Goal: Task Accomplishment & Management: Manage account settings

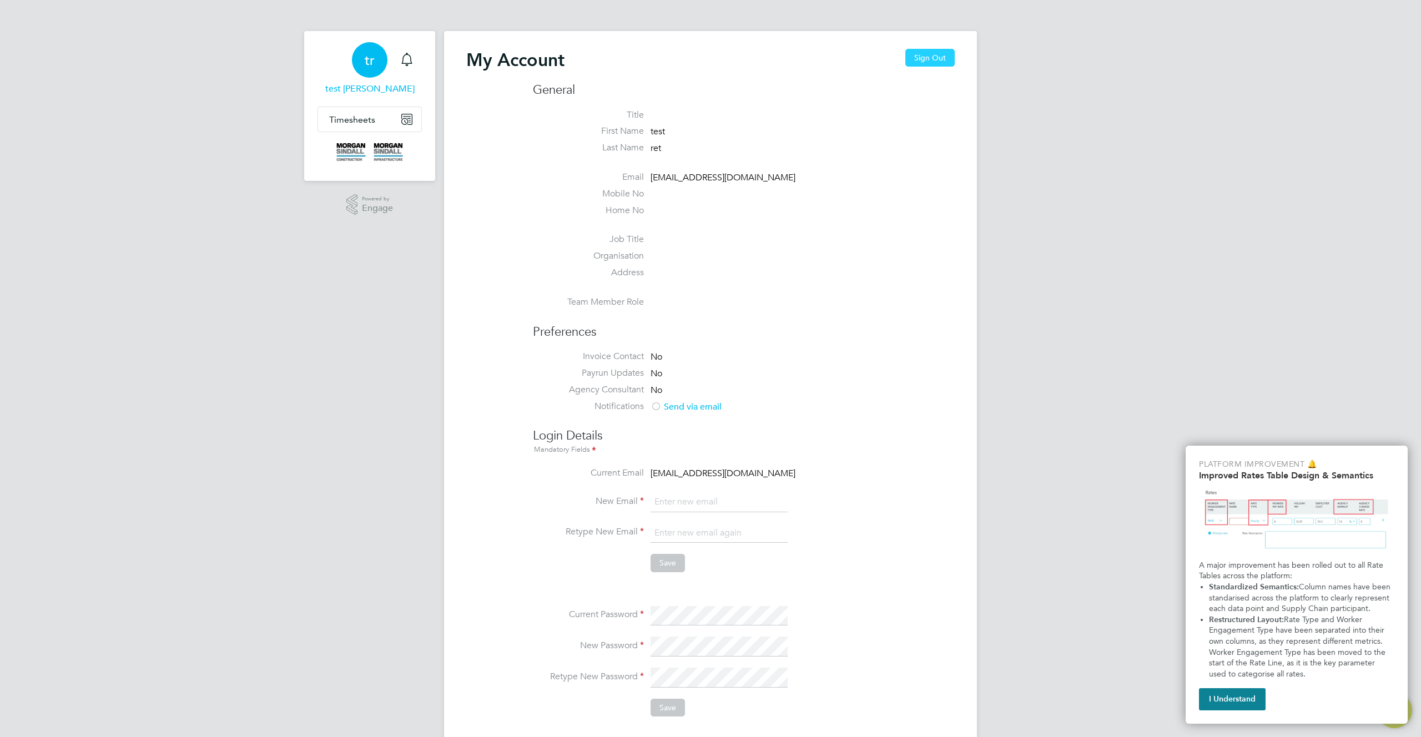
click at [925, 62] on button "Sign Out" at bounding box center [929, 58] width 49 height 18
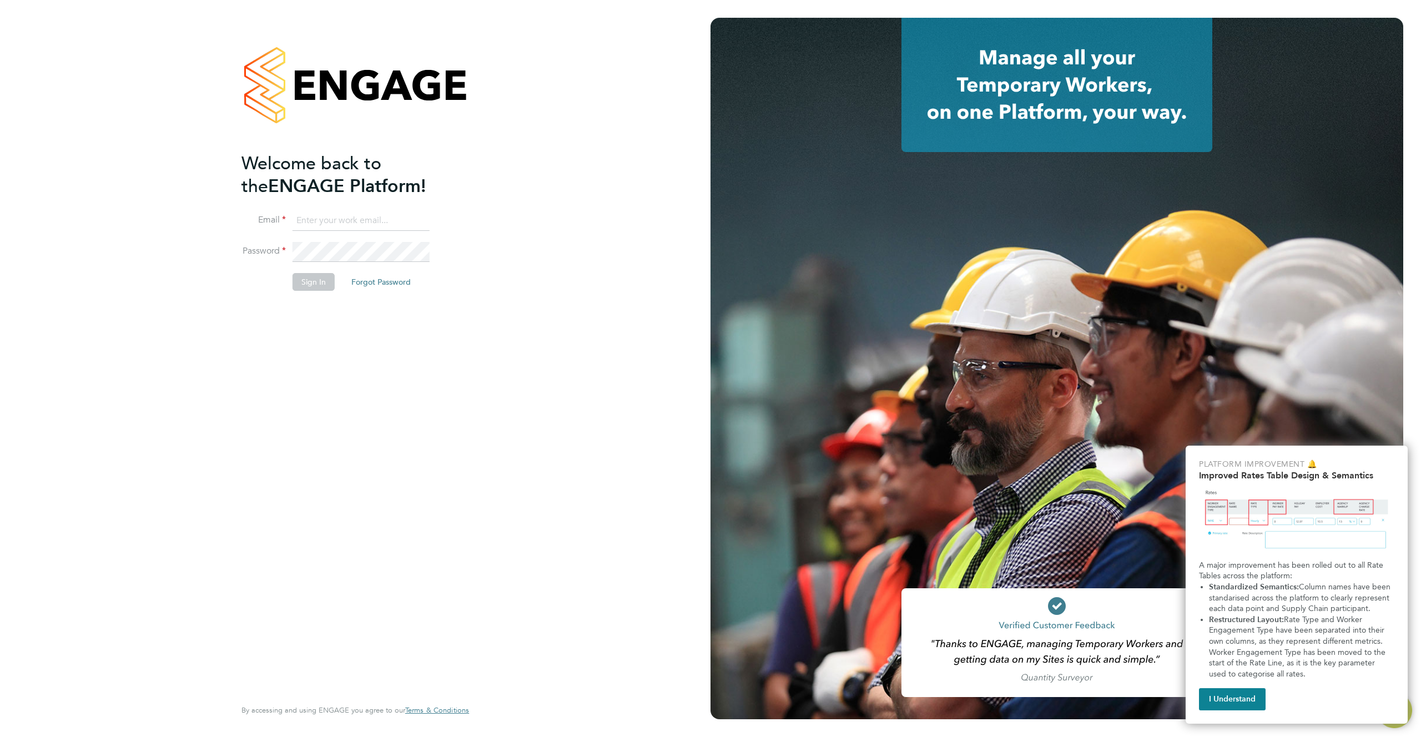
click at [359, 223] on input at bounding box center [361, 221] width 137 height 20
type input "support@engagelabs.io"
click at [303, 284] on button "Sign In" at bounding box center [314, 282] width 42 height 18
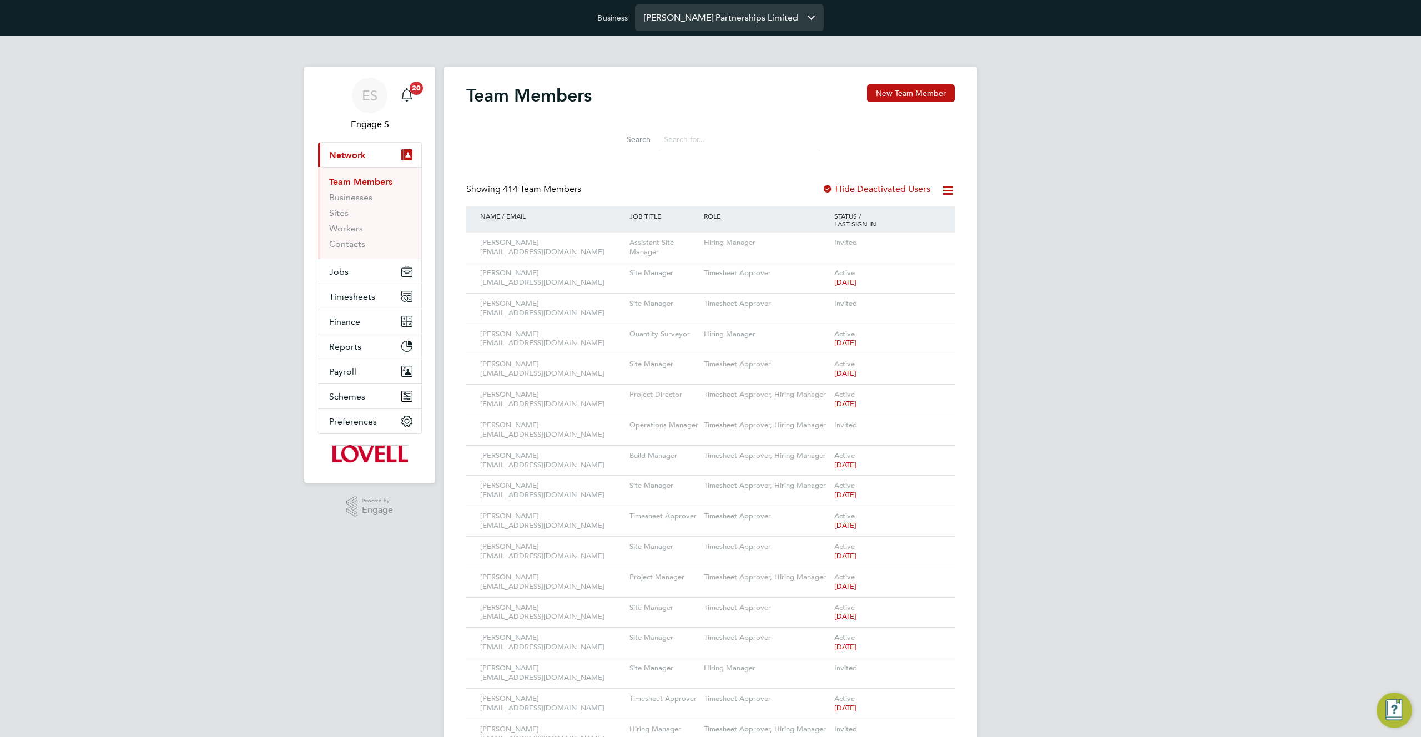
click at [691, 16] on input "Lovell Partnerships Limited" at bounding box center [729, 17] width 189 height 26
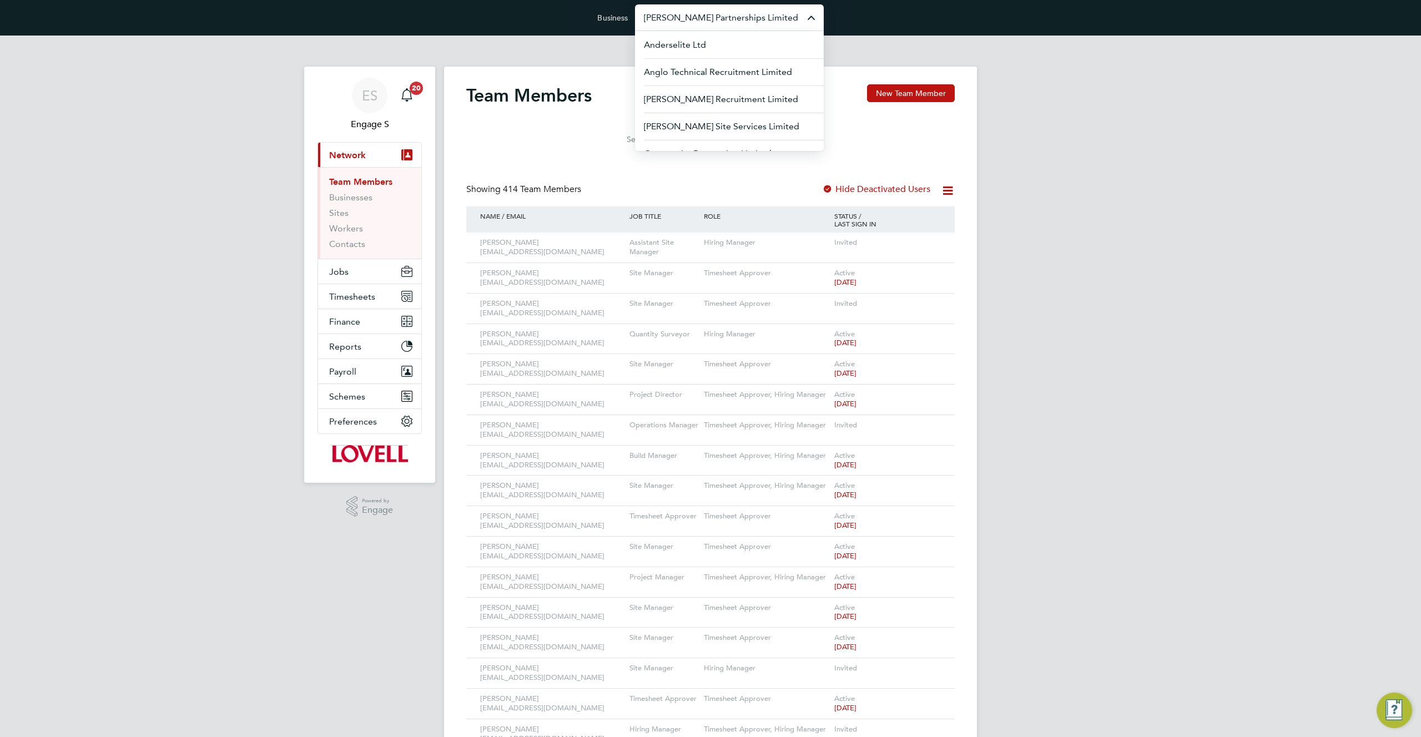
click at [691, 16] on input "Lovell Partnerships Limited" at bounding box center [729, 17] width 189 height 26
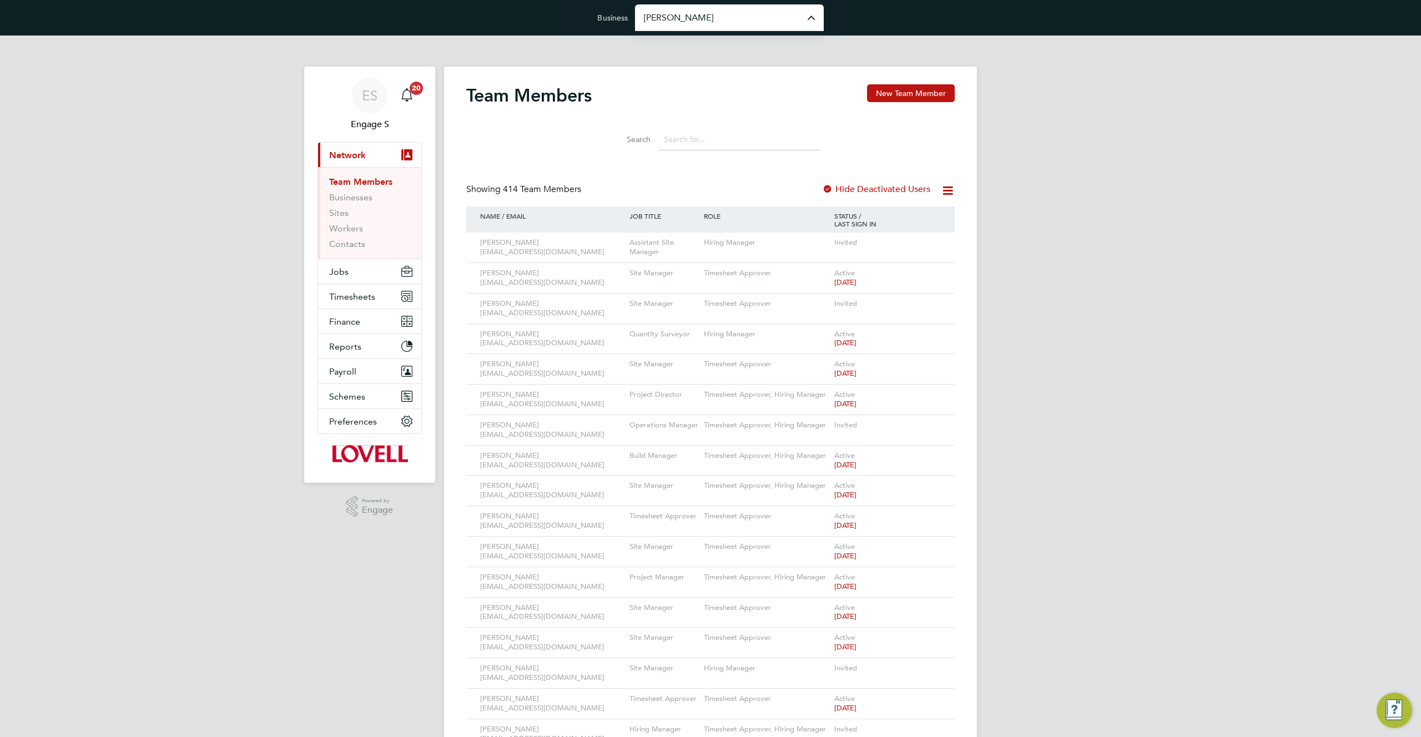
type input "Hays Specialist Recruitment Limited"
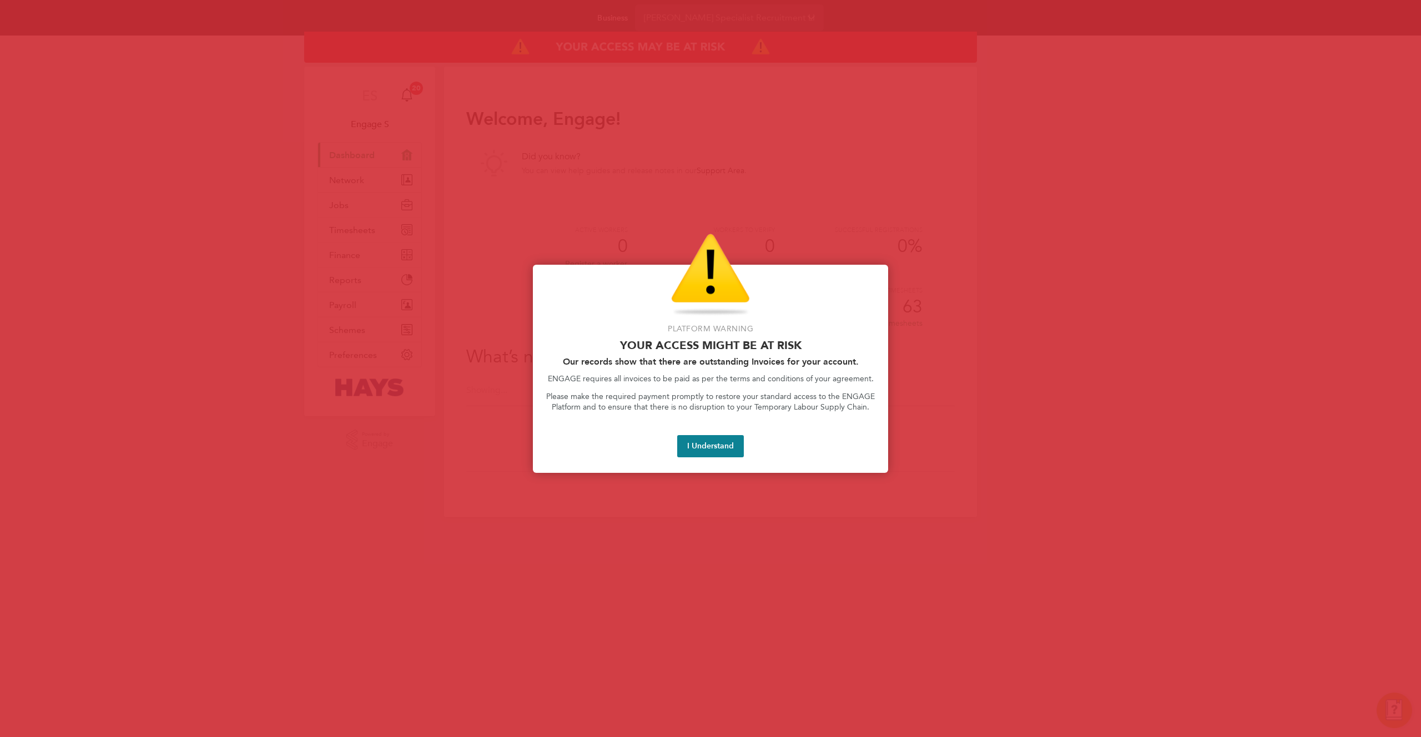
click at [688, 441] on button "I Understand" at bounding box center [710, 446] width 67 height 22
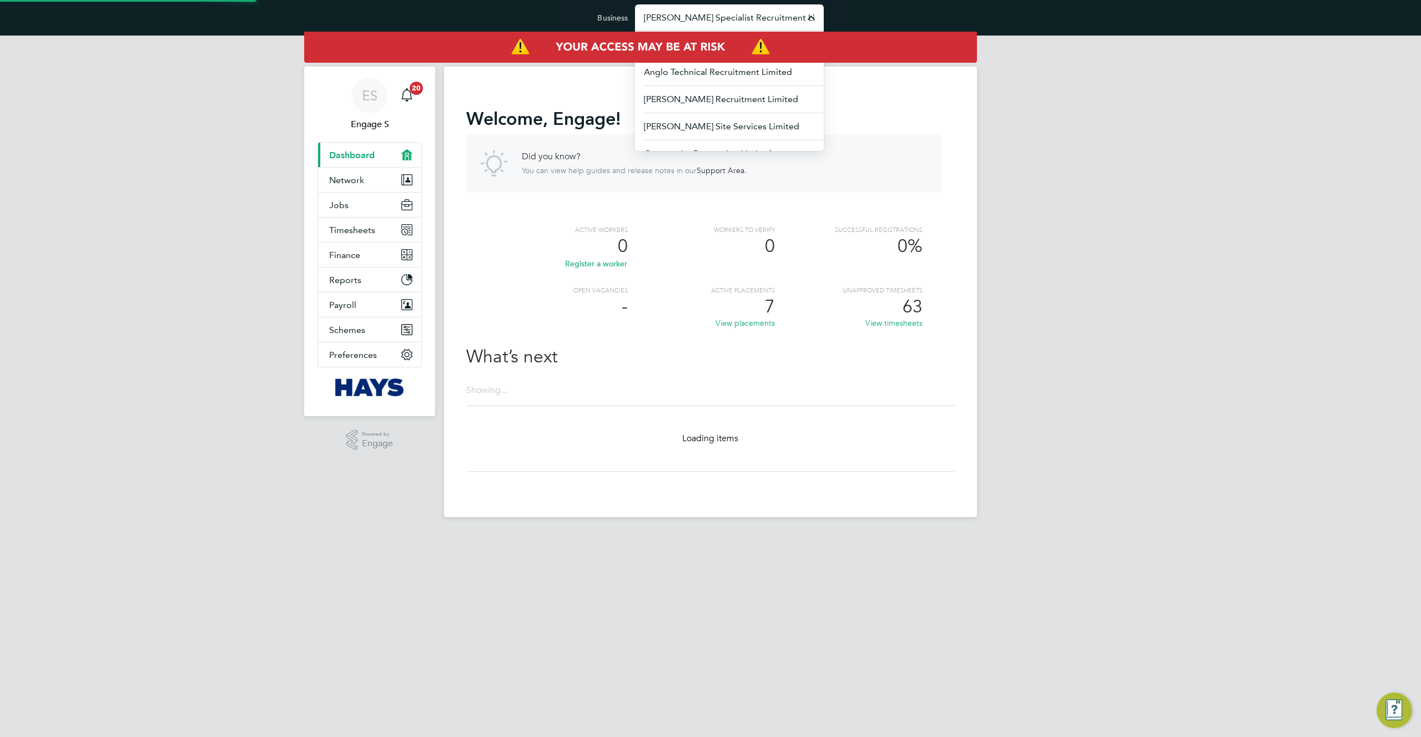
click at [688, 17] on input "Hays Specialist Recruitment Limited" at bounding box center [729, 17] width 189 height 26
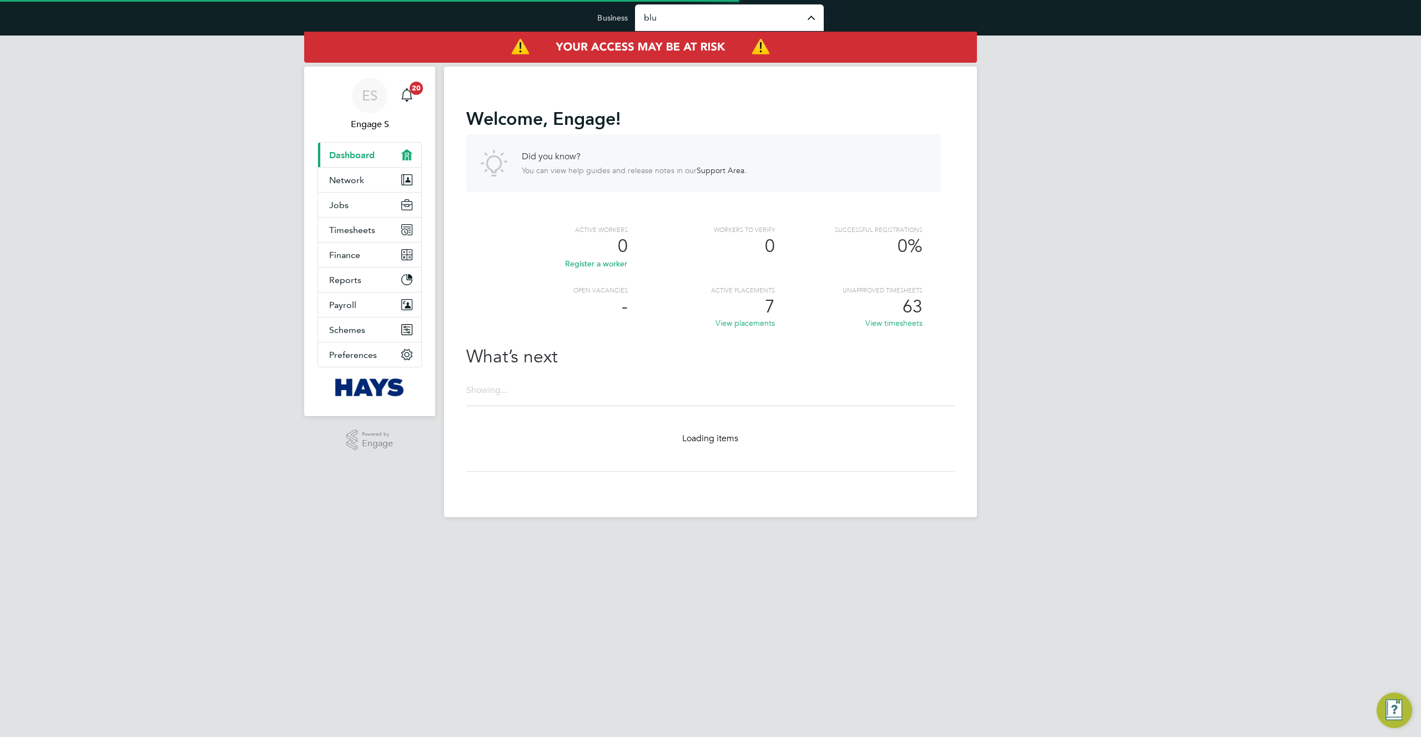
type input "Blue Water Recruitment Limited"
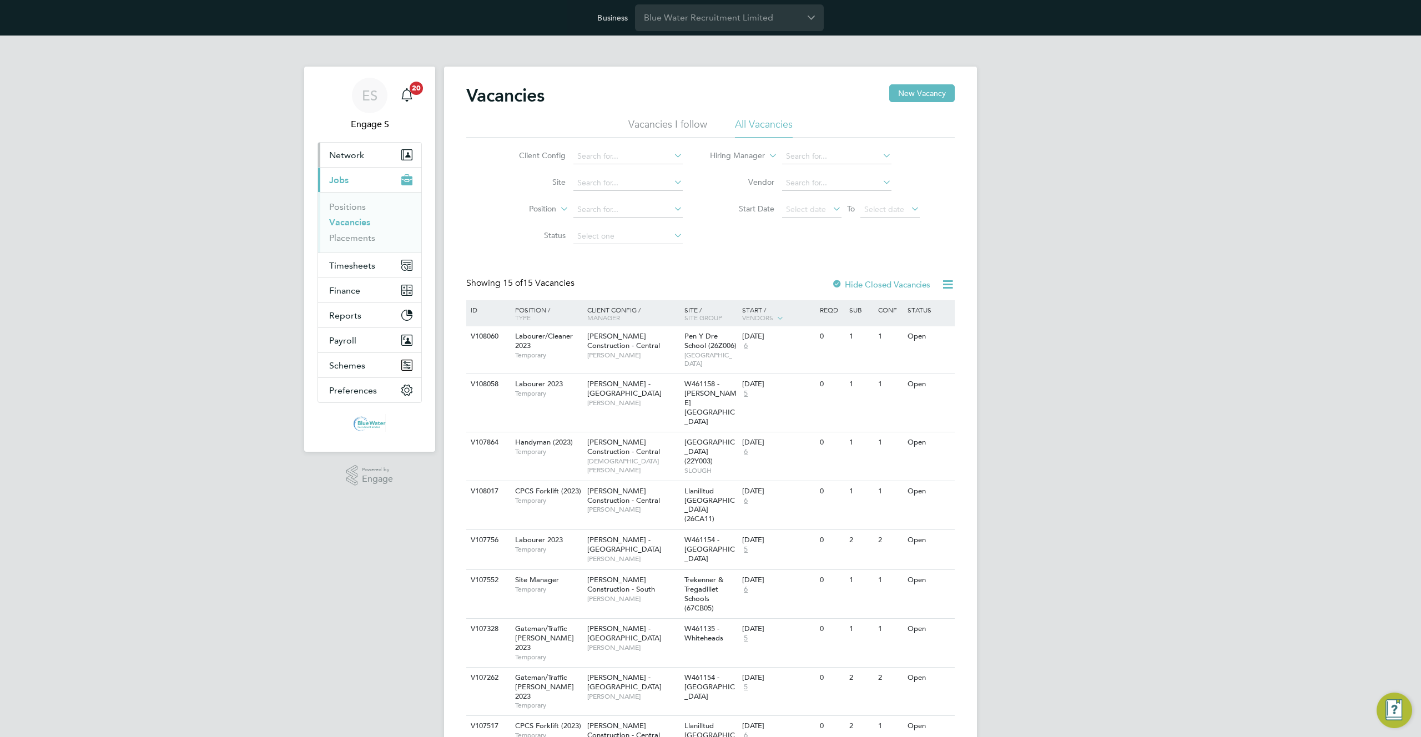
click at [362, 154] on span "Network" at bounding box center [346, 155] width 35 height 11
click at [358, 182] on link "Team Members" at bounding box center [360, 182] width 62 height 11
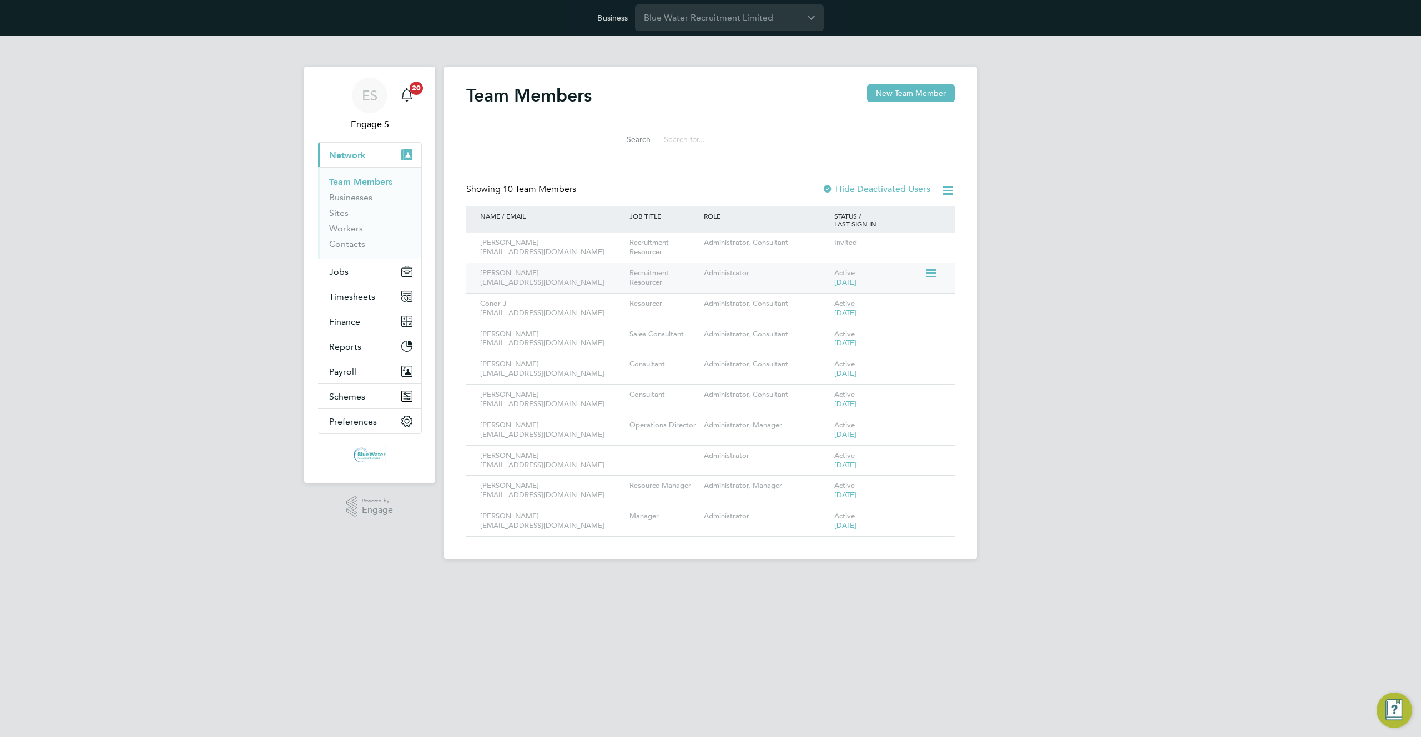
click at [928, 273] on icon at bounding box center [930, 273] width 11 height 13
click at [829, 299] on li "Edit User" at bounding box center [869, 299] width 134 height 16
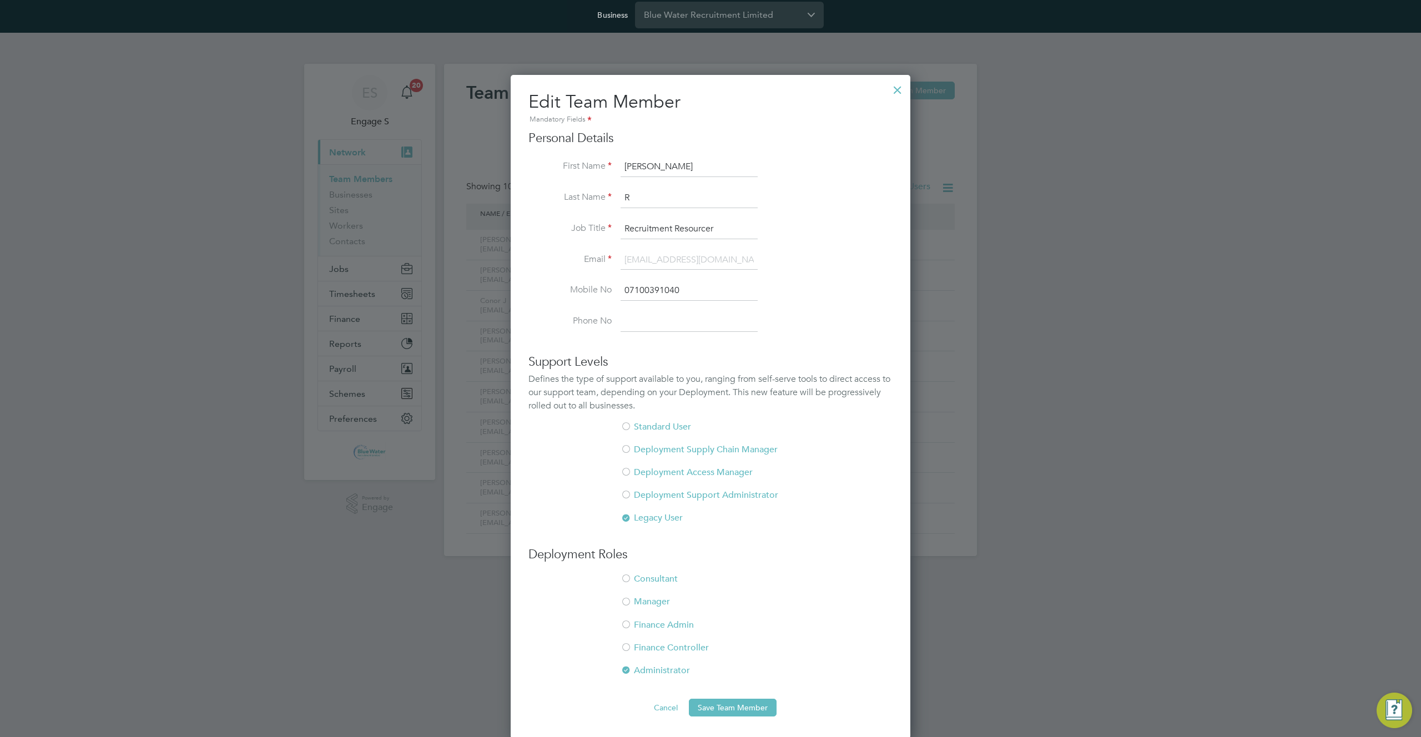
scroll to position [4, 0]
click at [658, 703] on button "Cancel" at bounding box center [666, 706] width 42 height 18
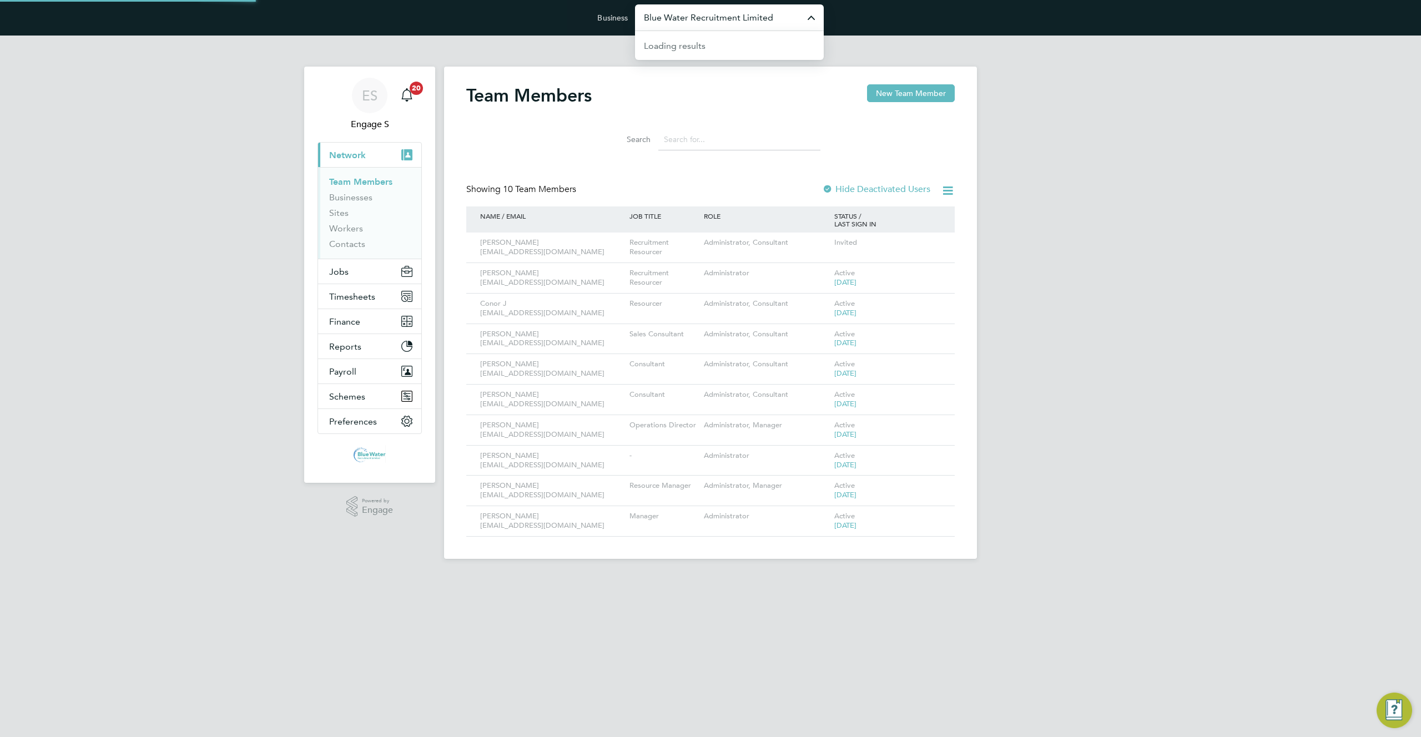
click at [754, 23] on input "Blue Water Recruitment Limited" at bounding box center [729, 17] width 189 height 26
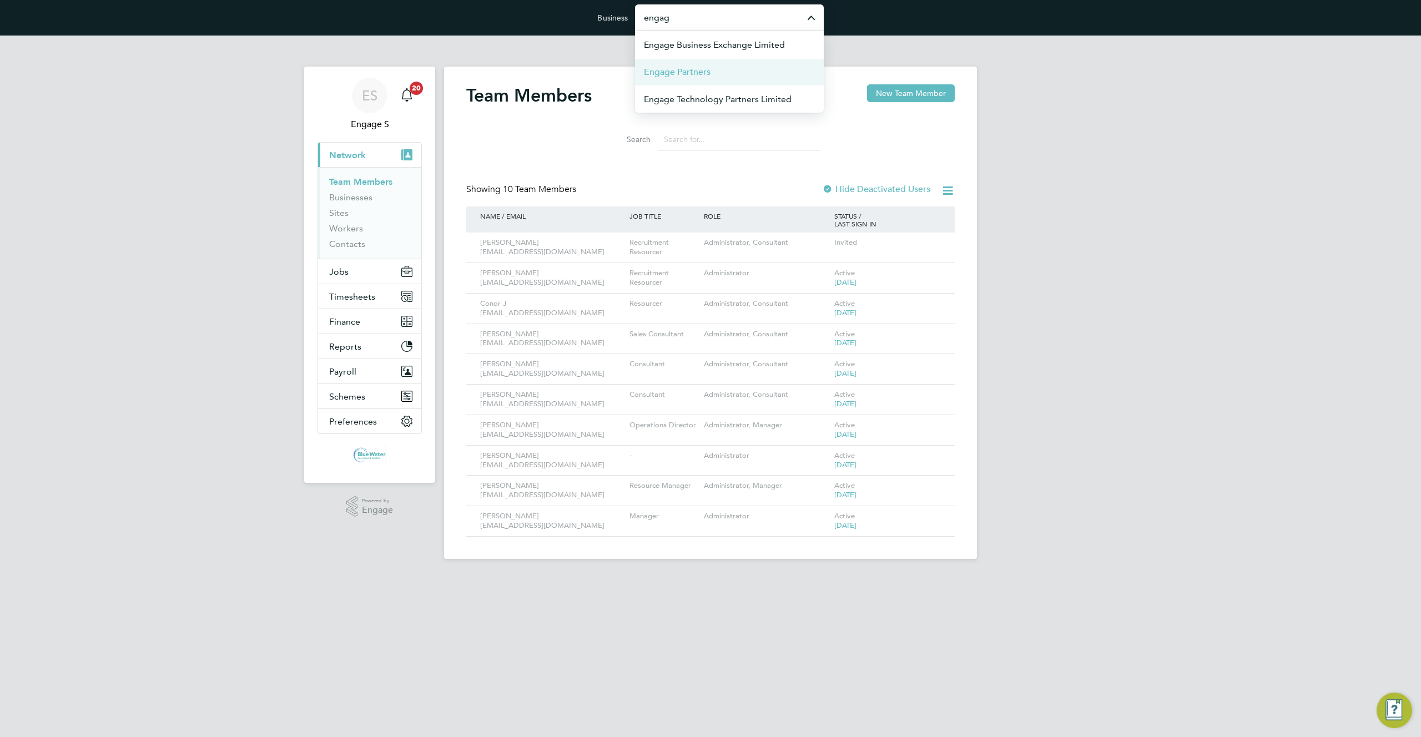
click at [731, 72] on li "Engage Partners" at bounding box center [729, 71] width 189 height 27
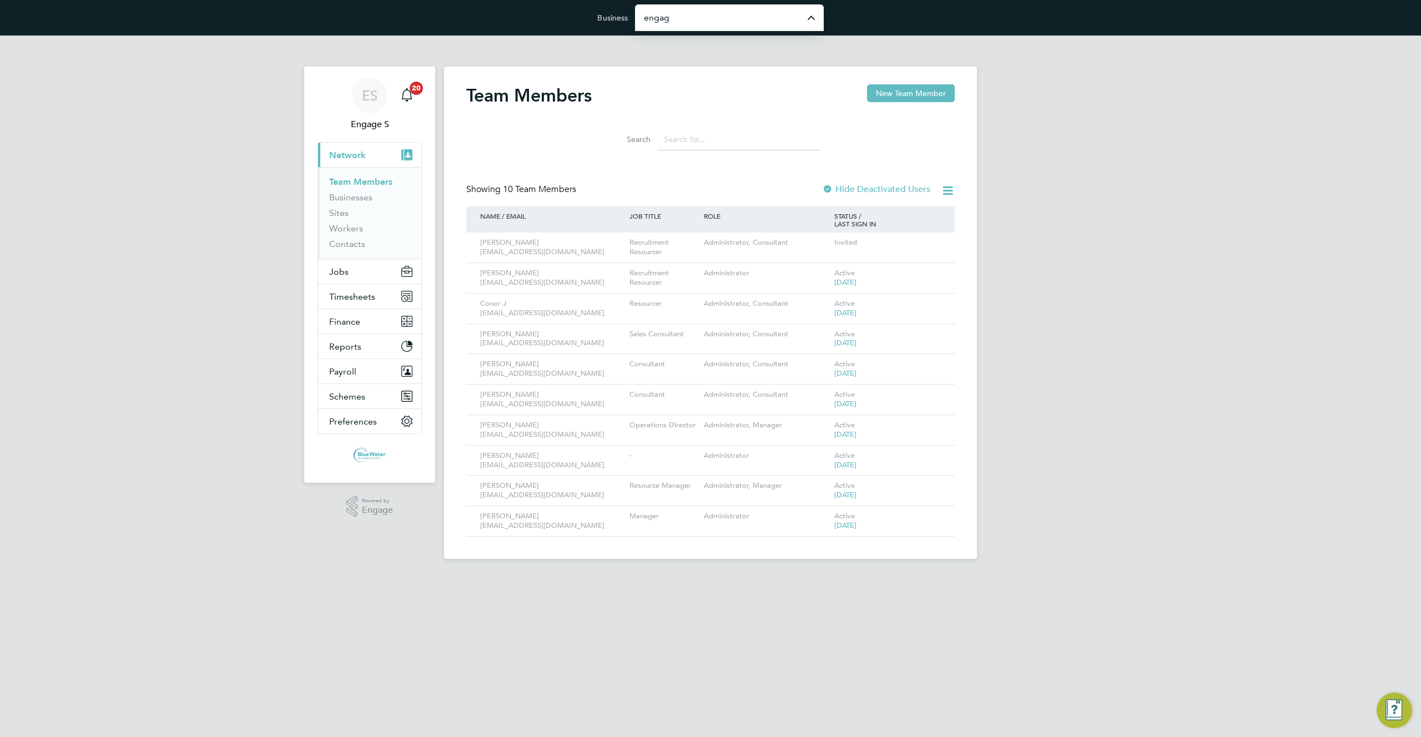
type input "Engage Partners"
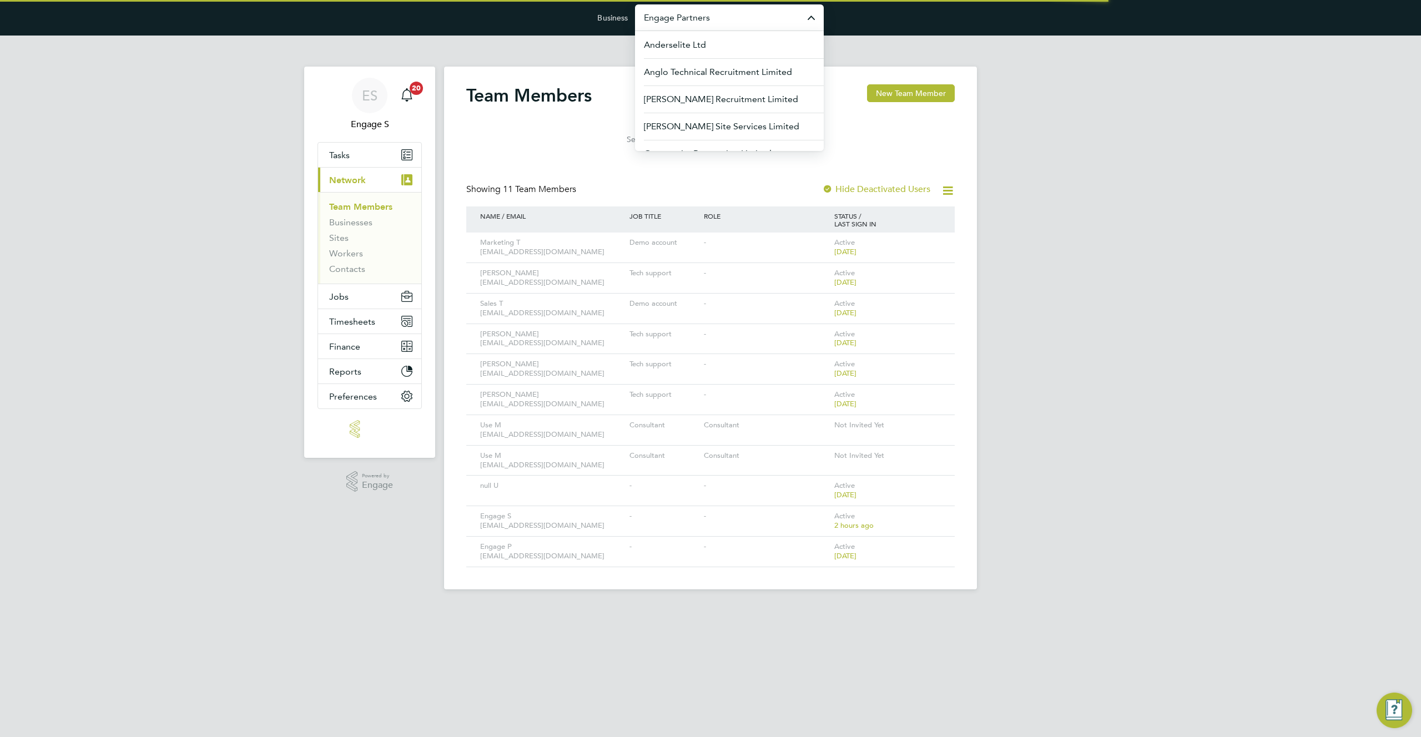
click at [688, 17] on input "Engage Partners" at bounding box center [729, 17] width 189 height 26
click at [753, 124] on span "Blue Water Recruitment Limited" at bounding box center [708, 126] width 129 height 13
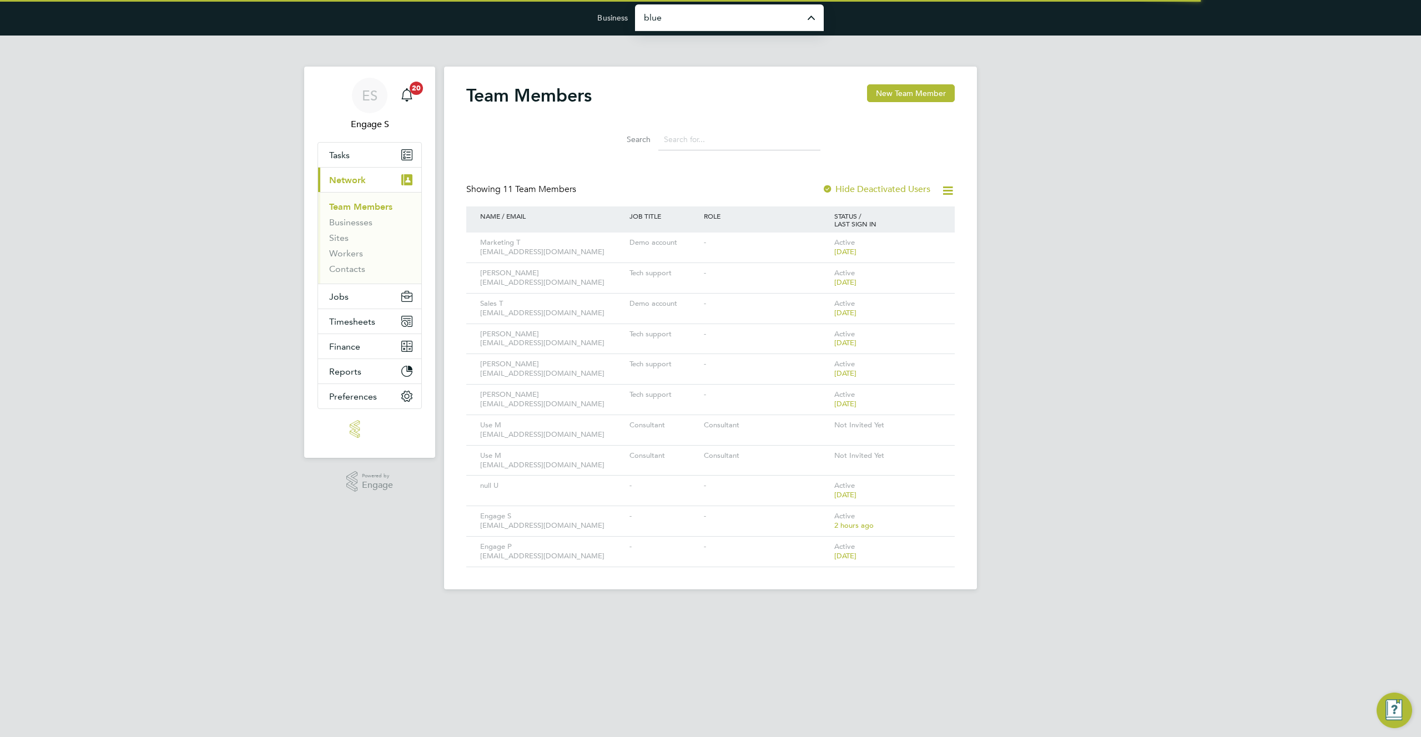
type input "Blue Water Recruitment Limited"
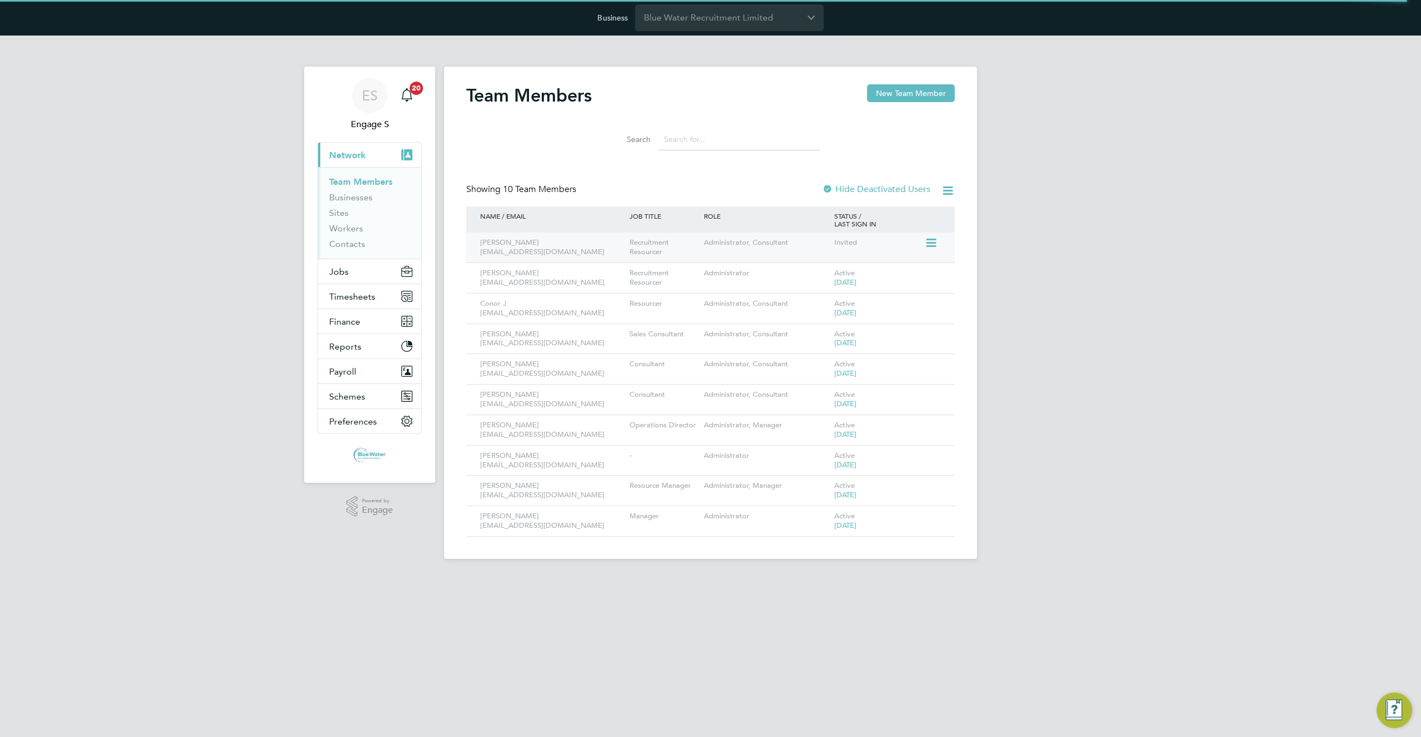
click at [935, 243] on icon at bounding box center [930, 242] width 11 height 13
click at [830, 263] on li "Edit User" at bounding box center [869, 269] width 134 height 16
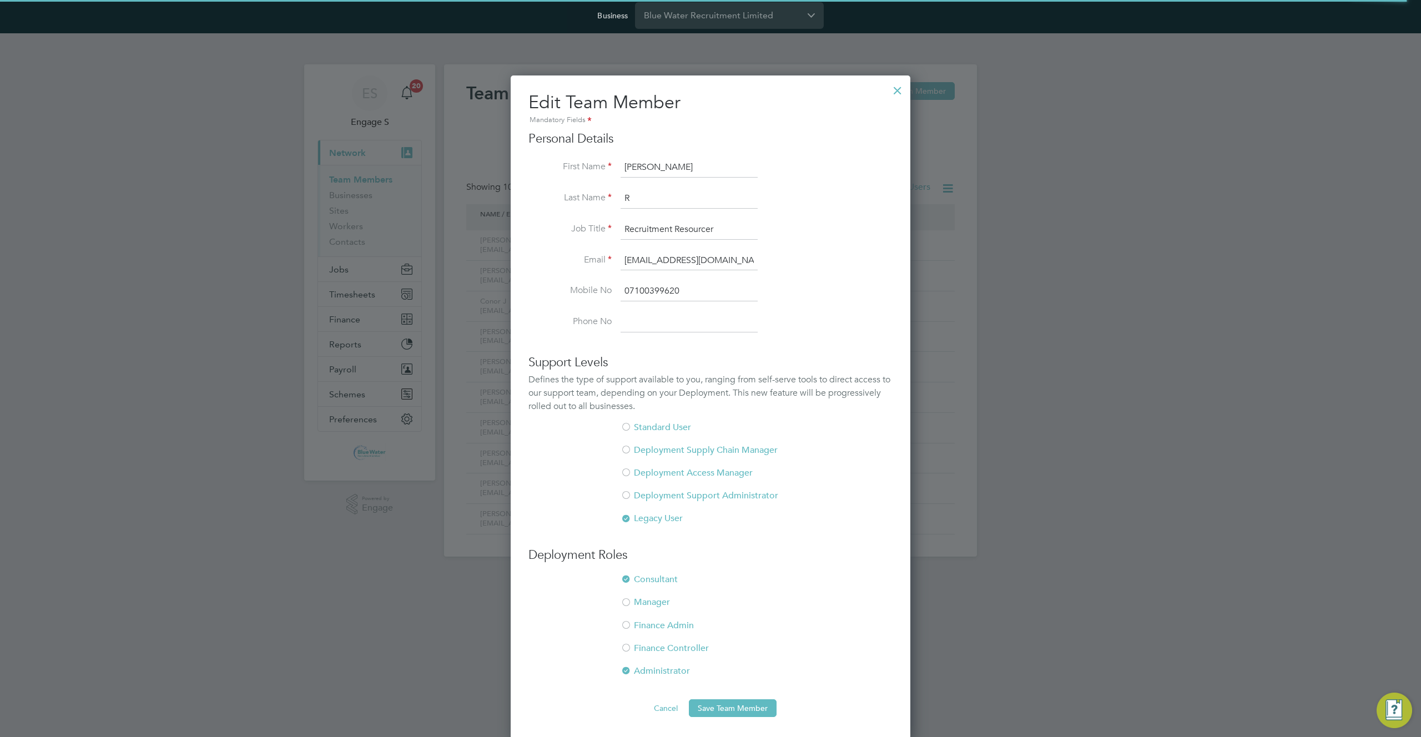
scroll to position [4, 0]
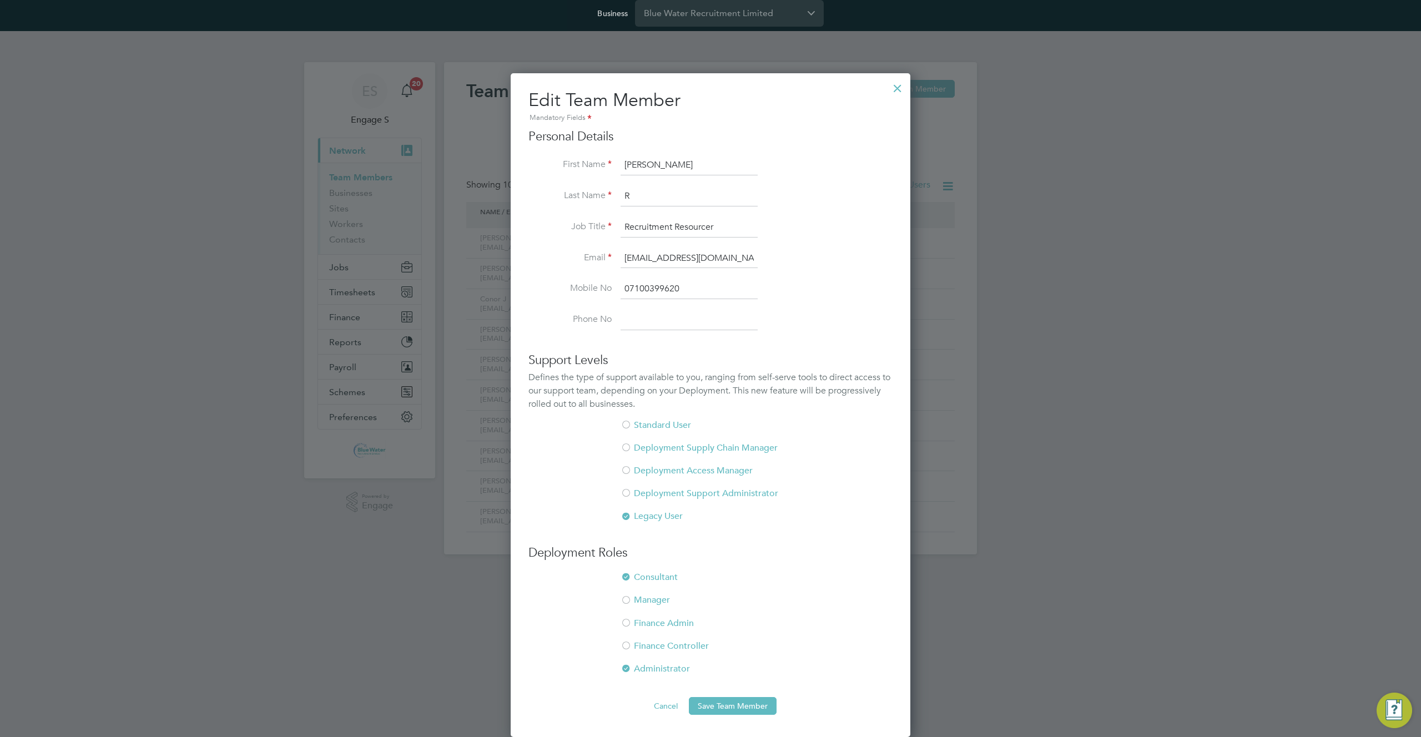
click at [894, 85] on div at bounding box center [898, 85] width 20 height 20
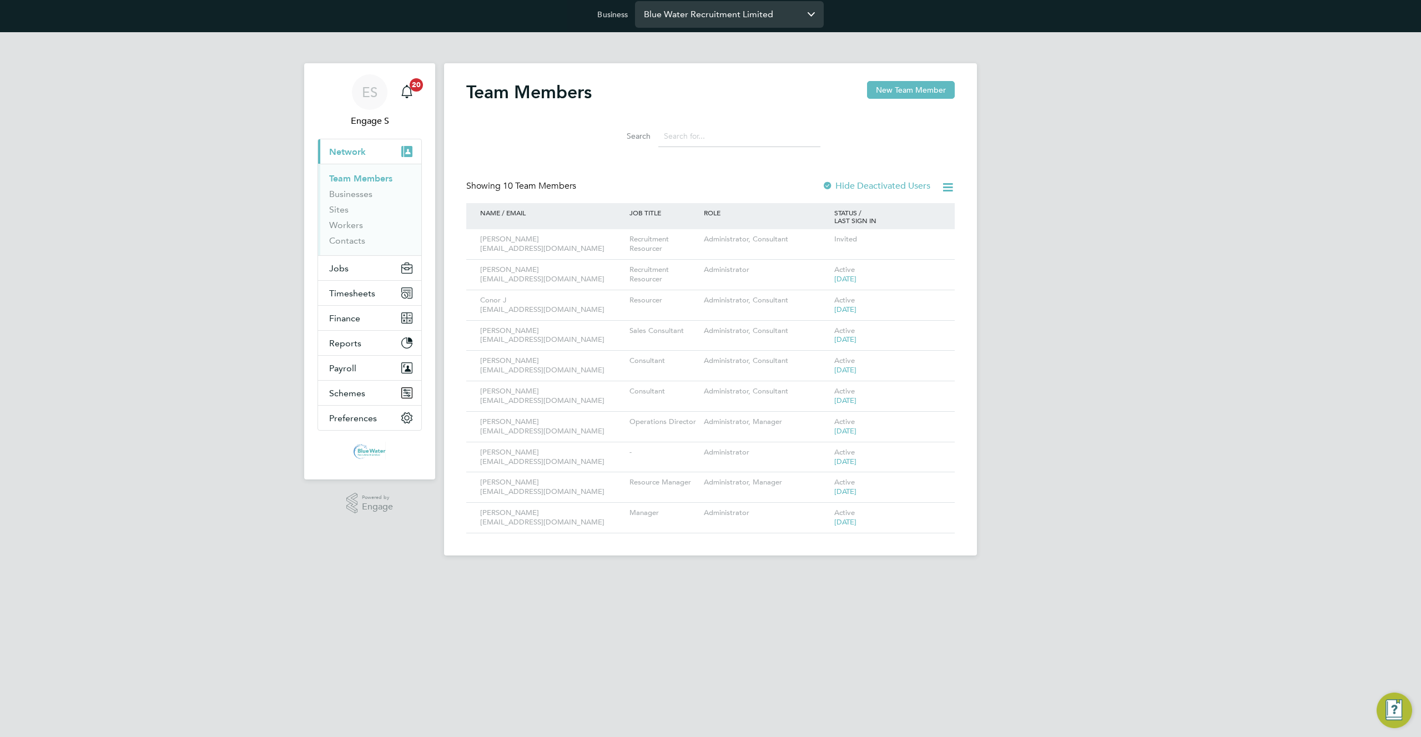
scroll to position [0, 0]
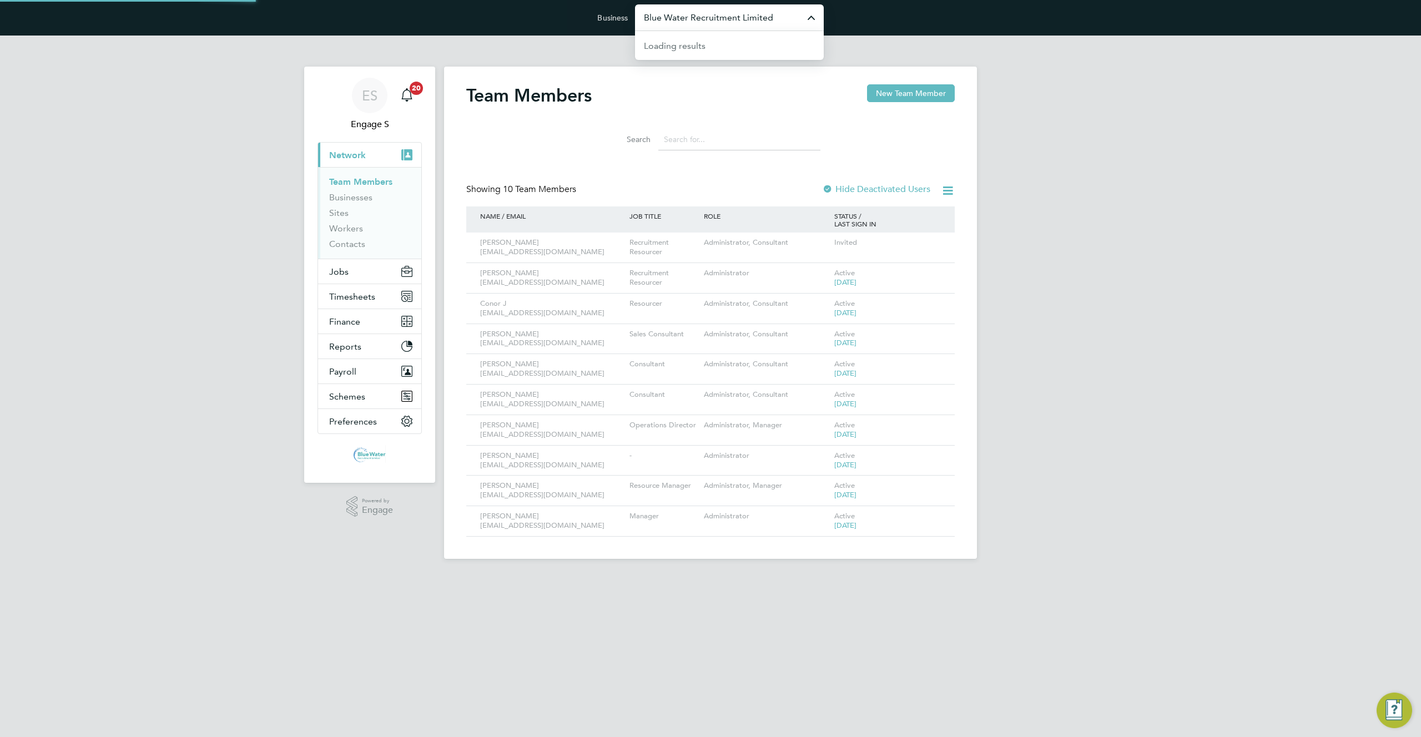
click at [756, 18] on input "Blue Water Recruitment Limited" at bounding box center [729, 17] width 189 height 26
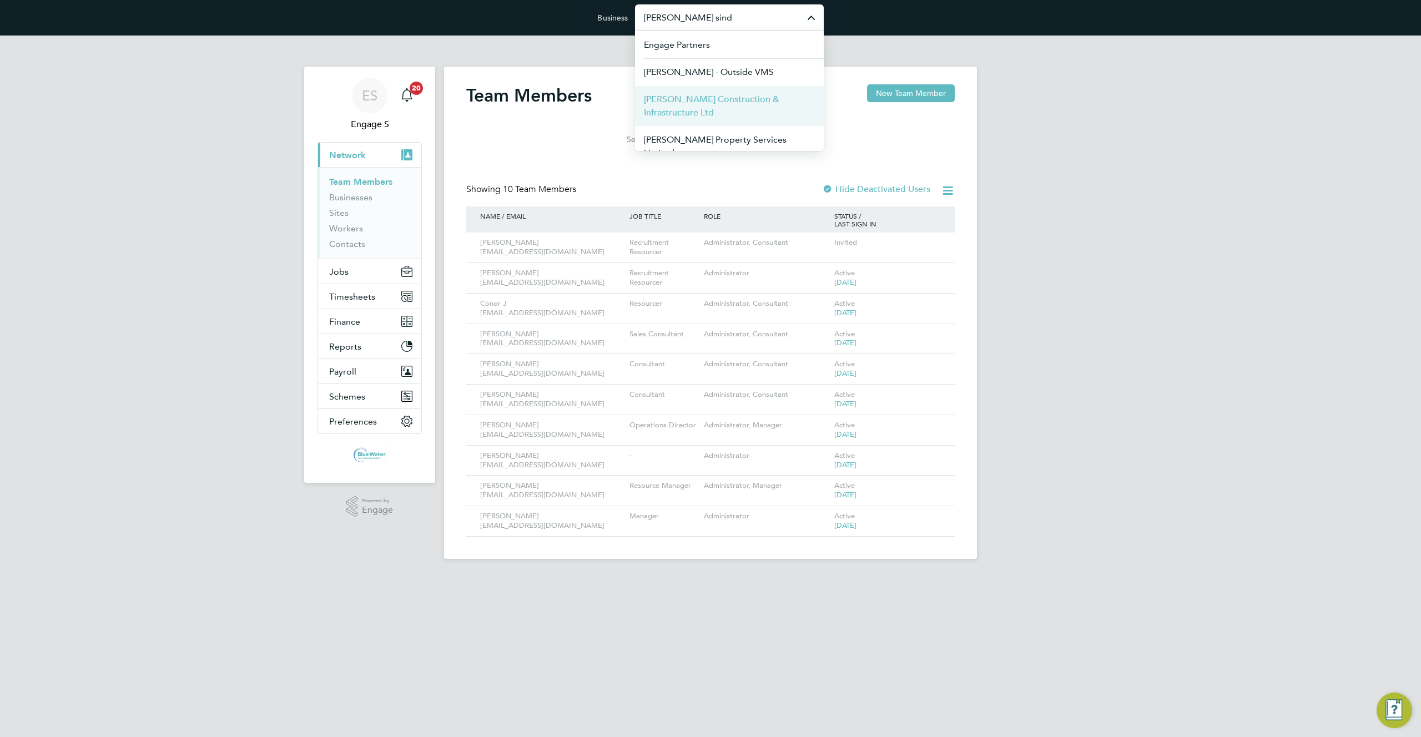
click at [744, 103] on span "[PERSON_NAME] Construction & Infrastructure Ltd" at bounding box center [729, 106] width 171 height 27
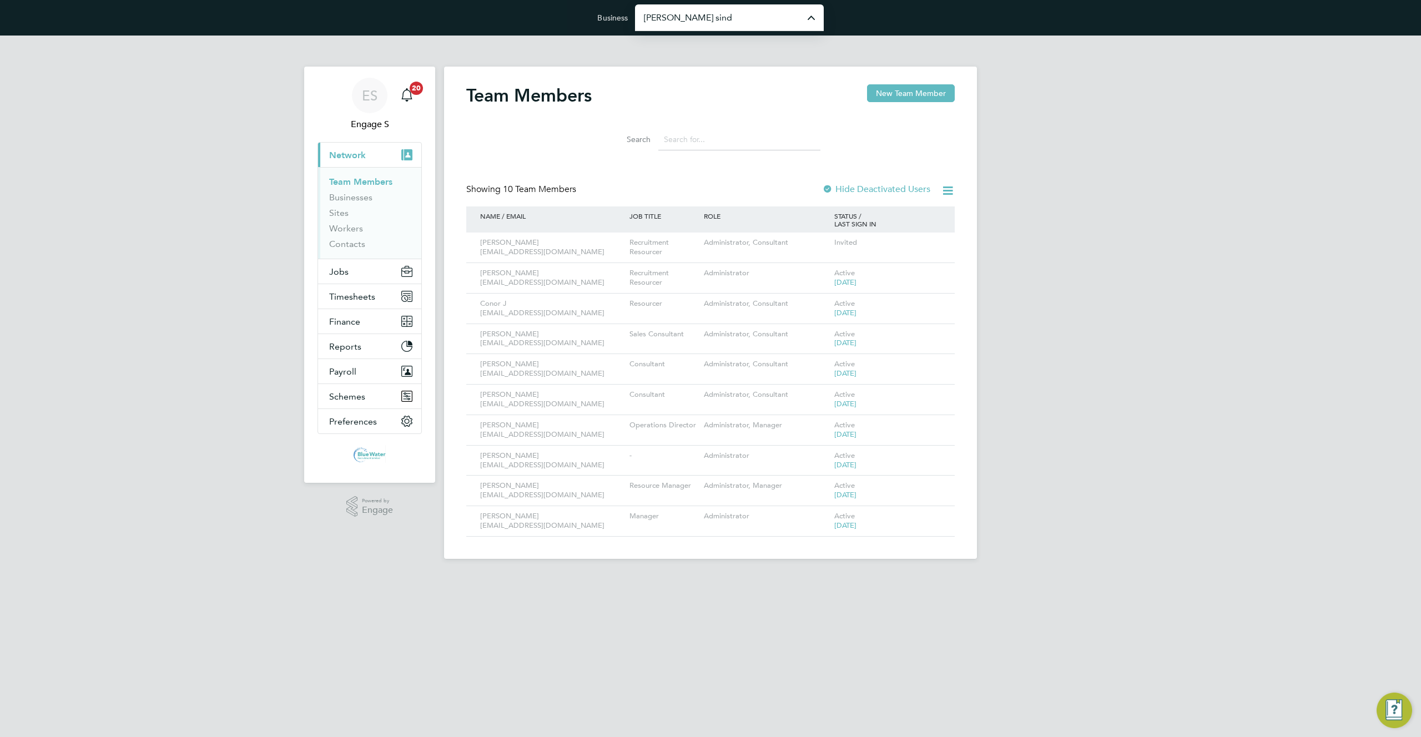
type input "[PERSON_NAME] Construction & Infrastructure Ltd"
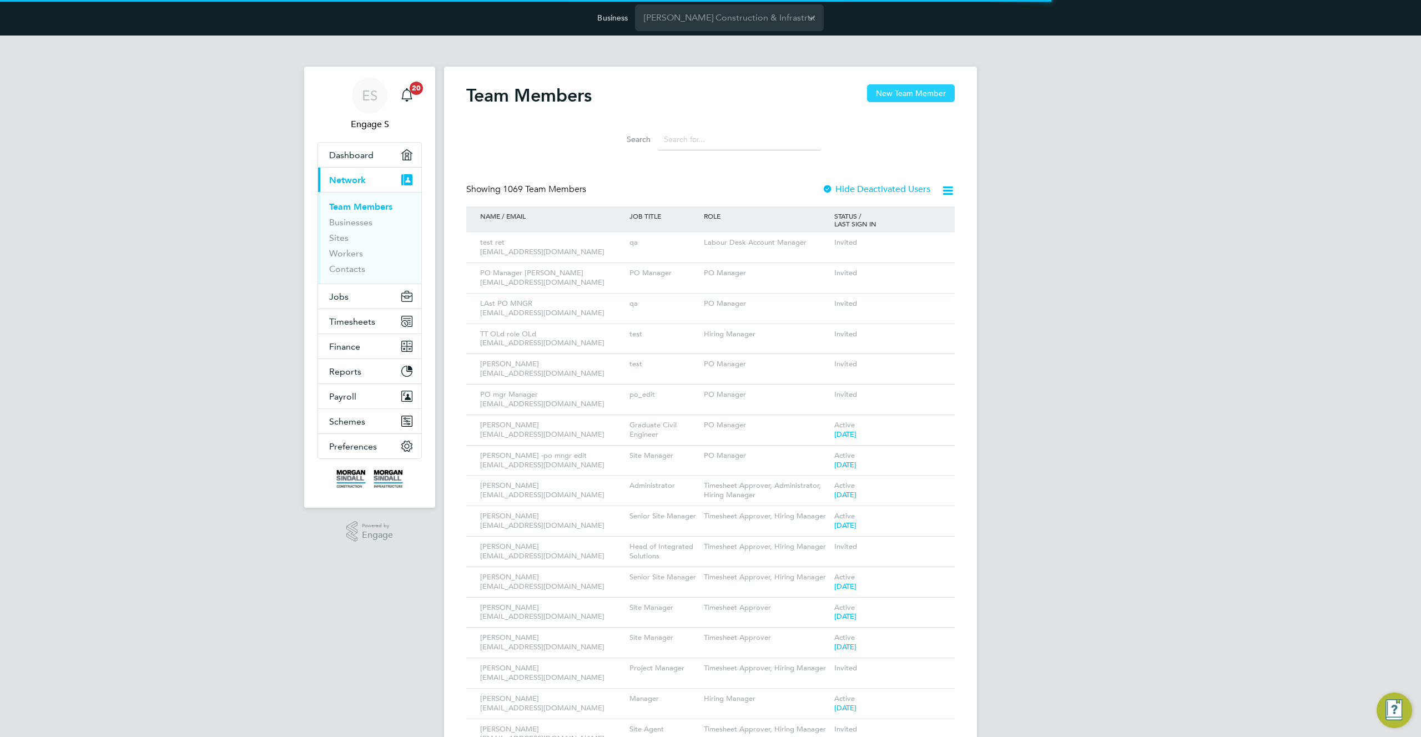
click at [904, 93] on button "New Team Member" at bounding box center [911, 93] width 88 height 18
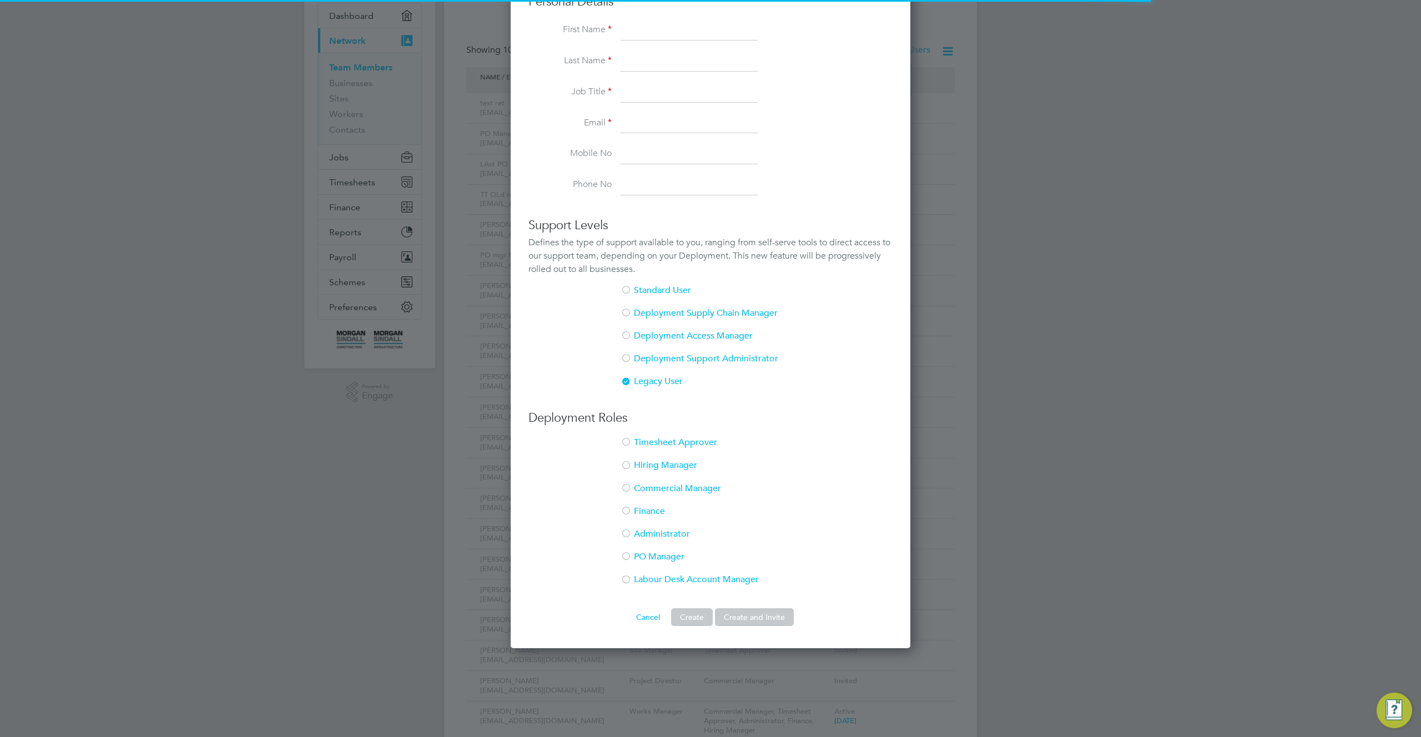
scroll to position [136, 0]
click at [650, 585] on li "Labour Desk Account Manager" at bounding box center [710, 588] width 364 height 23
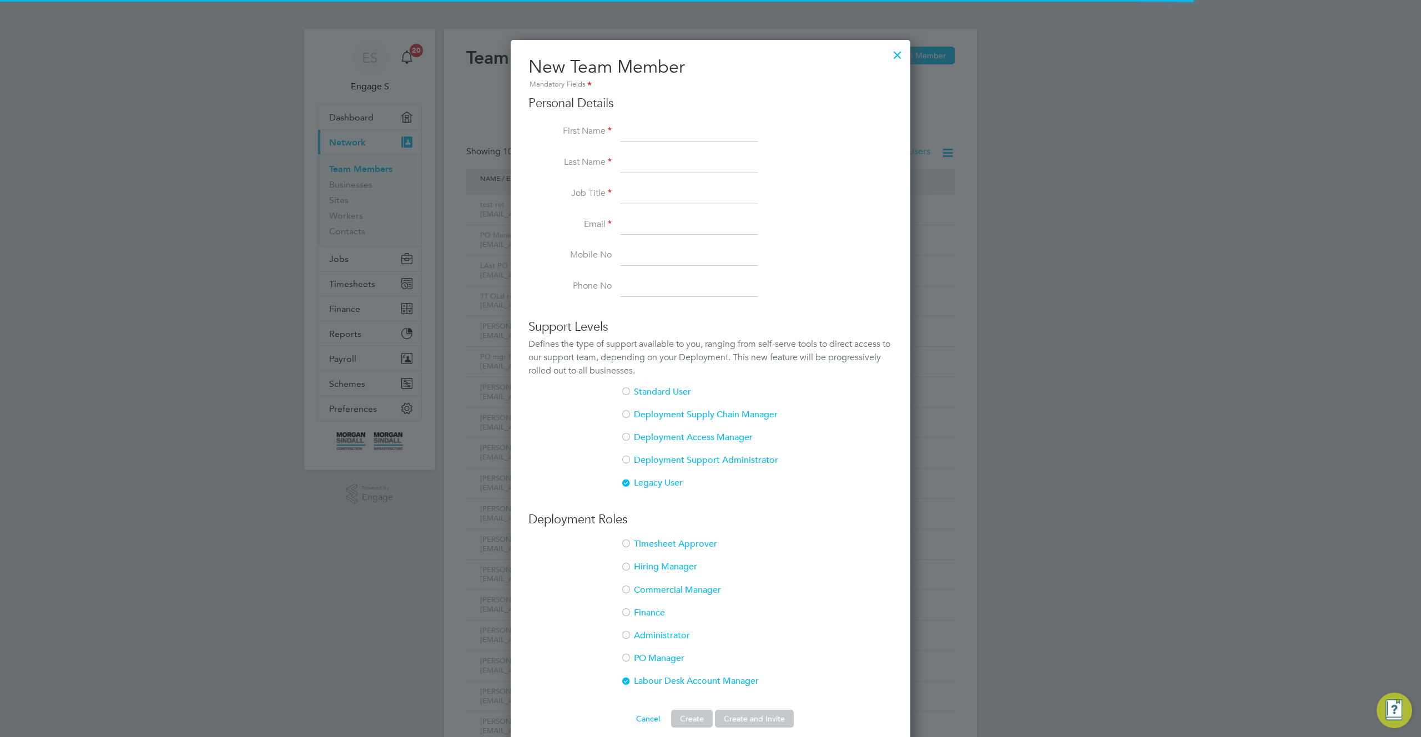
scroll to position [0, 0]
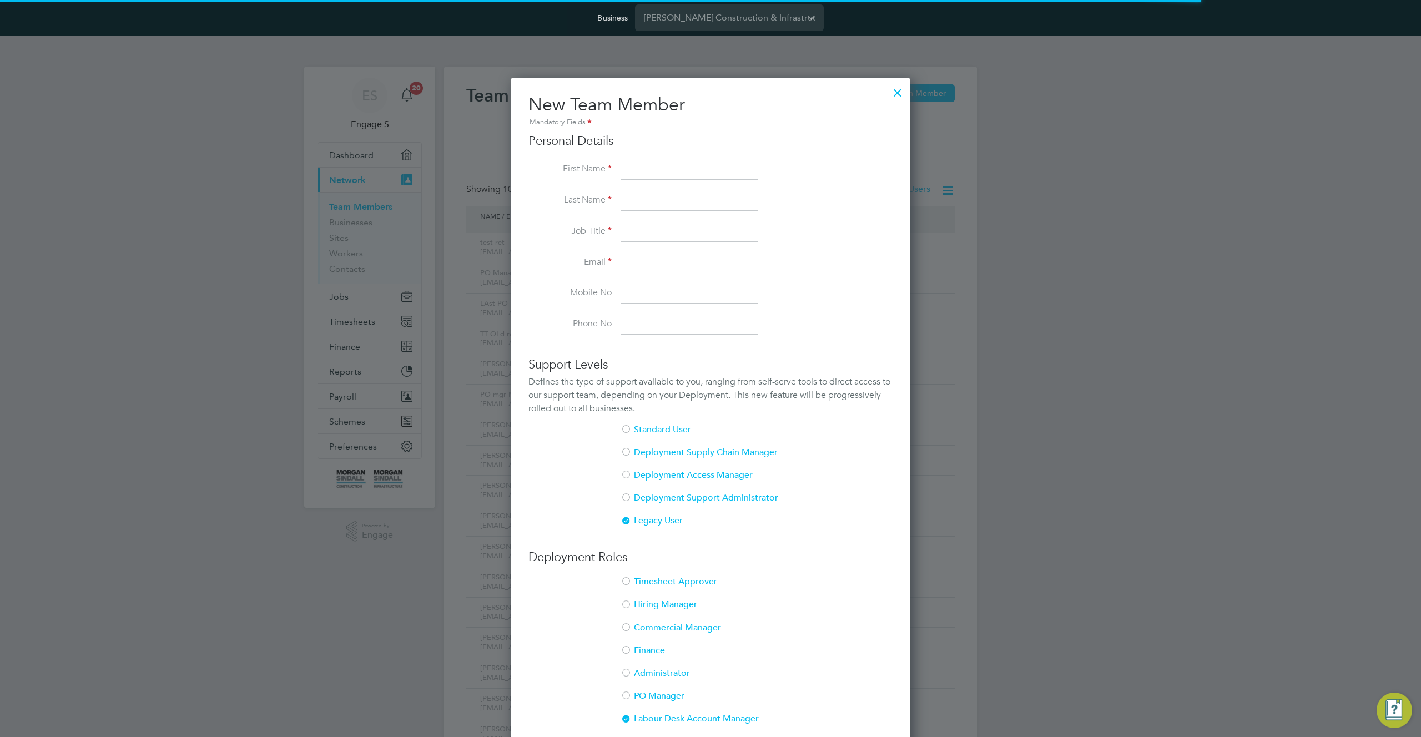
click at [899, 89] on div at bounding box center [898, 90] width 20 height 20
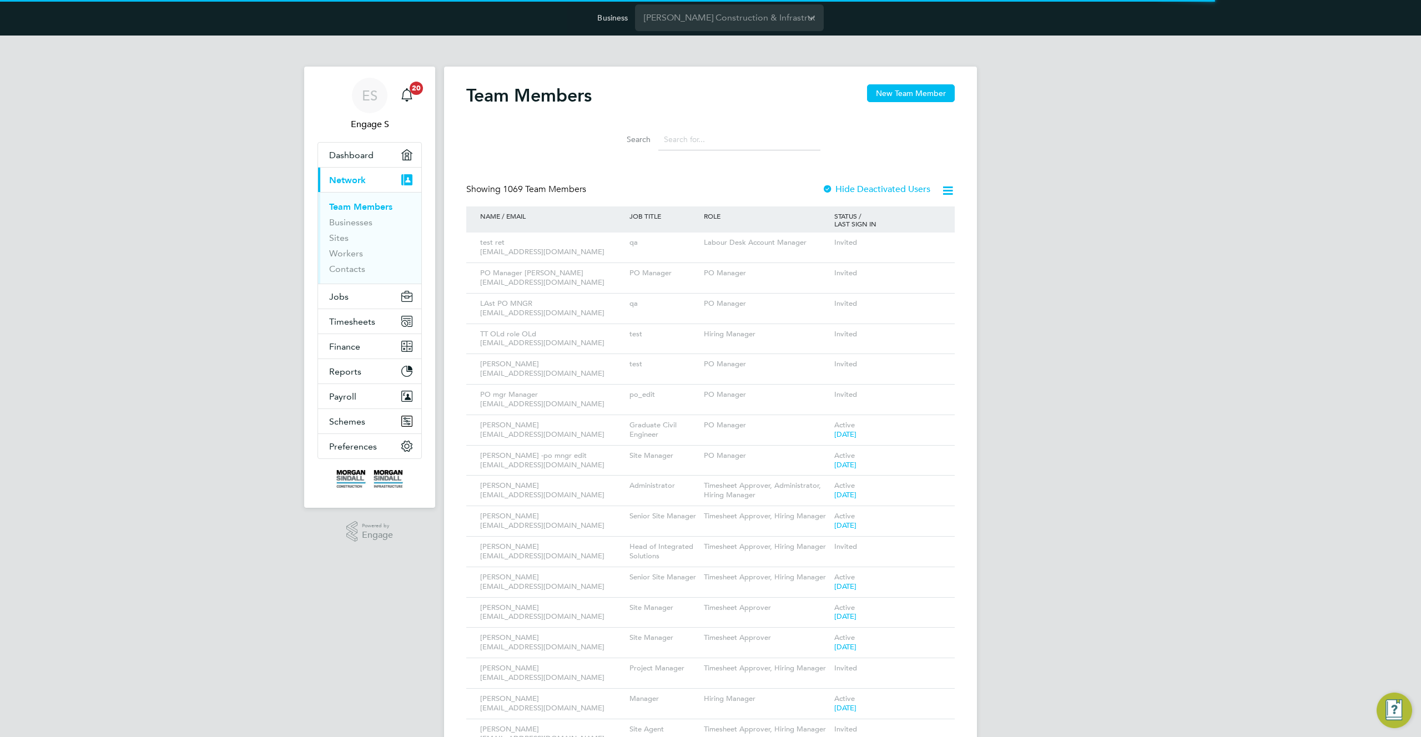
click at [668, 110] on div "Team Members New Team Member" at bounding box center [710, 100] width 488 height 33
click at [681, 27] on input "Morgan Sindall Construction & Infrastructure Ltd" at bounding box center [729, 17] width 189 height 26
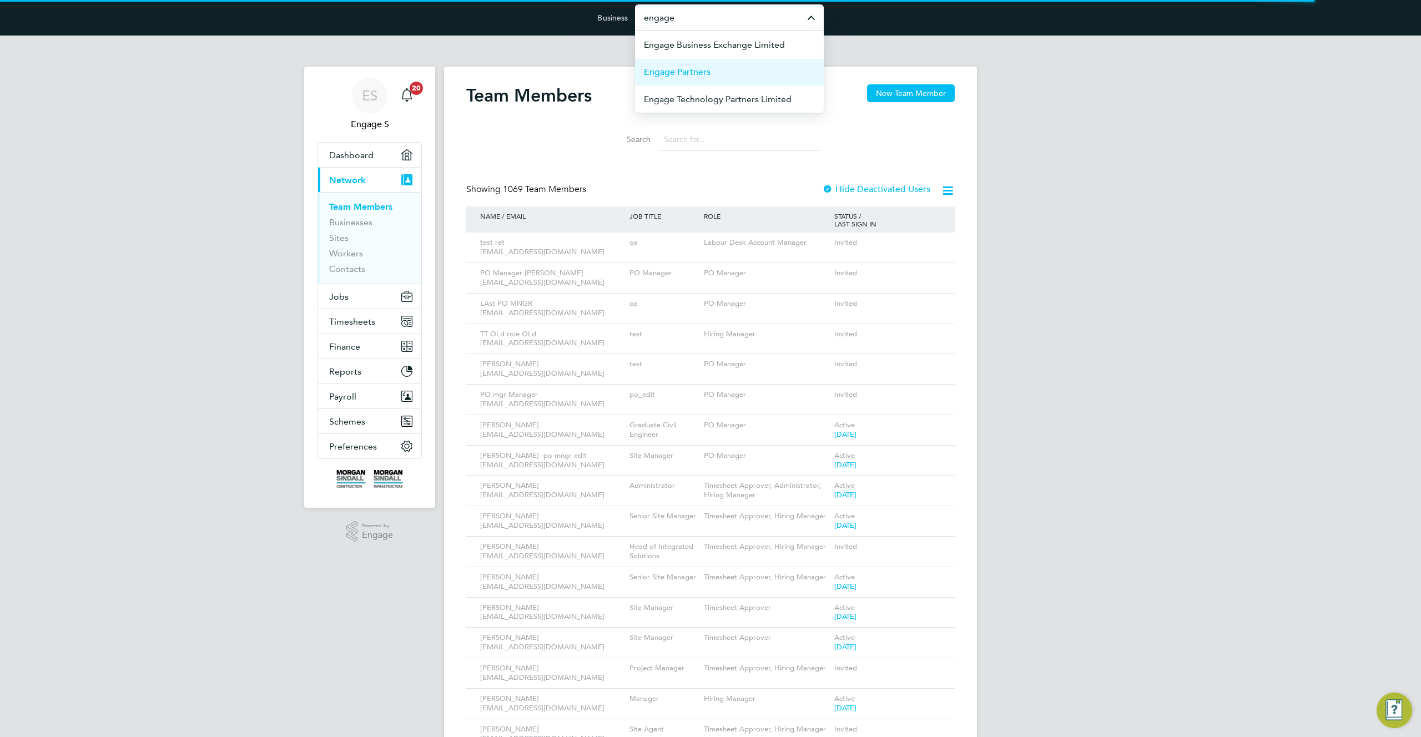
click at [682, 70] on span "Engage Partners" at bounding box center [677, 72] width 67 height 13
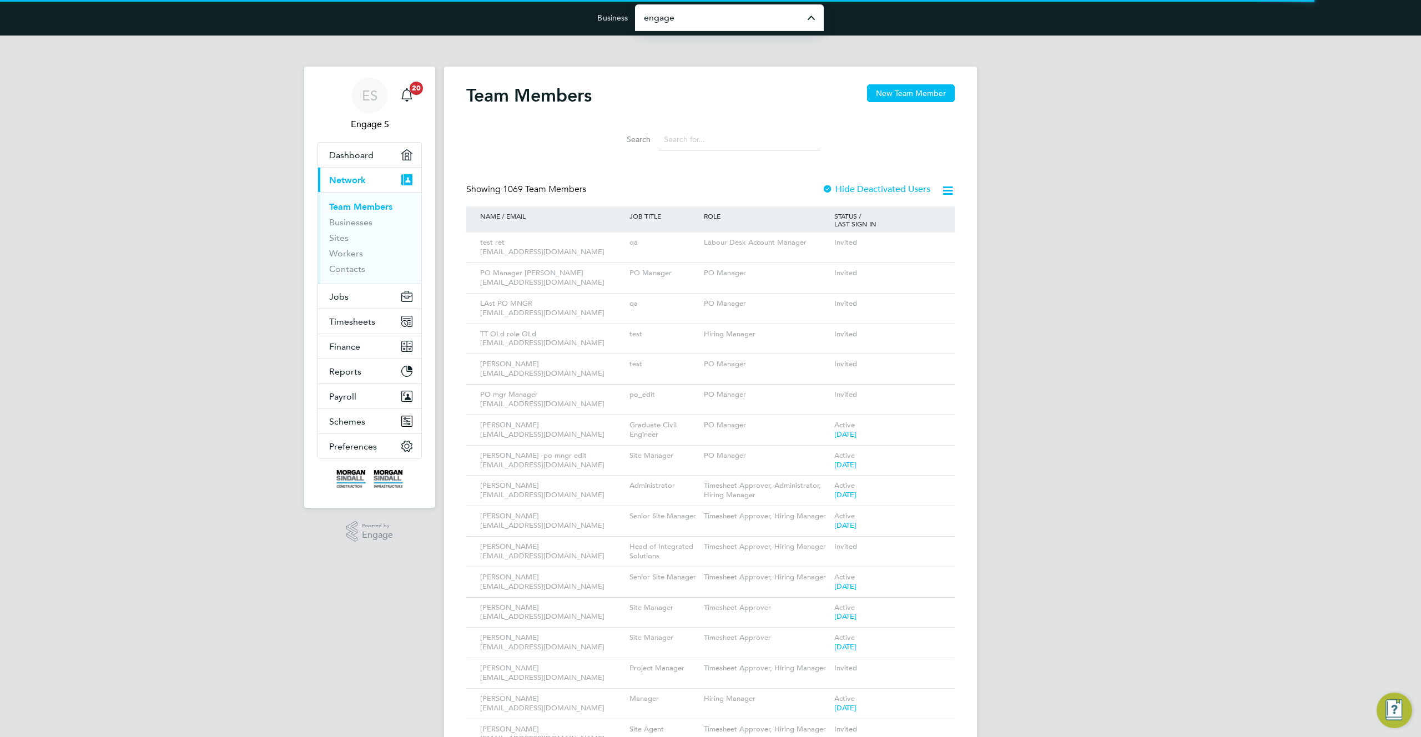
type input "Engage Partners"
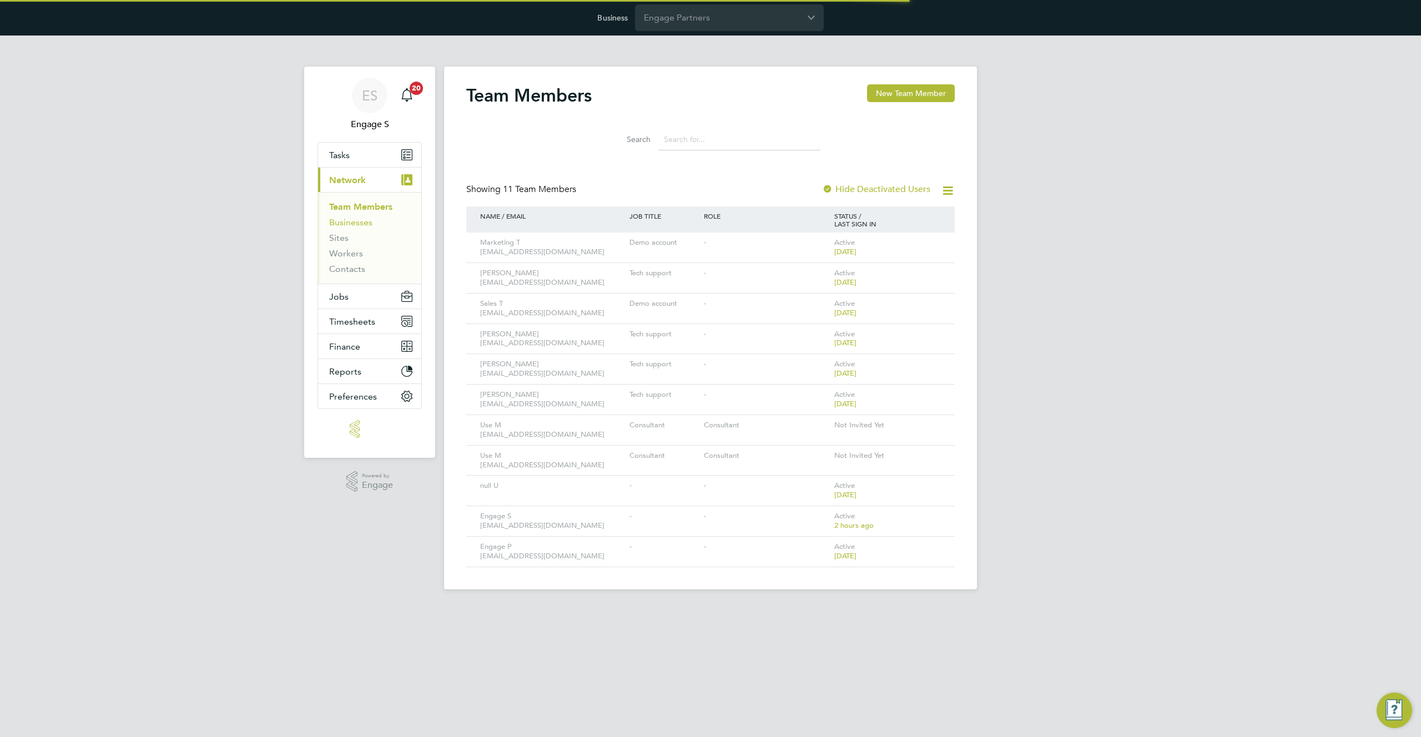
click at [347, 220] on link "Businesses" at bounding box center [350, 222] width 43 height 11
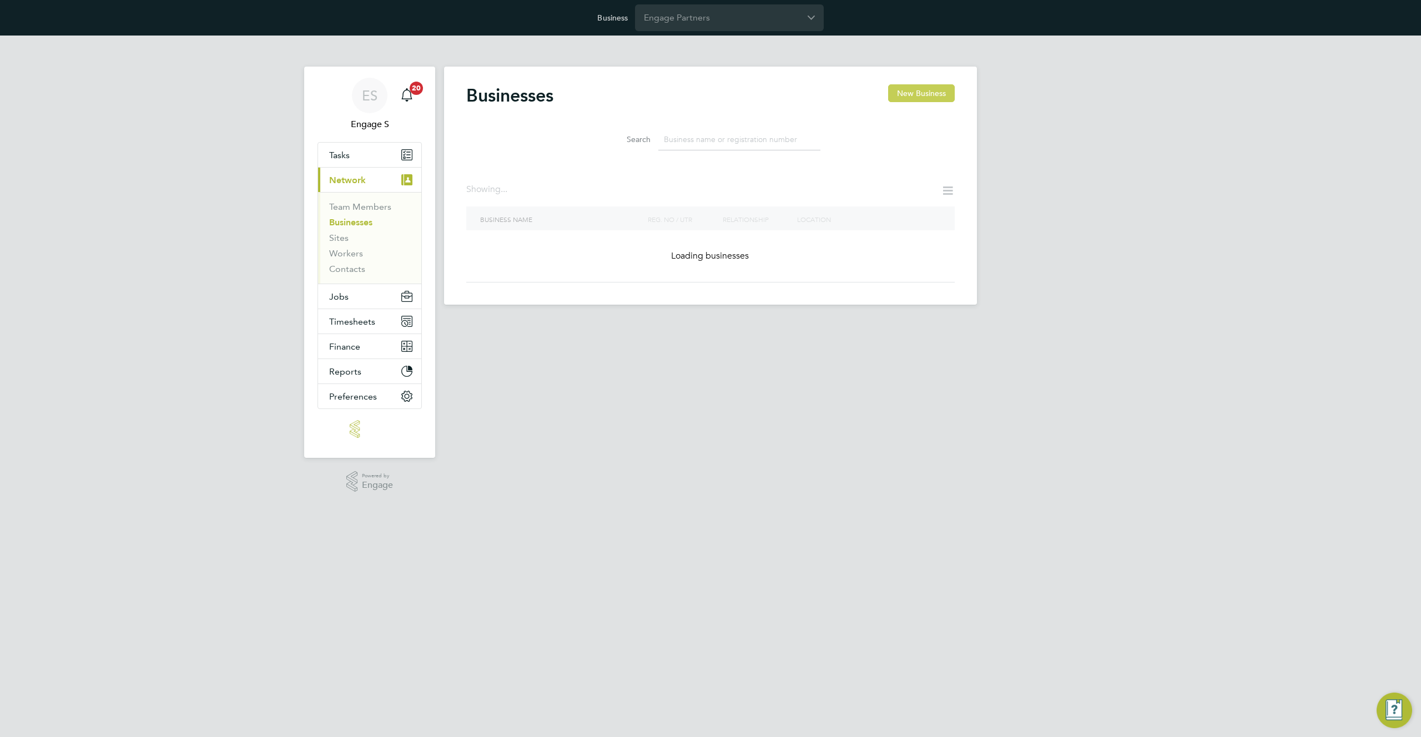
click at [926, 89] on button "New Business" at bounding box center [921, 93] width 67 height 18
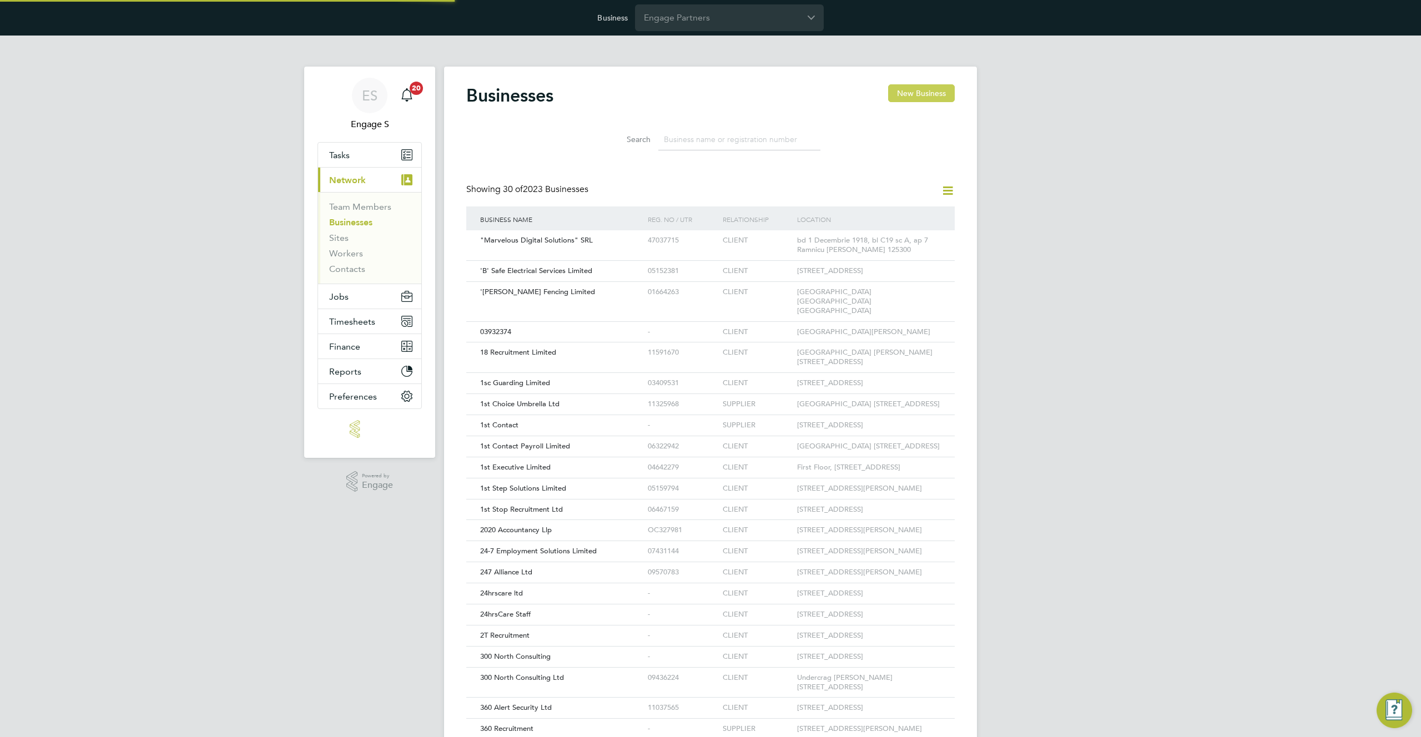
type input "[GEOGRAPHIC_DATA]"
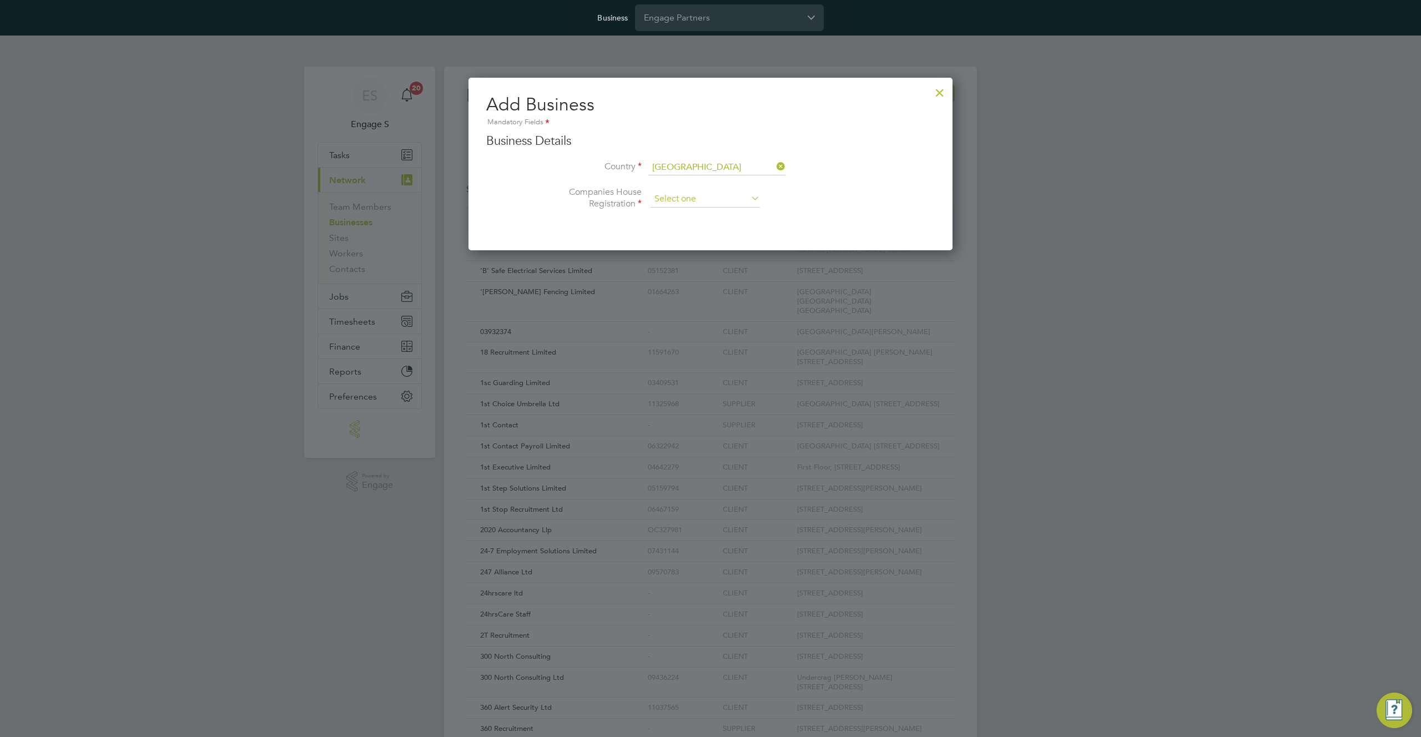
click at [697, 196] on input at bounding box center [705, 199] width 109 height 17
click at [698, 223] on li "Unregistered" at bounding box center [705, 229] width 110 height 14
type input "Unregistered"
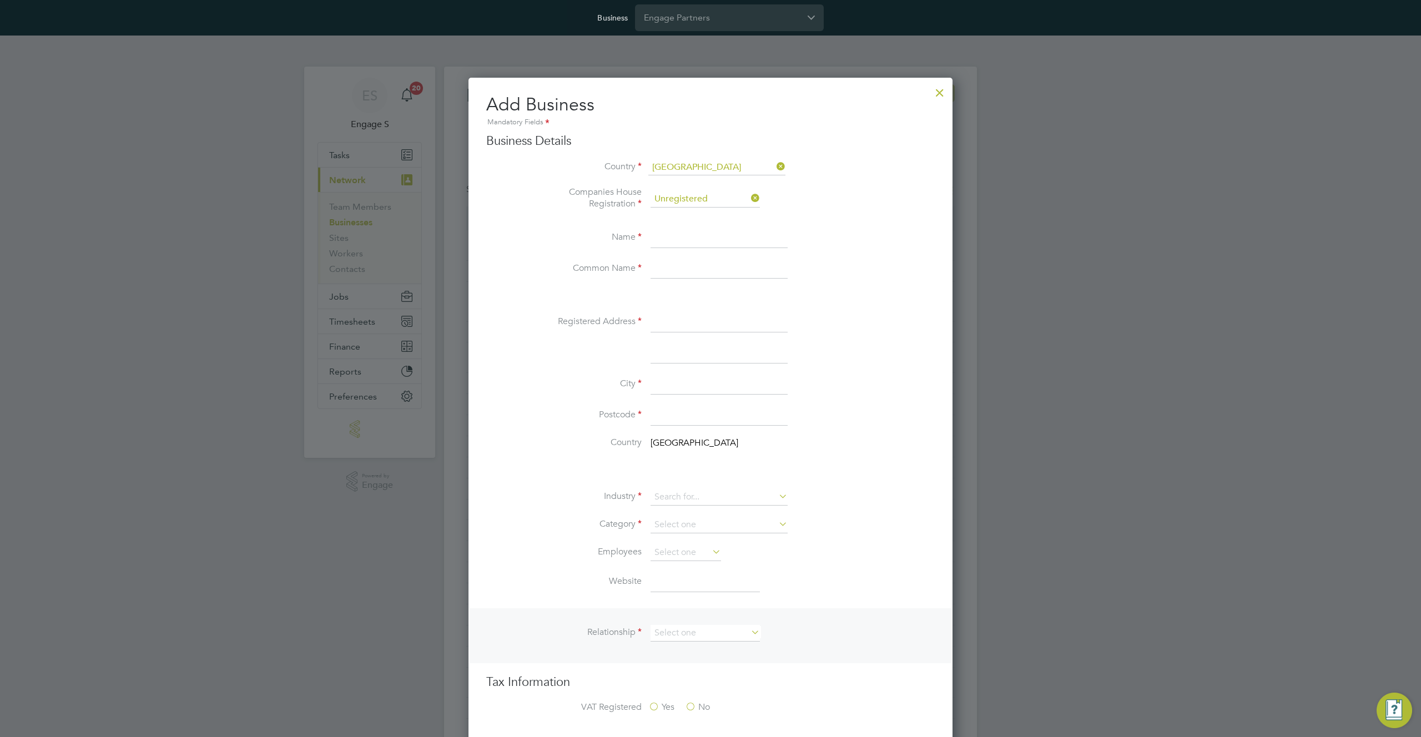
click at [686, 242] on input at bounding box center [719, 238] width 137 height 20
type input "A test A"
click at [661, 270] on input at bounding box center [719, 269] width 137 height 20
type input "atesder"
click at [670, 323] on input at bounding box center [719, 323] width 137 height 20
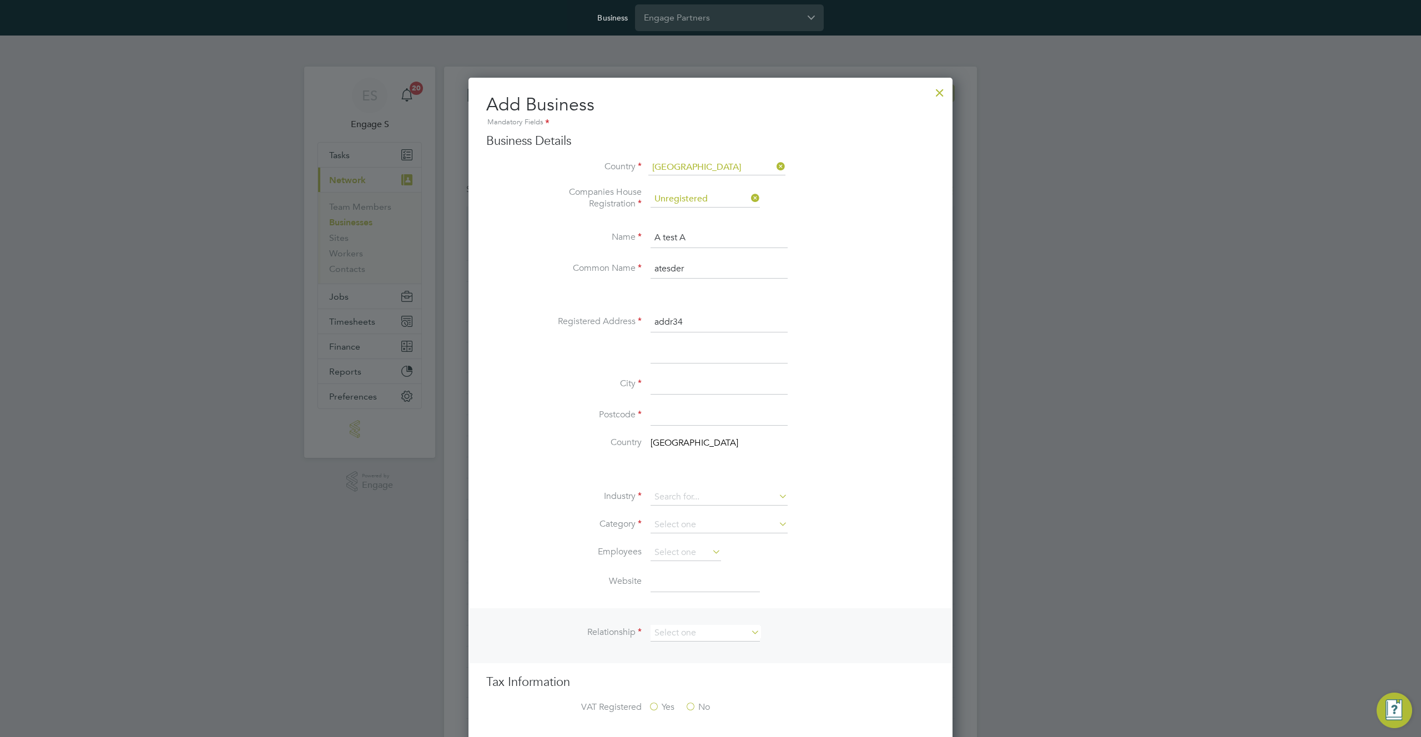
type input "addr34"
click at [674, 385] on input at bounding box center [719, 385] width 137 height 20
type input "lnd"
type input "E7 1AD"
click at [572, 466] on li at bounding box center [733, 472] width 404 height 12
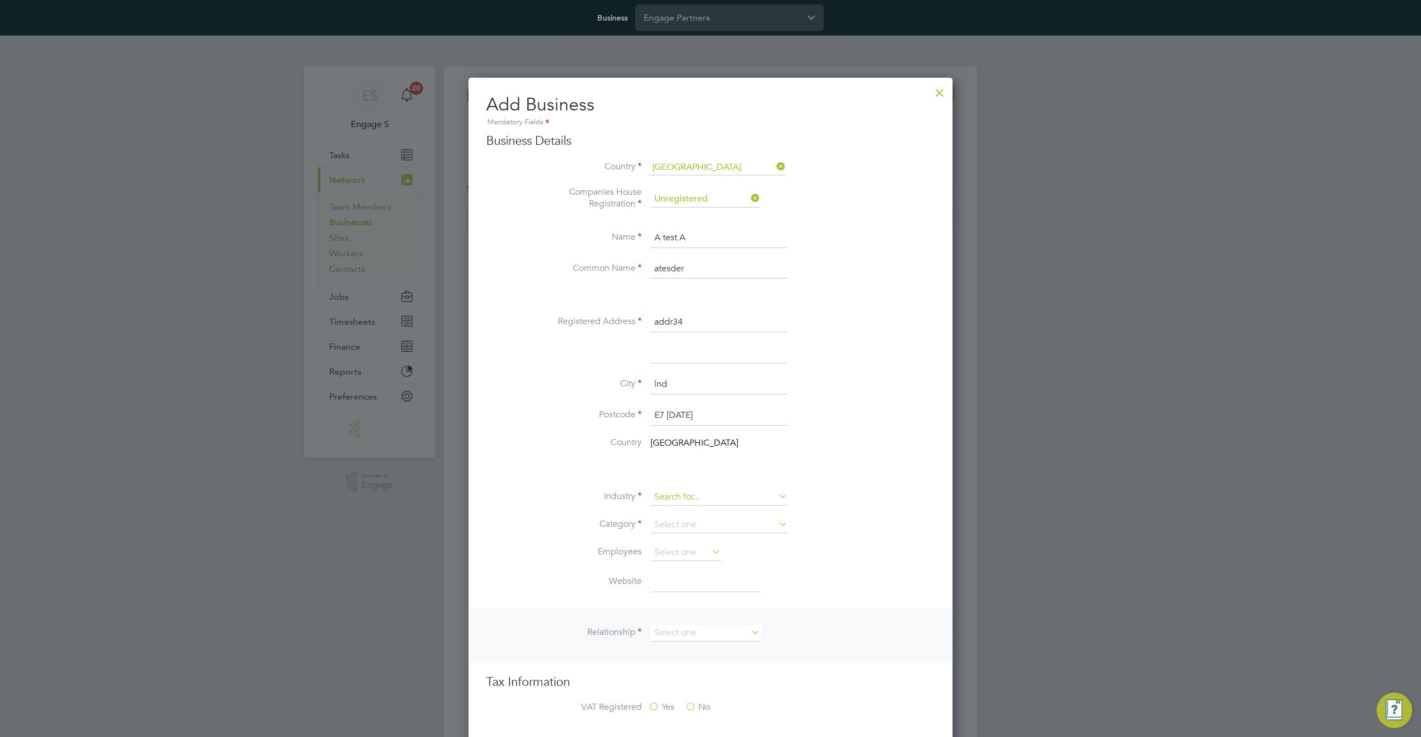
click at [723, 501] on input at bounding box center [719, 497] width 137 height 17
click at [702, 569] on li "Charity & Voluntary" at bounding box center [719, 573] width 138 height 15
type input "Charity & Voluntary"
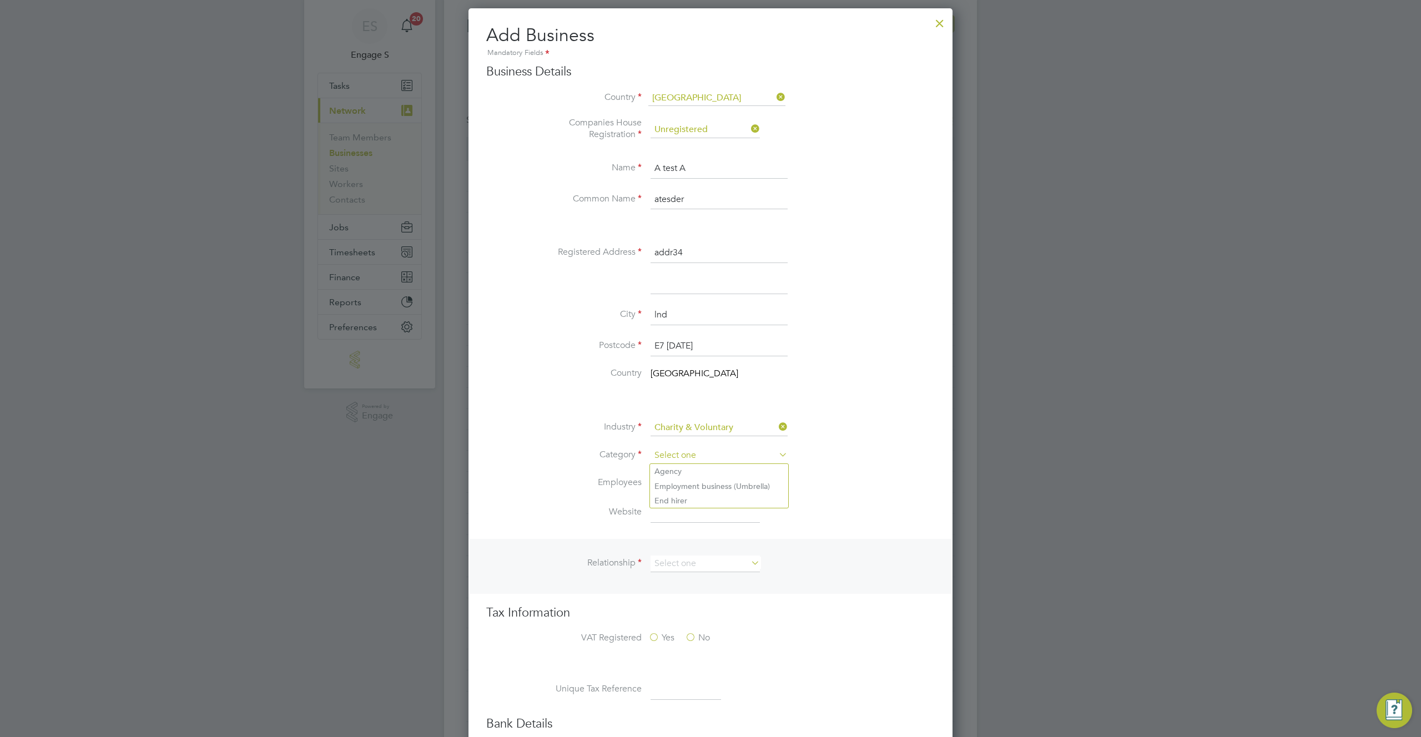
click at [715, 462] on input at bounding box center [719, 455] width 137 height 17
click at [707, 487] on li "Employment business (Umbrella)" at bounding box center [719, 486] width 138 height 14
type input "Employment business (Umbrella)"
click at [707, 456] on input at bounding box center [719, 455] width 137 height 17
click at [688, 501] on li "End hirer" at bounding box center [719, 500] width 138 height 14
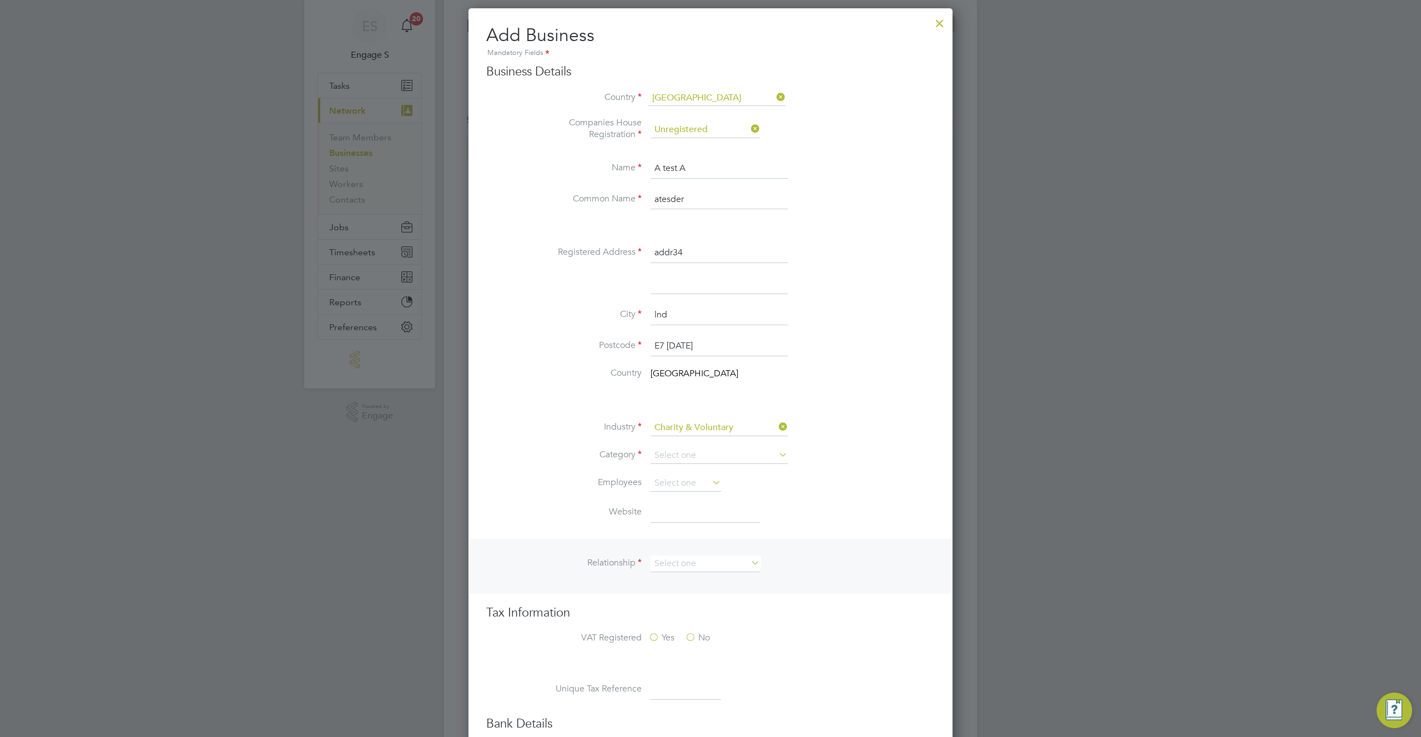
type input "End hirer"
click at [693, 482] on input at bounding box center [686, 483] width 70 height 17
click at [677, 502] on li "1" at bounding box center [686, 499] width 72 height 14
type input "1"
click at [674, 512] on input at bounding box center [705, 513] width 109 height 20
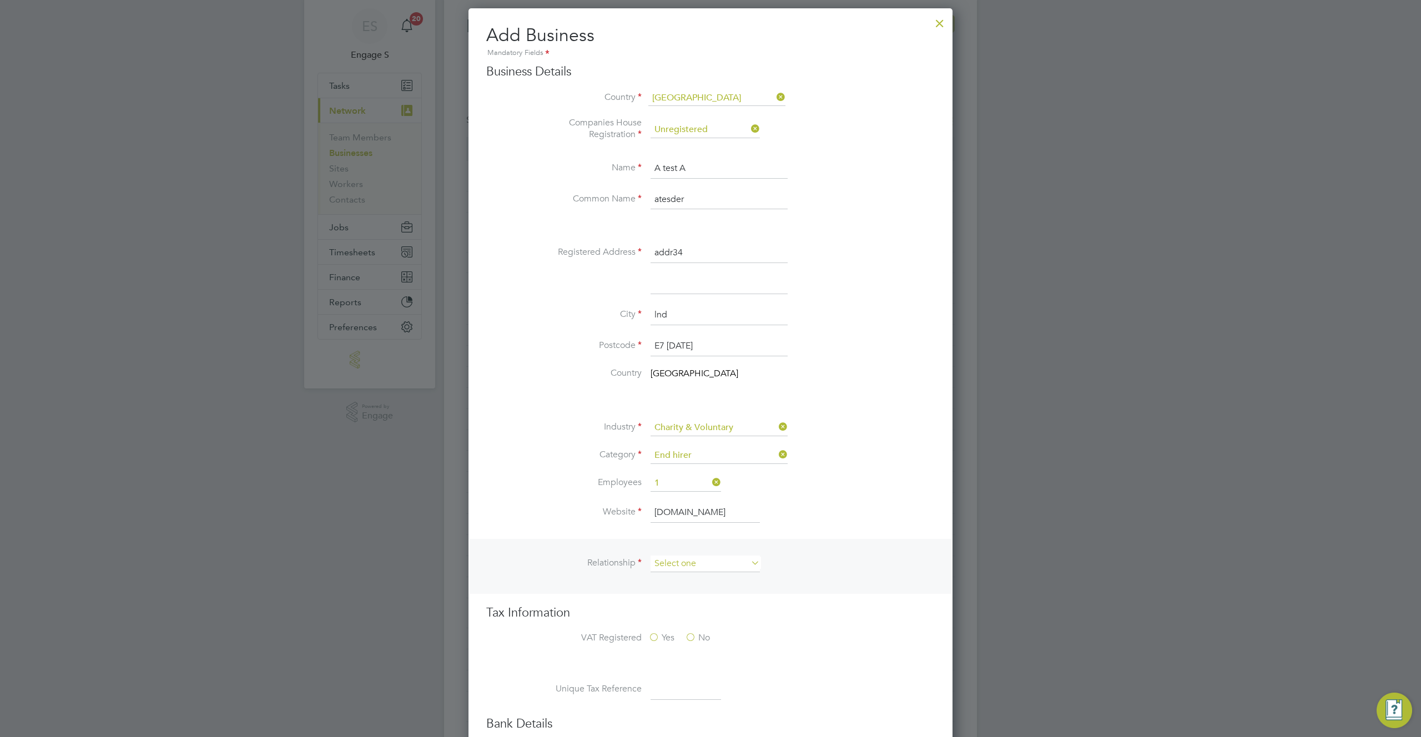
type input "ergfffd.com"
click at [723, 563] on input at bounding box center [705, 564] width 109 height 17
click at [723, 574] on li "Client" at bounding box center [705, 579] width 110 height 14
type input "Client"
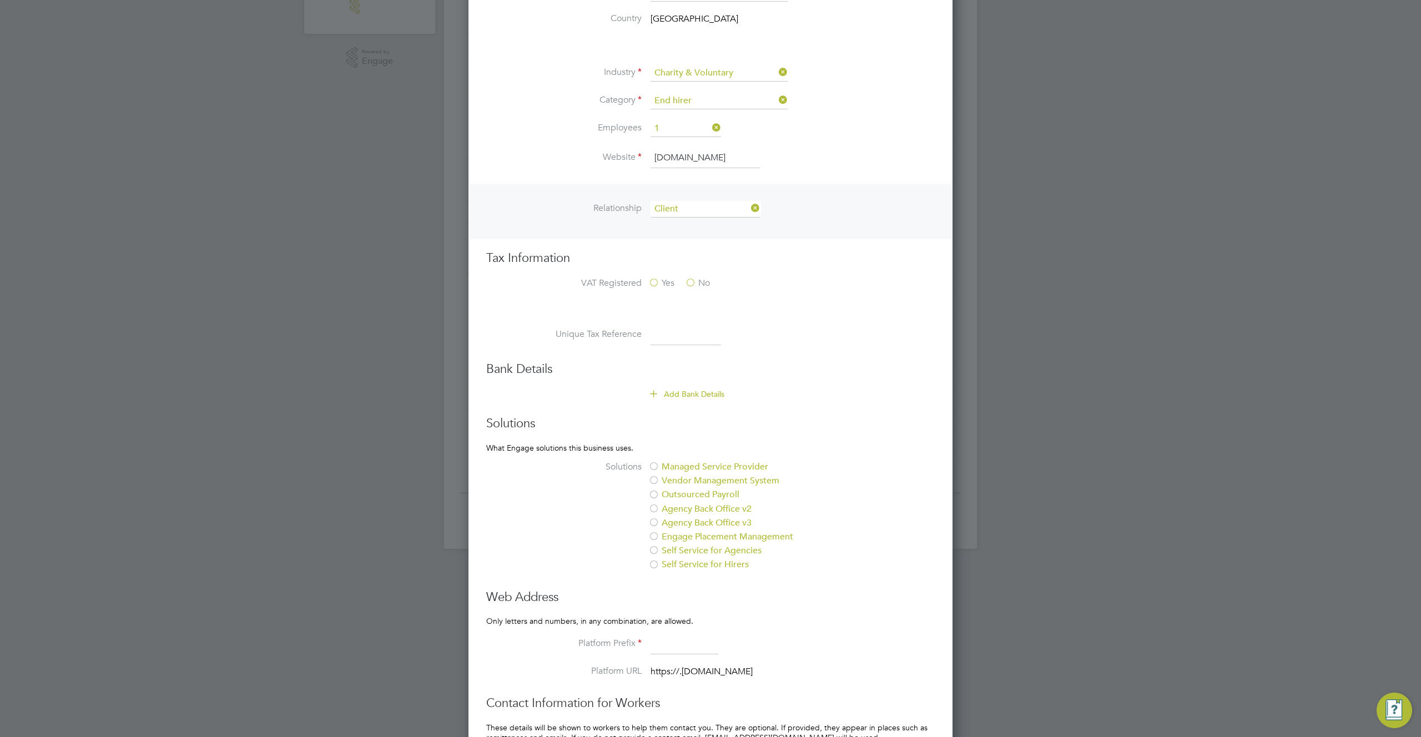
click at [668, 465] on label "Managed Service Provider" at bounding box center [741, 467] width 186 height 12
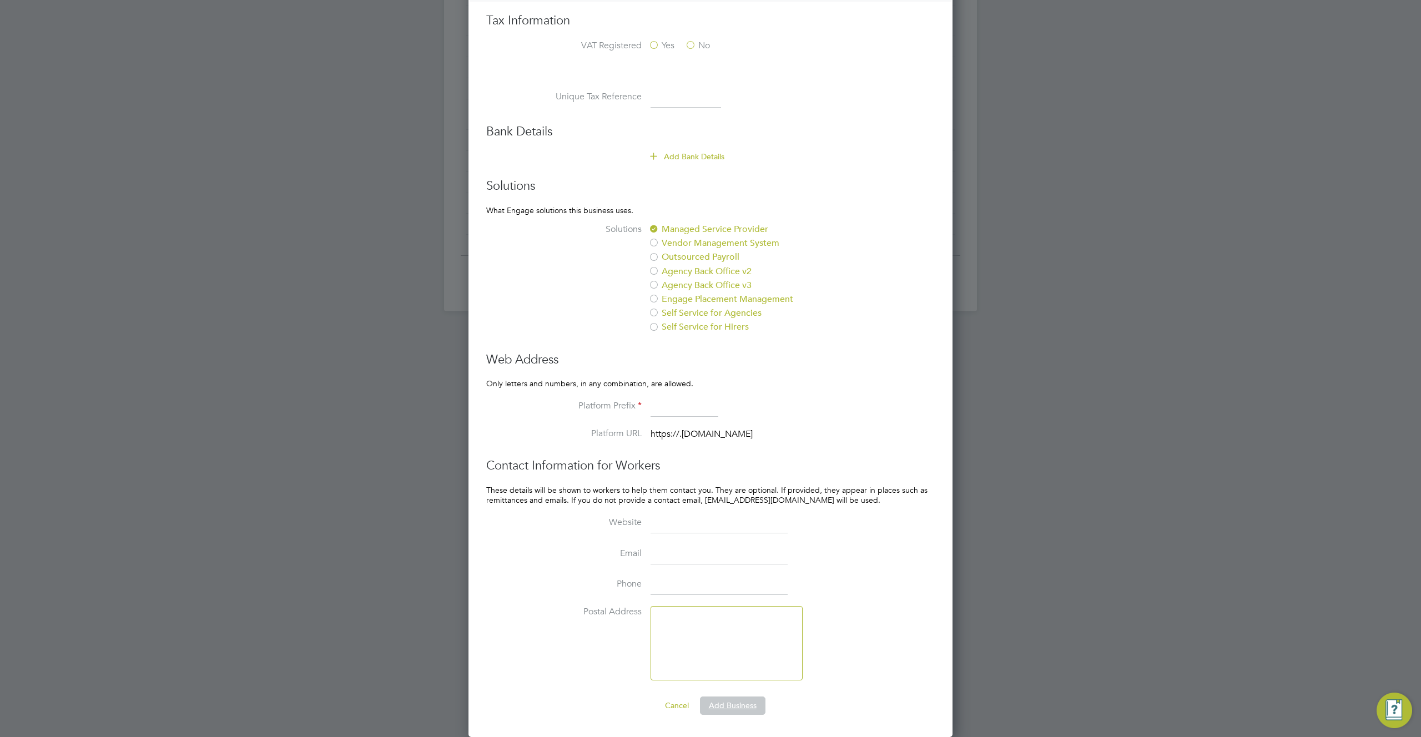
click at [741, 703] on button "Add Business" at bounding box center [733, 706] width 66 height 18
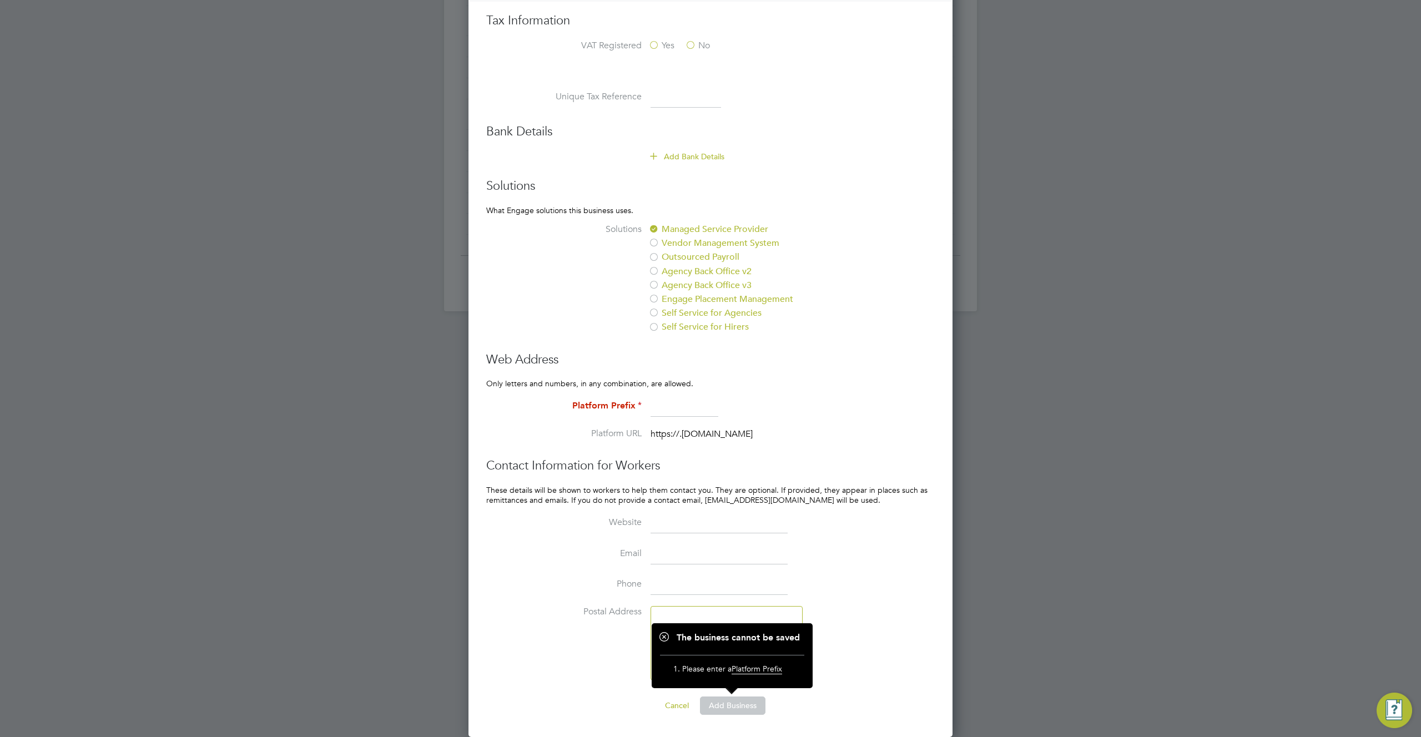
click at [674, 420] on li "Platform Prefix" at bounding box center [733, 412] width 404 height 31
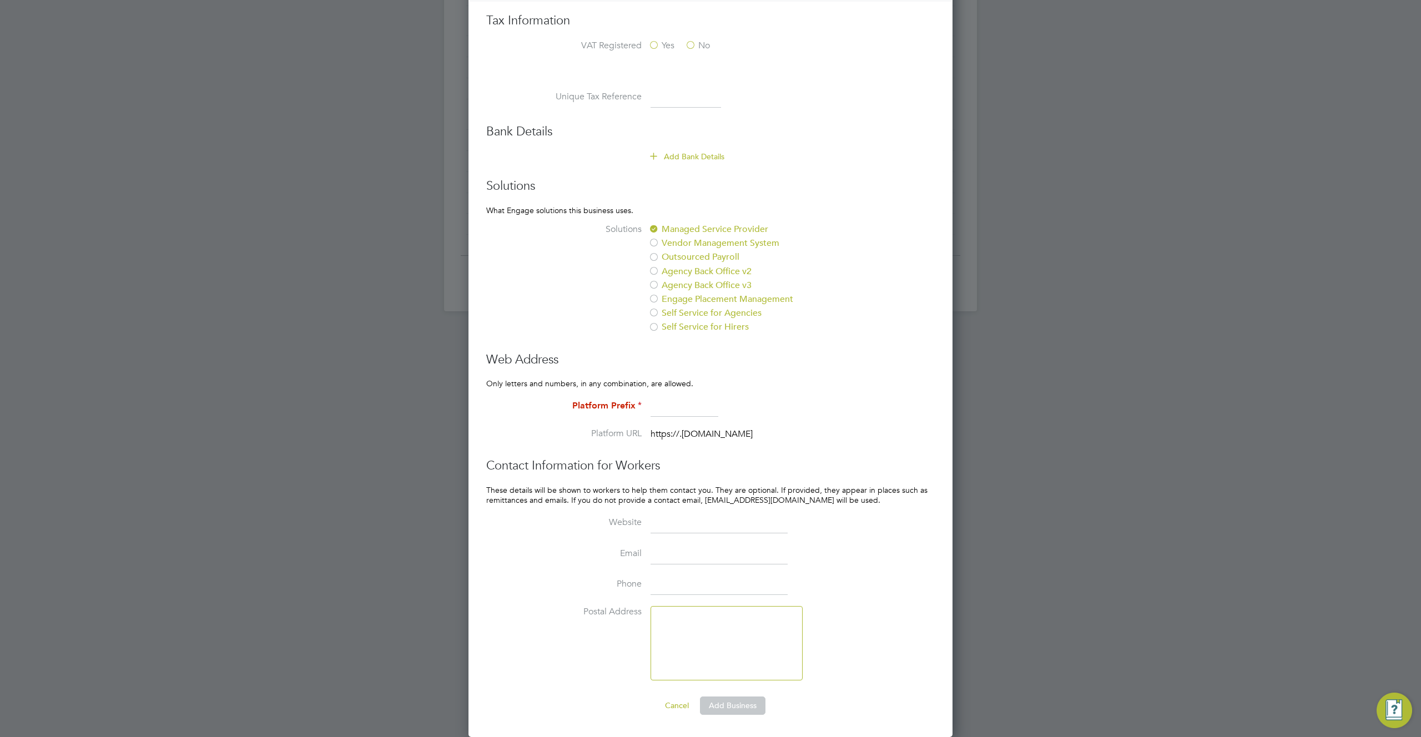
click at [674, 411] on input at bounding box center [685, 407] width 68 height 20
type input "polko"
click at [742, 701] on button "Add Business" at bounding box center [733, 706] width 66 height 18
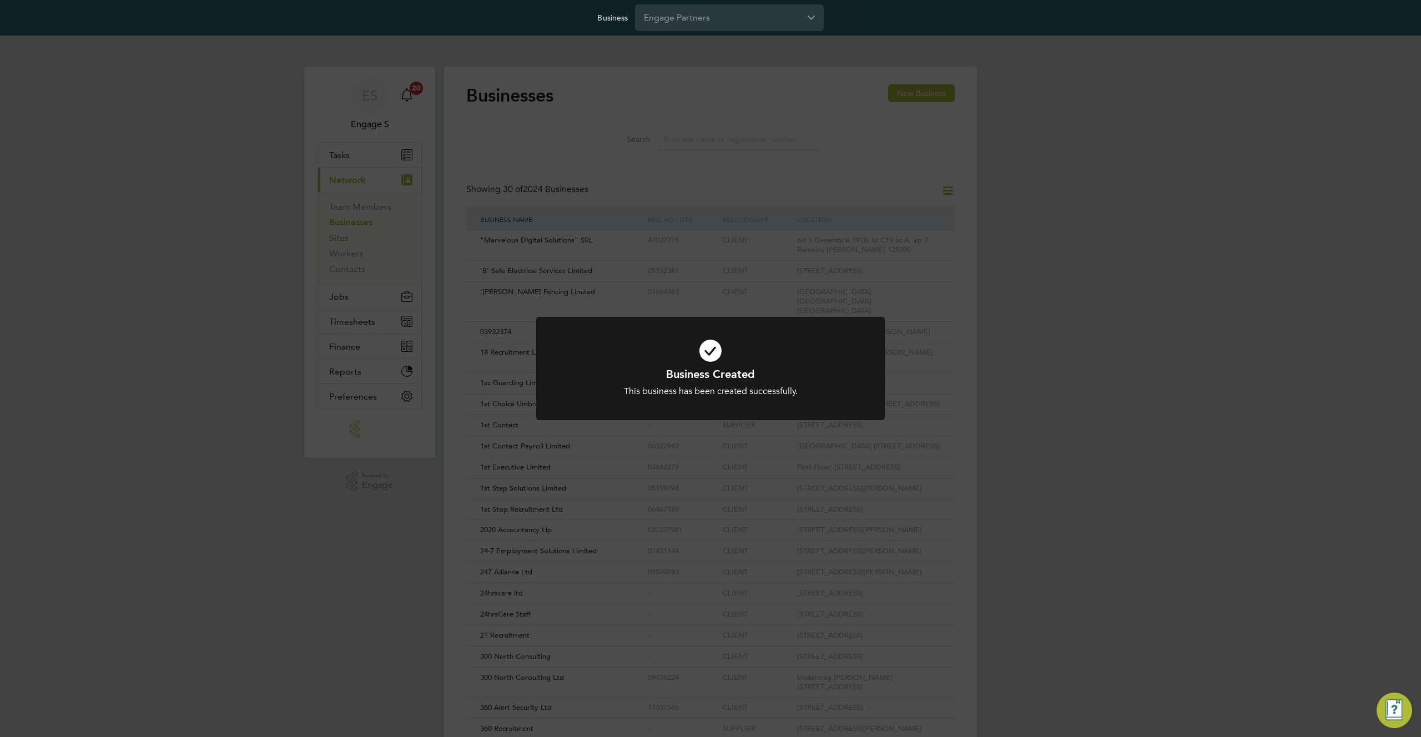
click at [700, 130] on div "Business Created This business has been created successfully. Cancel Okay" at bounding box center [710, 368] width 1421 height 737
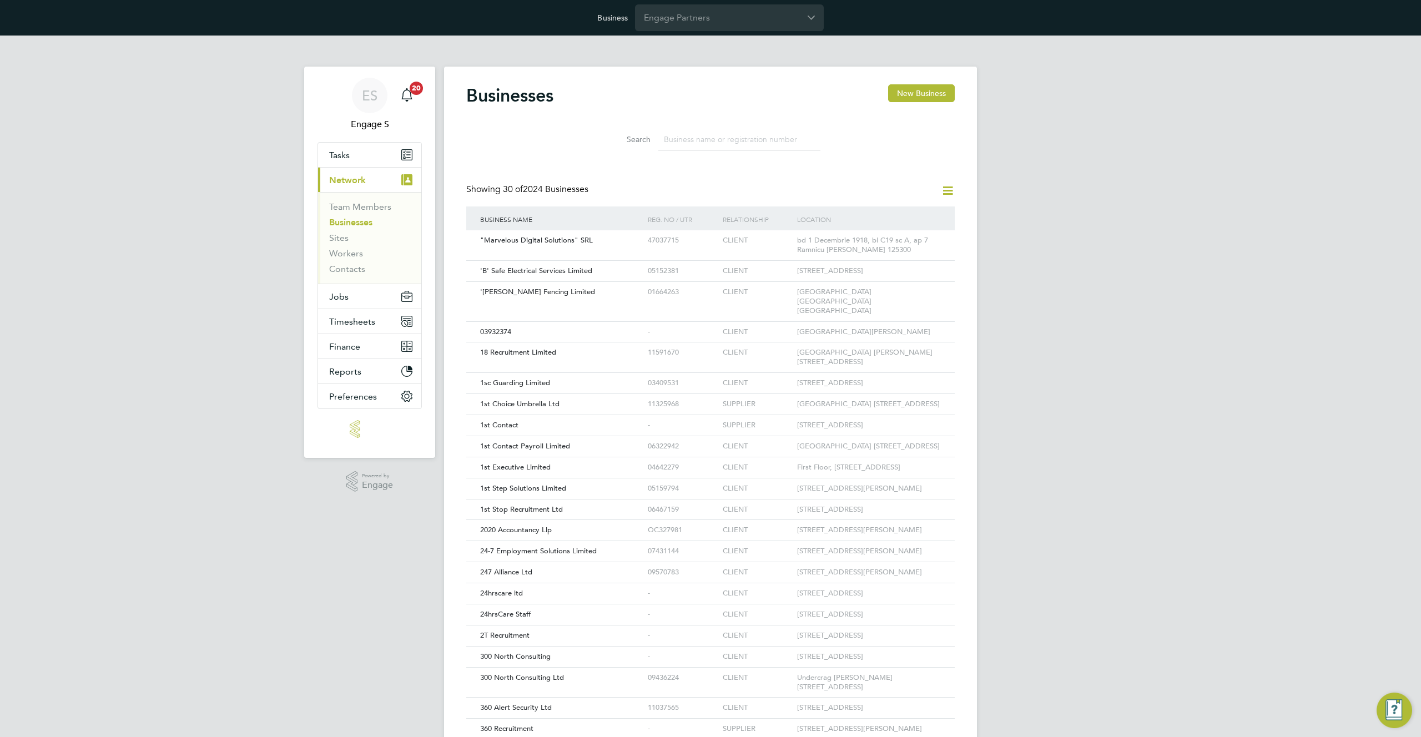
click at [691, 142] on input at bounding box center [739, 140] width 162 height 22
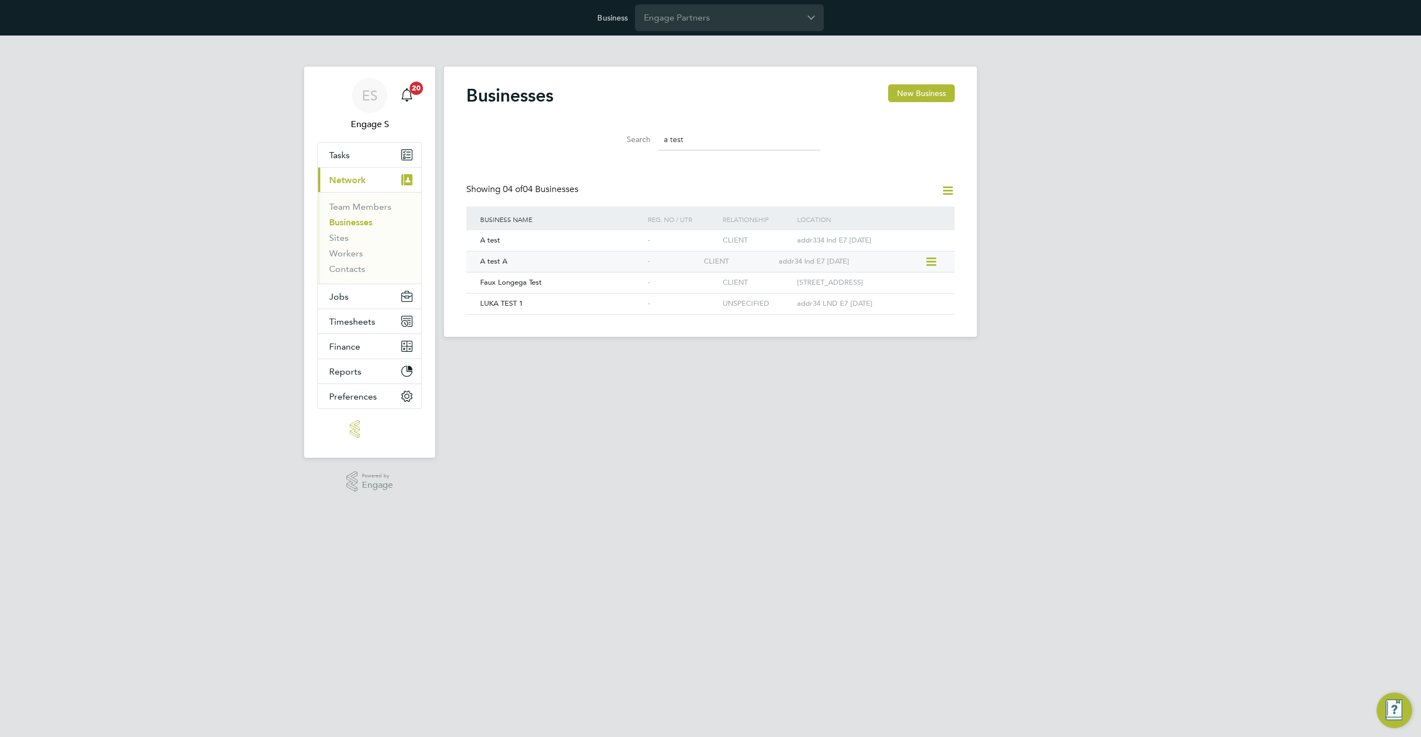
type input "a test"
click at [507, 265] on div "A test A" at bounding box center [561, 261] width 168 height 21
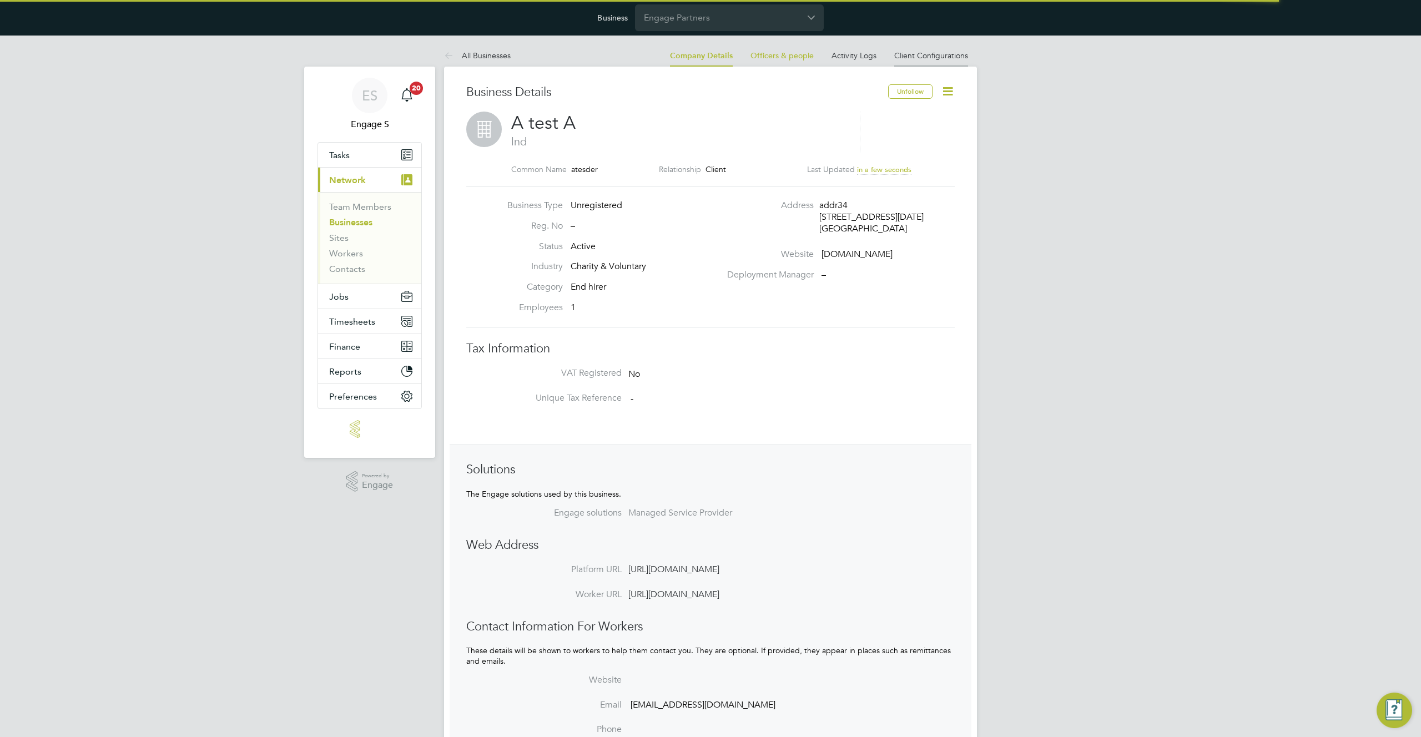
click at [936, 56] on link "Client Configurations" at bounding box center [931, 56] width 74 height 10
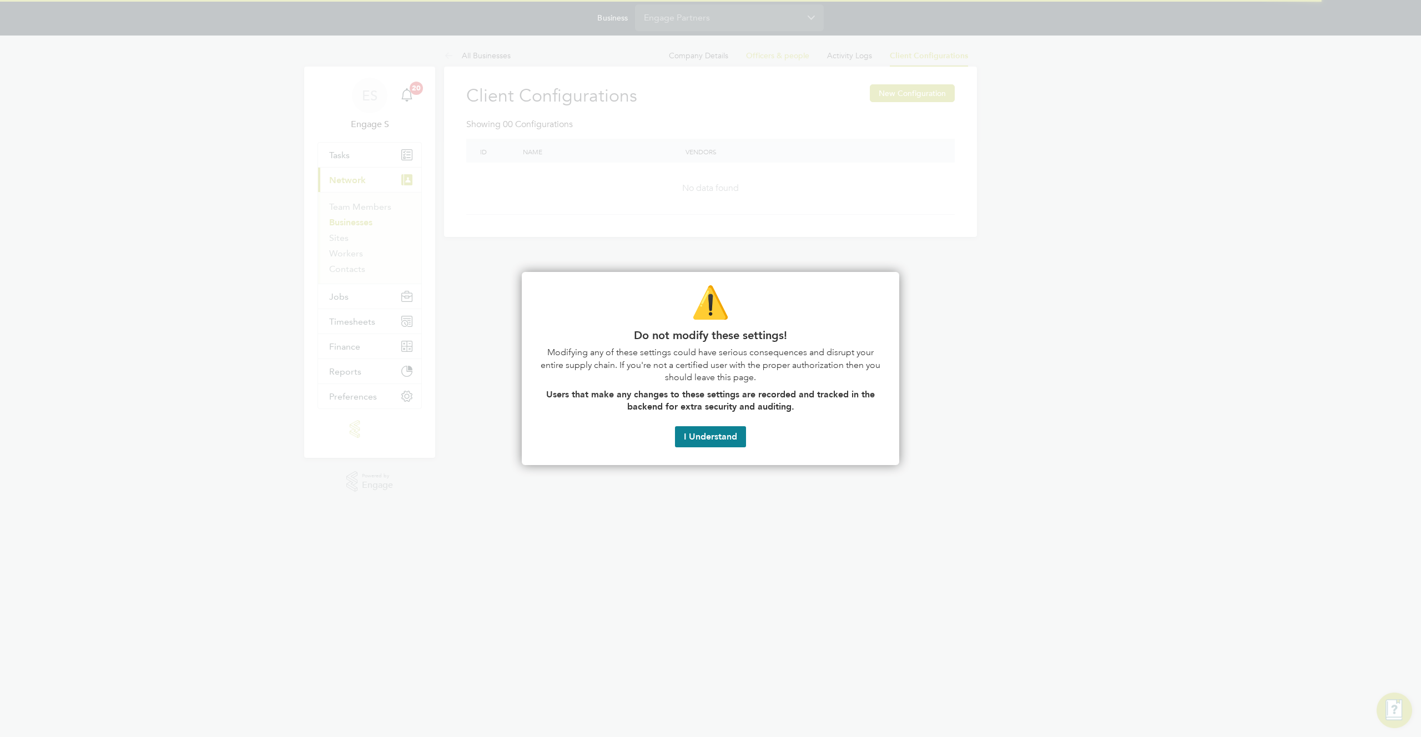
click at [675, 63] on div at bounding box center [710, 368] width 1421 height 737
drag, startPoint x: 719, startPoint y: 431, endPoint x: 723, endPoint y: 176, distance: 254.8
click at [720, 429] on button "I Understand" at bounding box center [710, 436] width 71 height 21
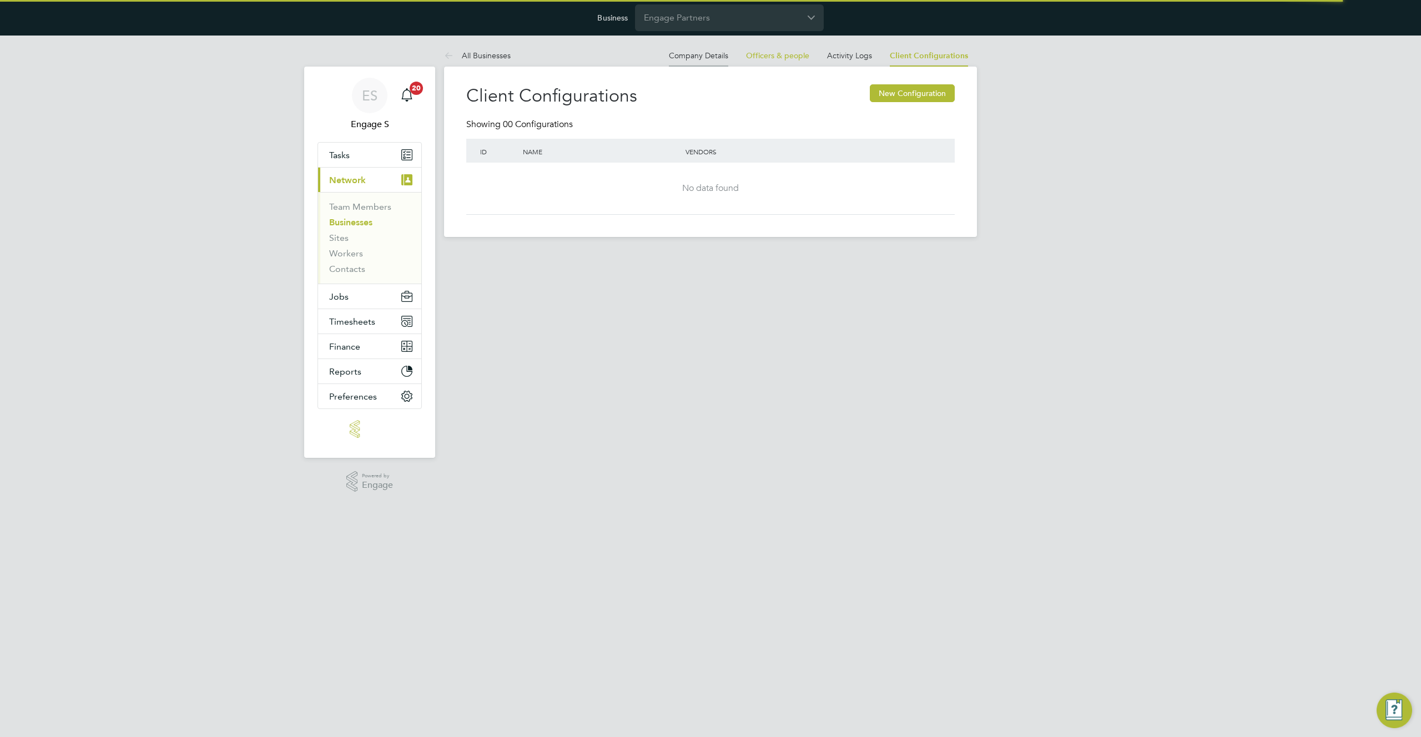
click at [691, 58] on link "Company Details" at bounding box center [698, 56] width 59 height 10
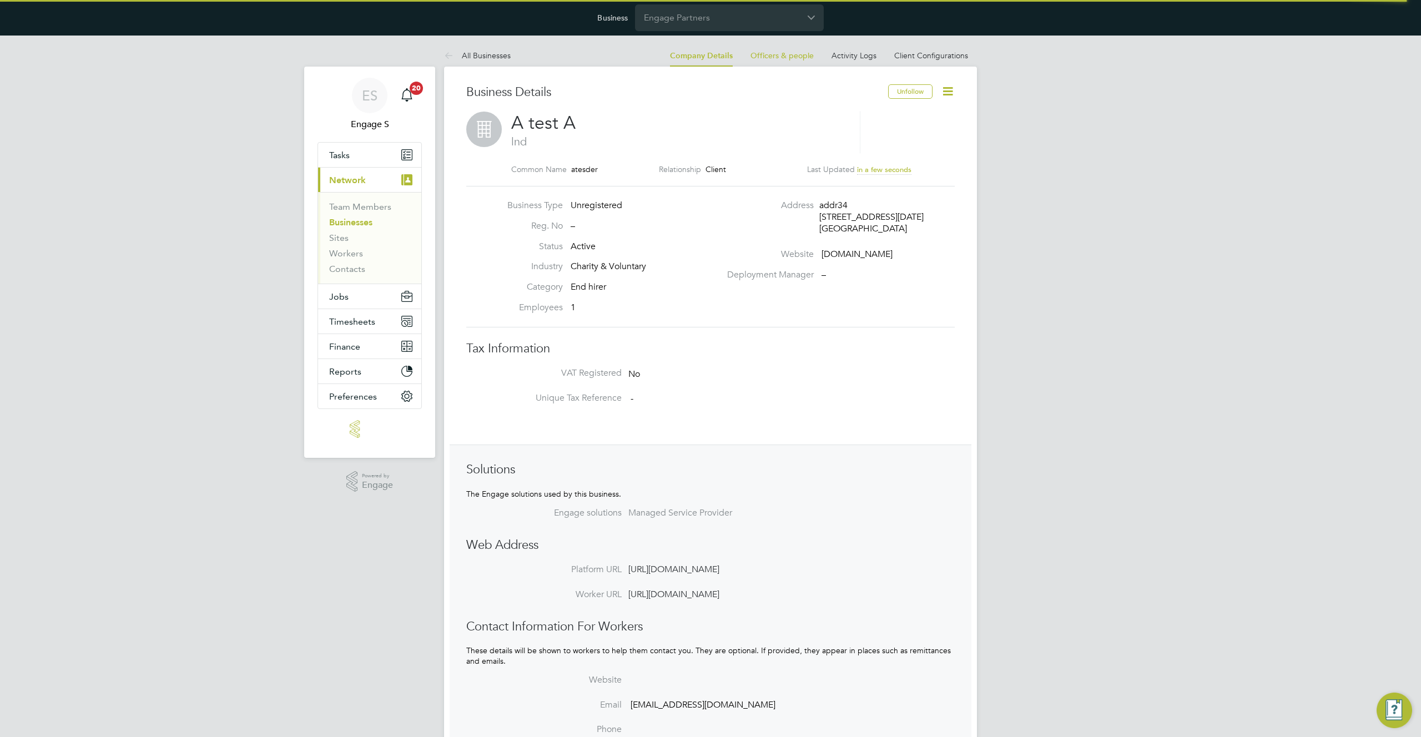
click at [555, 123] on span "A test A" at bounding box center [543, 123] width 64 height 22
copy h2 "A test A"
click at [703, 22] on input "Engage Partners" at bounding box center [729, 17] width 189 height 26
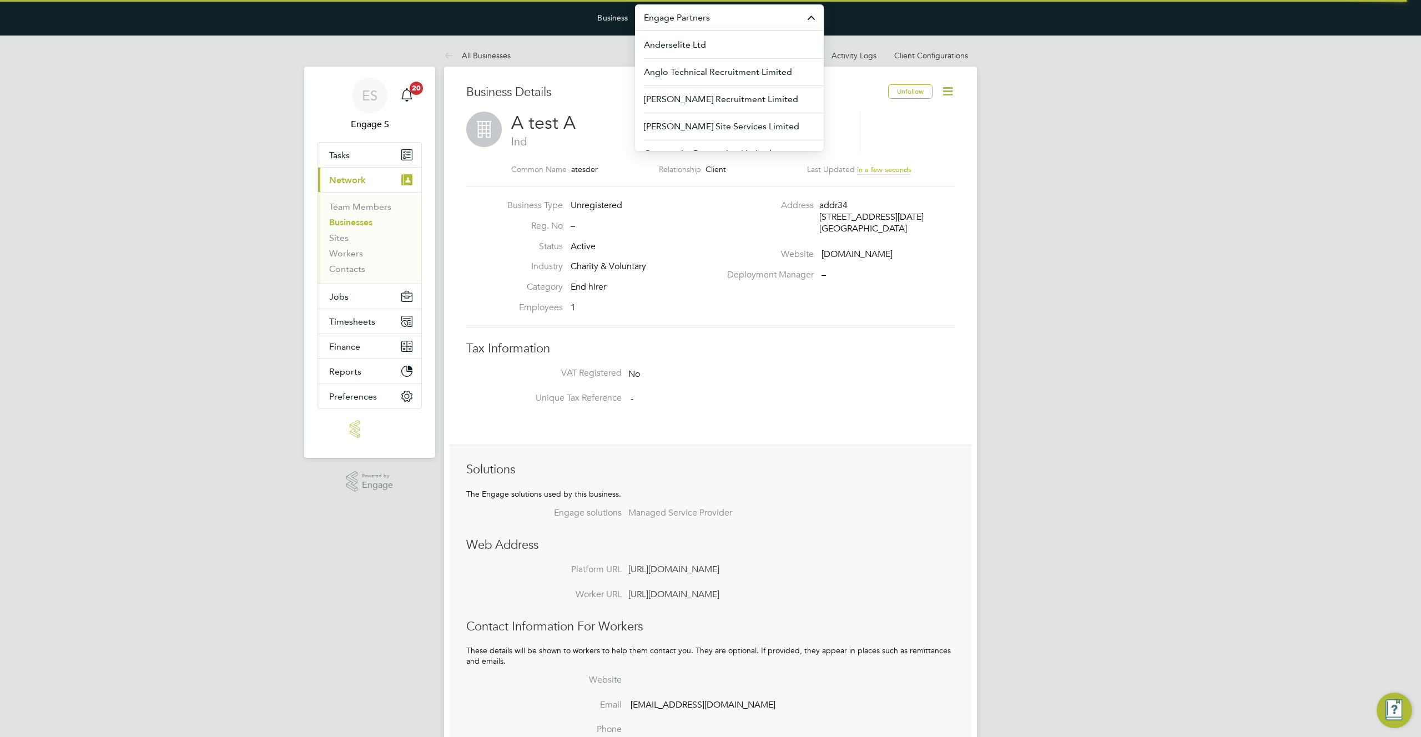
click at [707, 20] on input "Engage Partners" at bounding box center [729, 17] width 189 height 26
paste input "A test A"
click at [704, 20] on input "Engage A test A" at bounding box center [729, 17] width 189 height 26
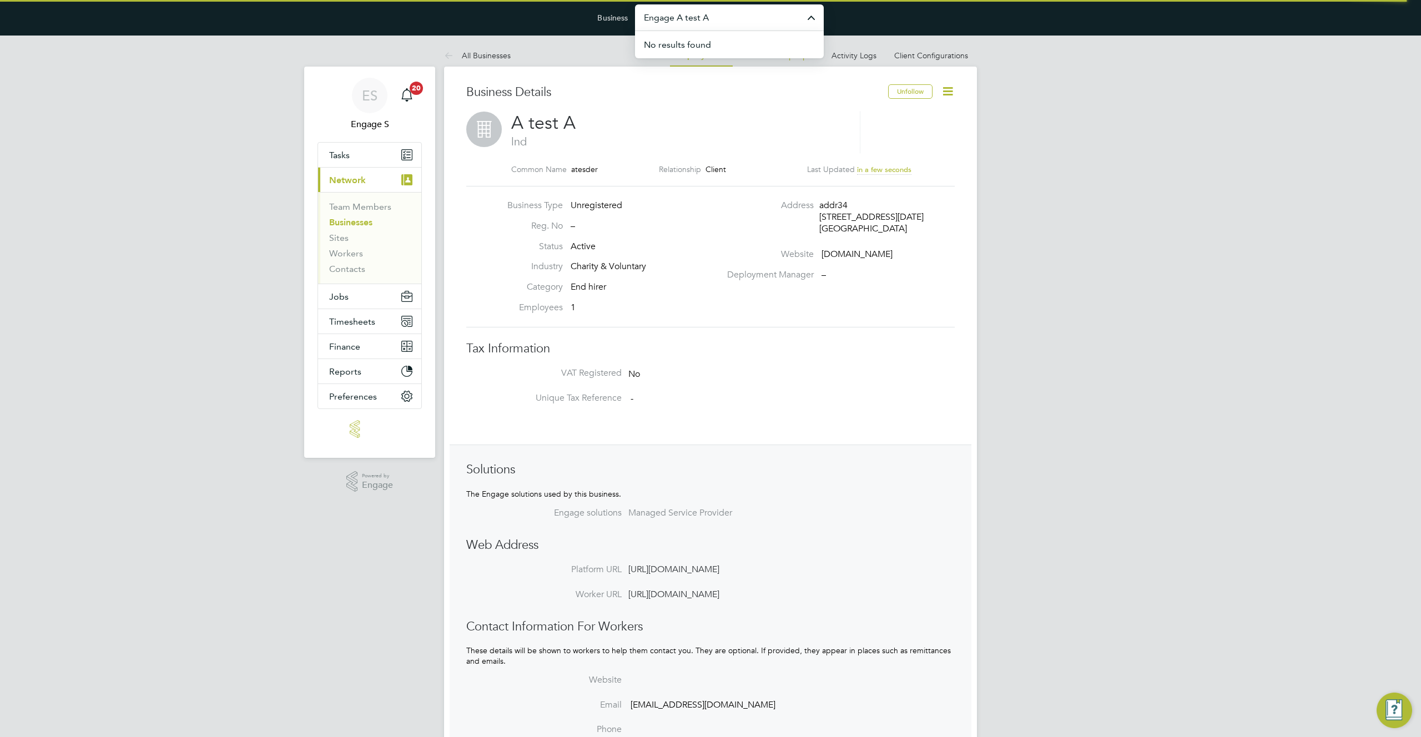
click at [704, 20] on input "Engage A test A" at bounding box center [729, 17] width 189 height 26
paste input "text"
type input "A test A"
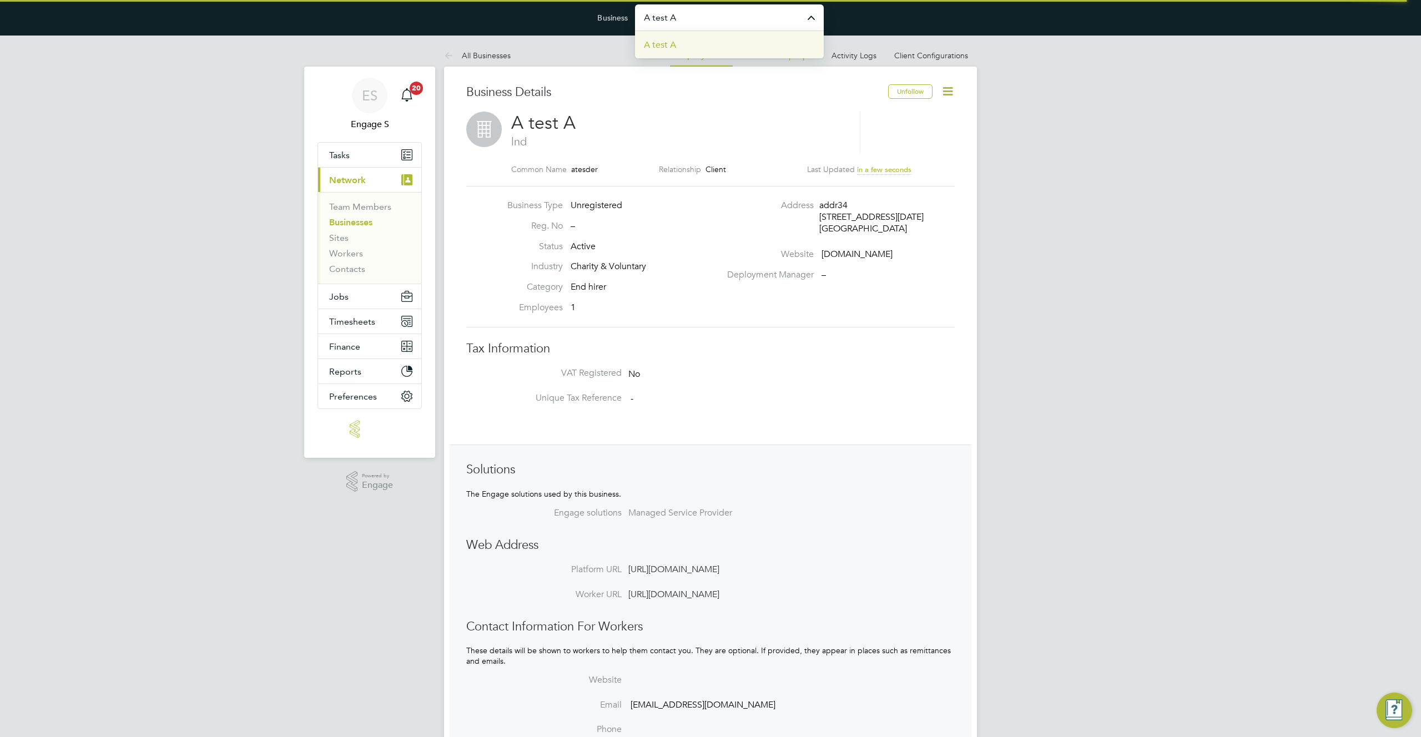
click at [683, 41] on li "A test A" at bounding box center [729, 44] width 189 height 27
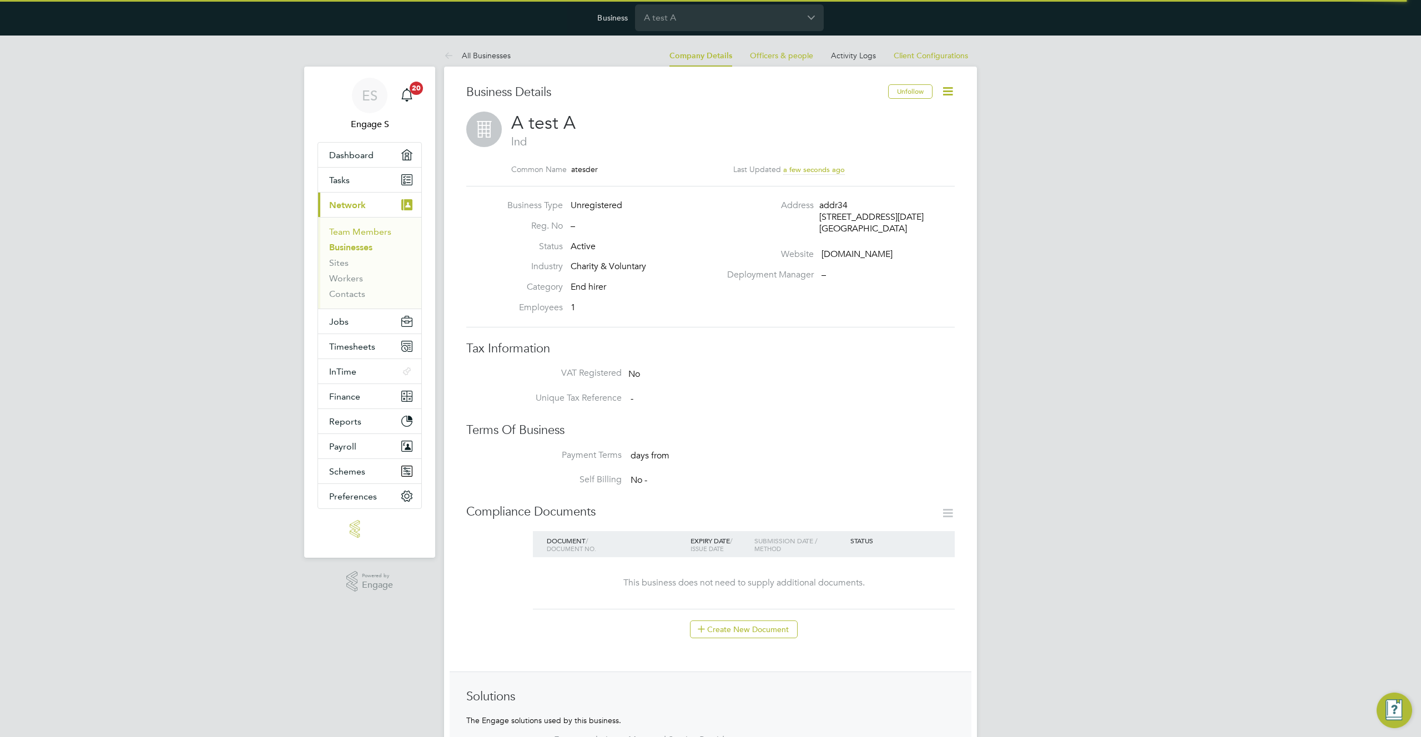
click at [365, 234] on link "Team Members" at bounding box center [360, 231] width 62 height 11
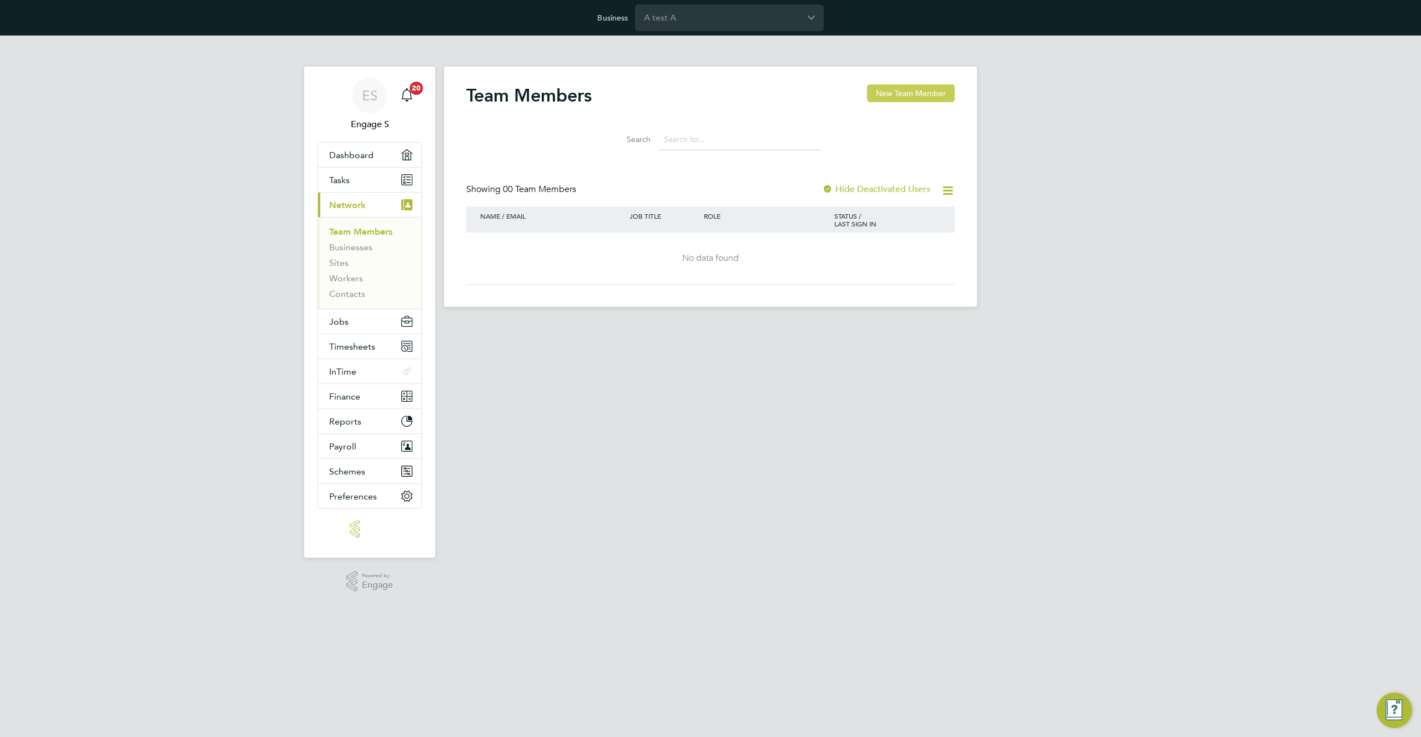
click at [910, 93] on button "New Team Member" at bounding box center [911, 93] width 88 height 18
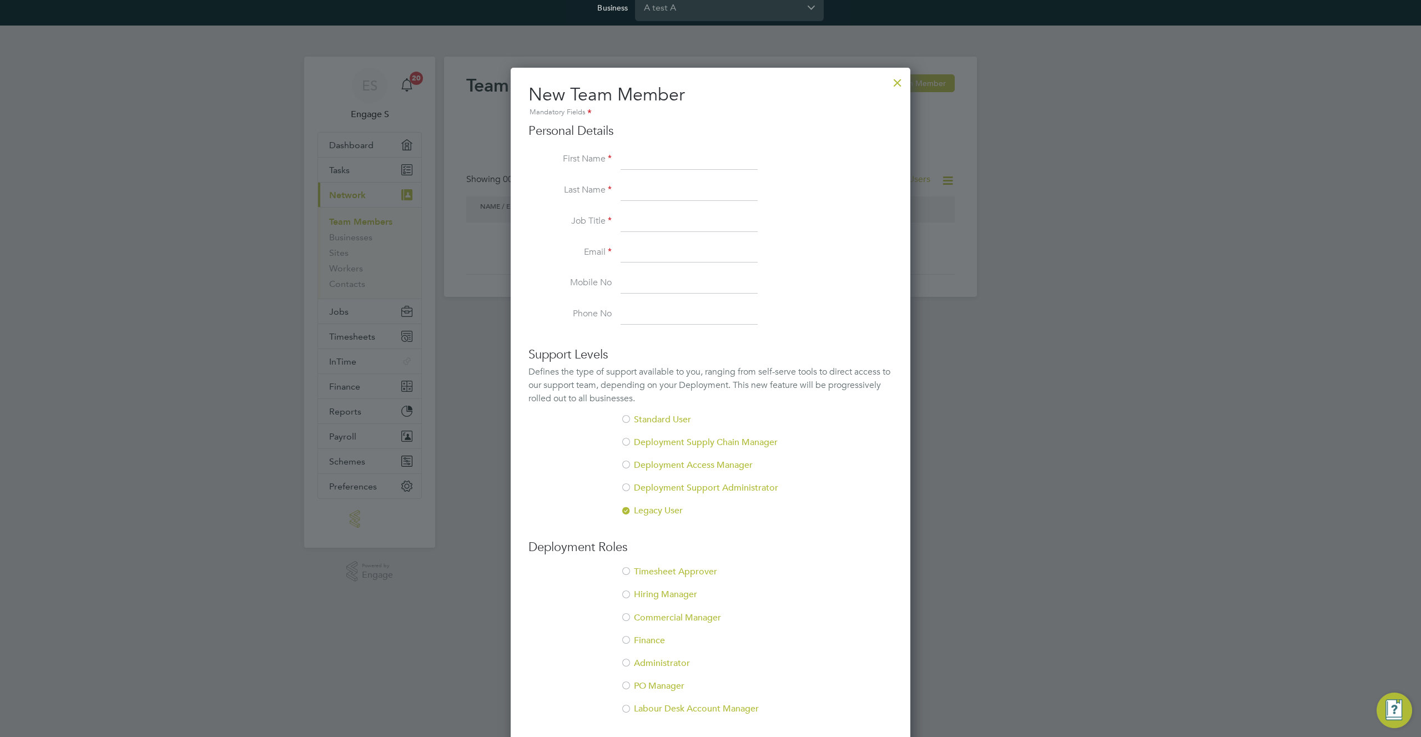
scroll to position [51, 0]
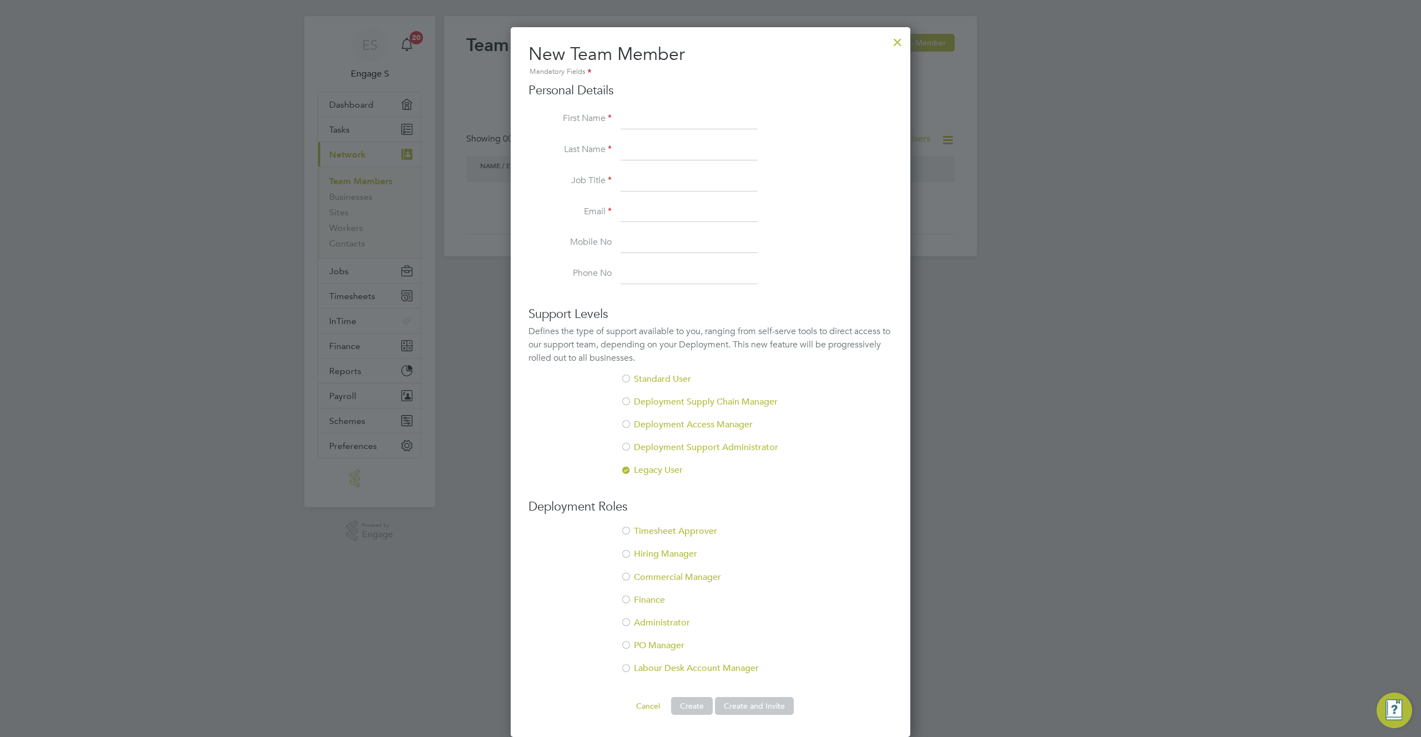
click at [798, 661] on li "PO Manager" at bounding box center [710, 651] width 364 height 23
click at [805, 341] on div "Defines the type of support available to you, ranging from self-serve tools to …" at bounding box center [710, 345] width 364 height 40
drag, startPoint x: 648, startPoint y: 708, endPoint x: 676, endPoint y: 687, distance: 34.1
click at [649, 707] on button "Cancel" at bounding box center [648, 706] width 42 height 18
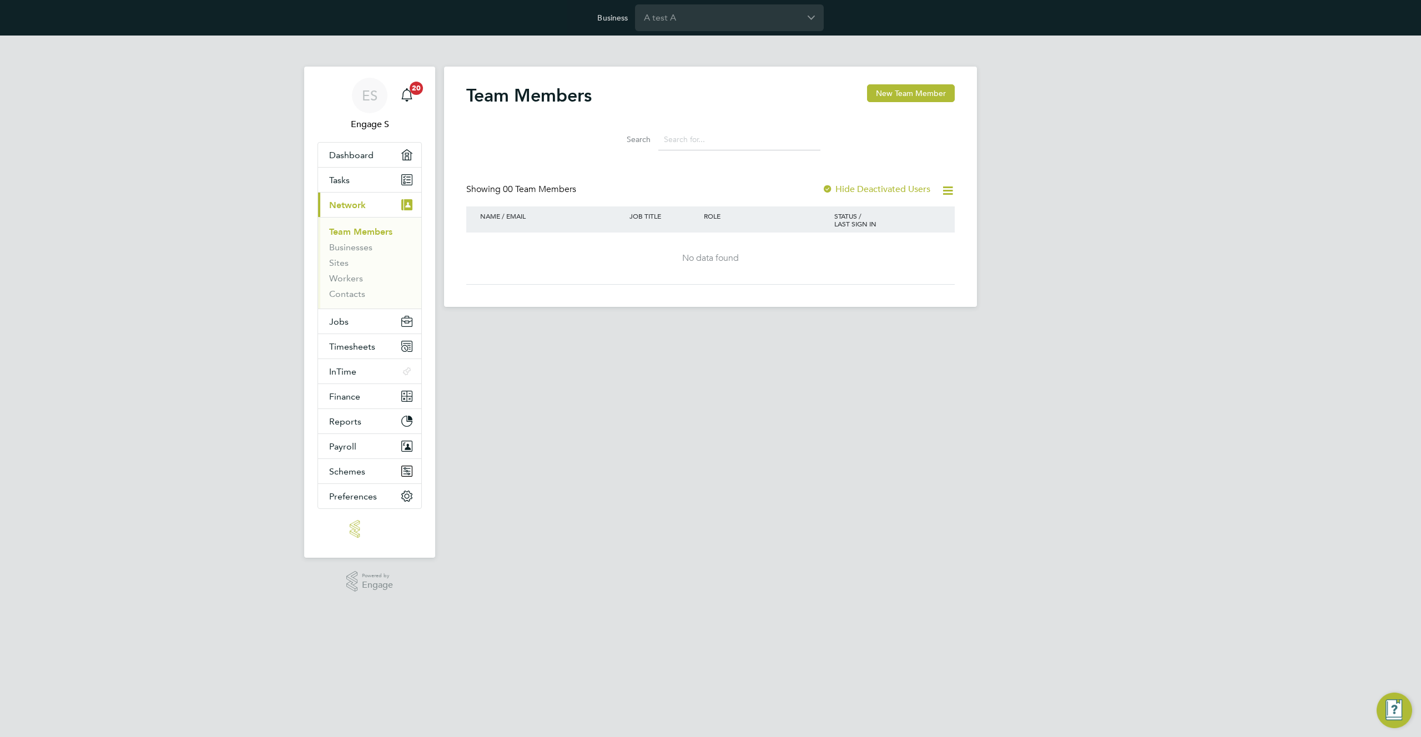
scroll to position [0, 0]
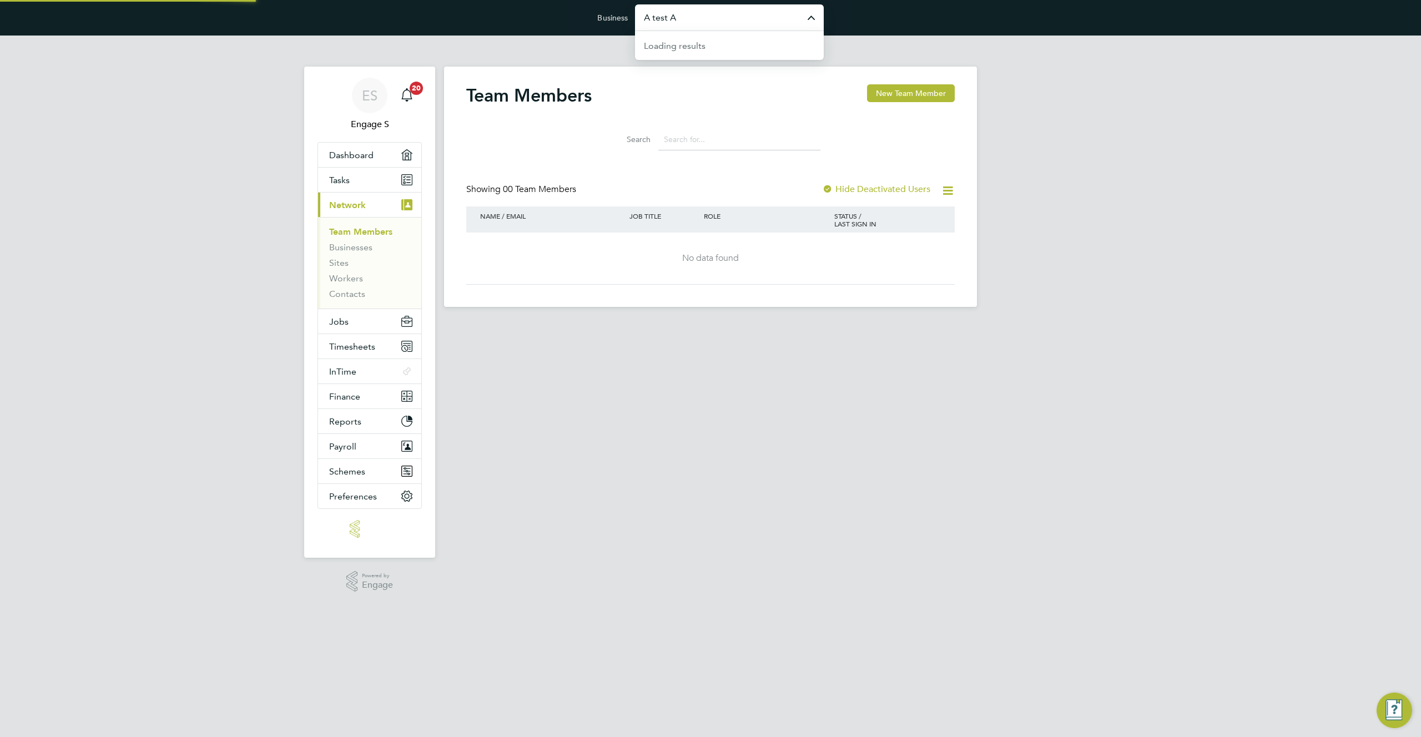
click at [736, 14] on input "A test A" at bounding box center [729, 17] width 189 height 26
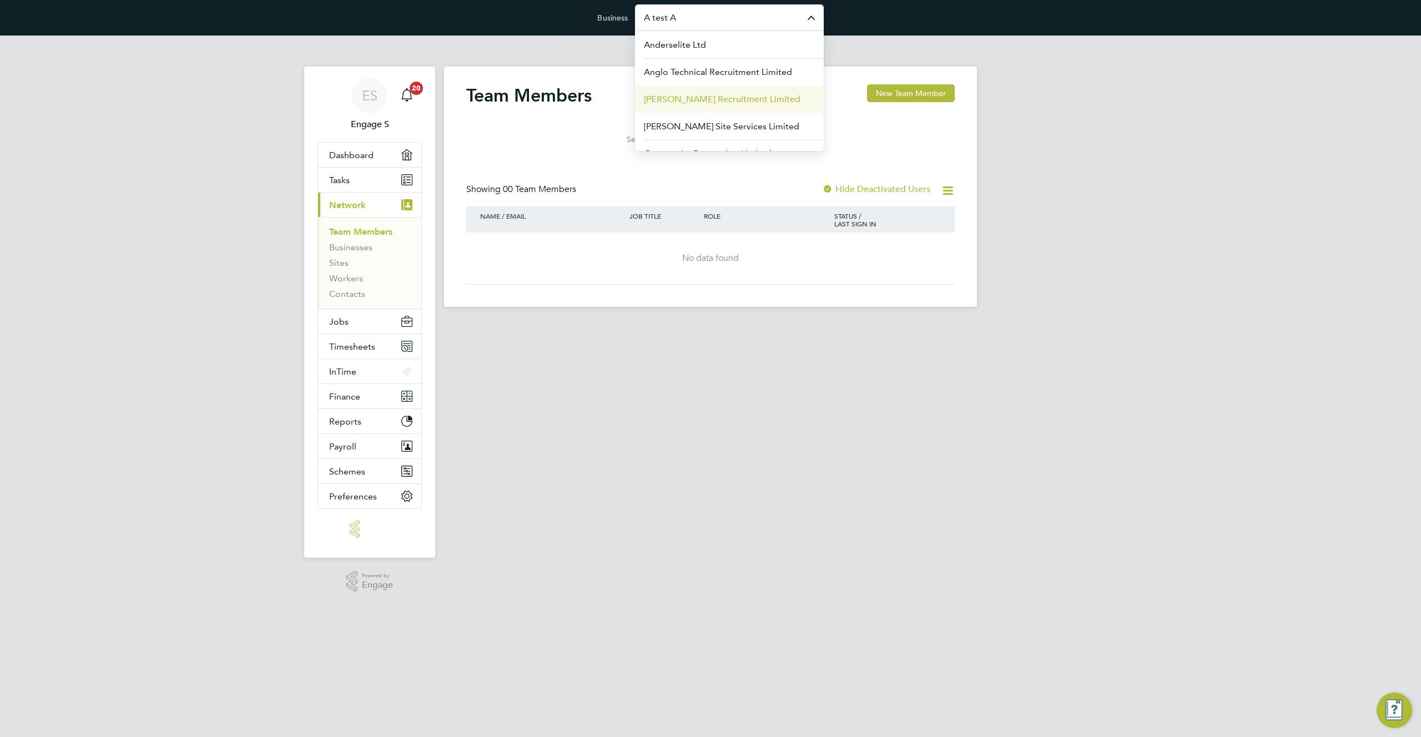
click at [744, 94] on span "[PERSON_NAME] Recruitment Limited" at bounding box center [722, 99] width 157 height 13
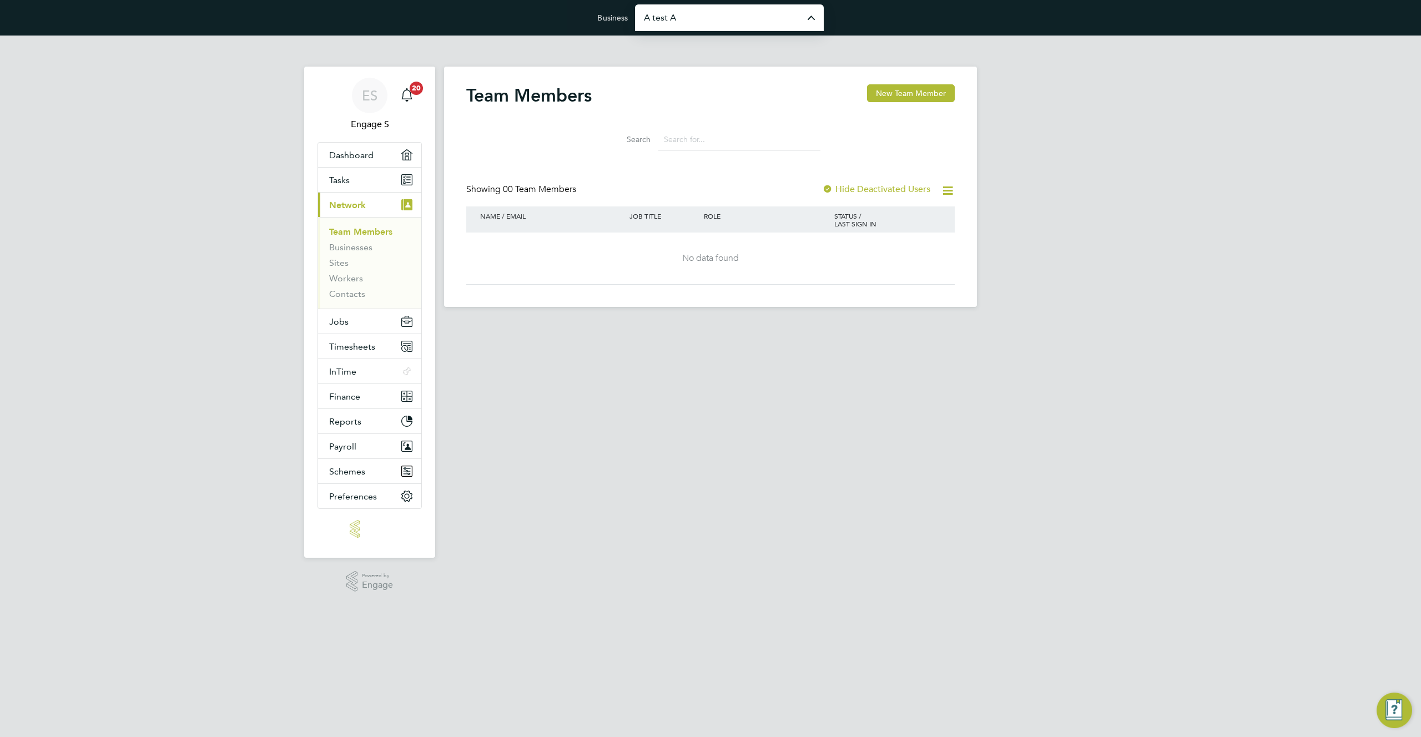
type input "[PERSON_NAME] Recruitment Limited"
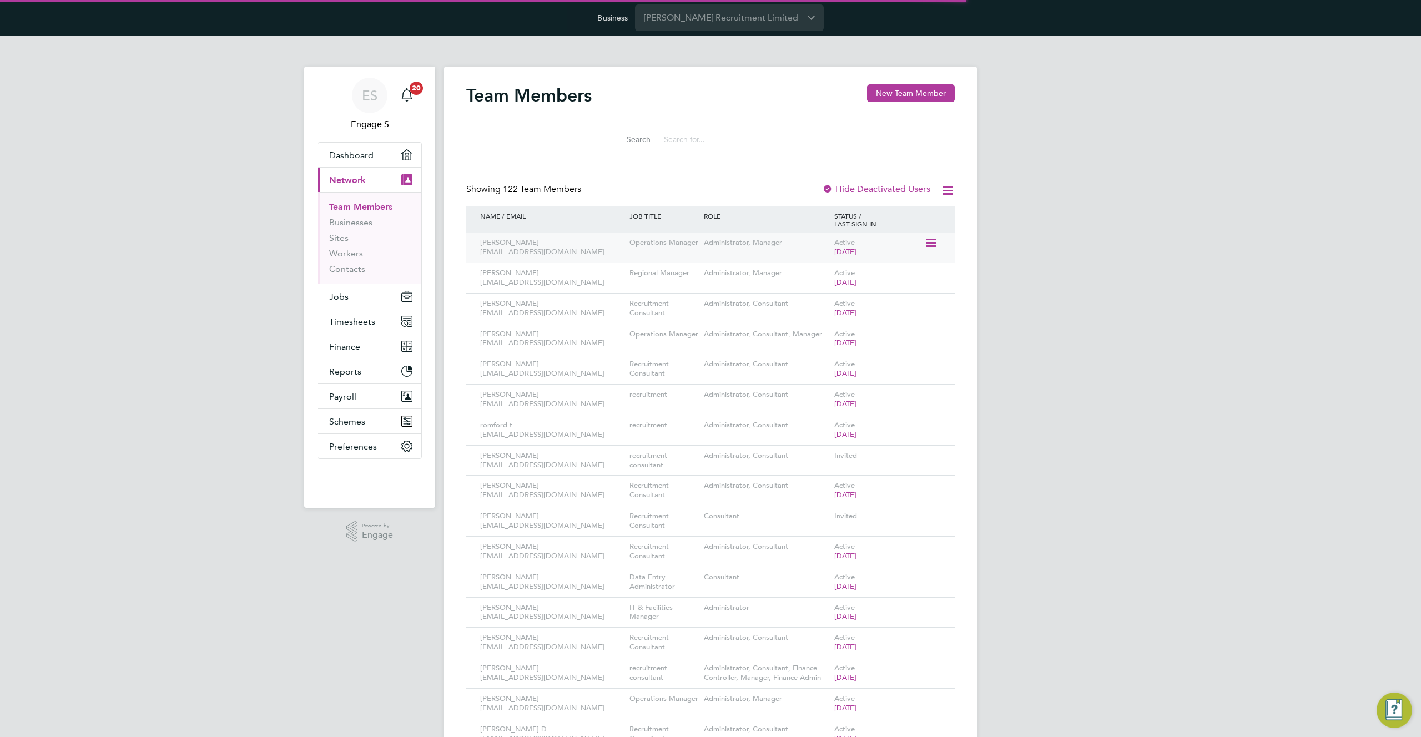
click at [935, 244] on icon at bounding box center [930, 242] width 11 height 13
click at [835, 266] on li "Edit User" at bounding box center [869, 269] width 134 height 16
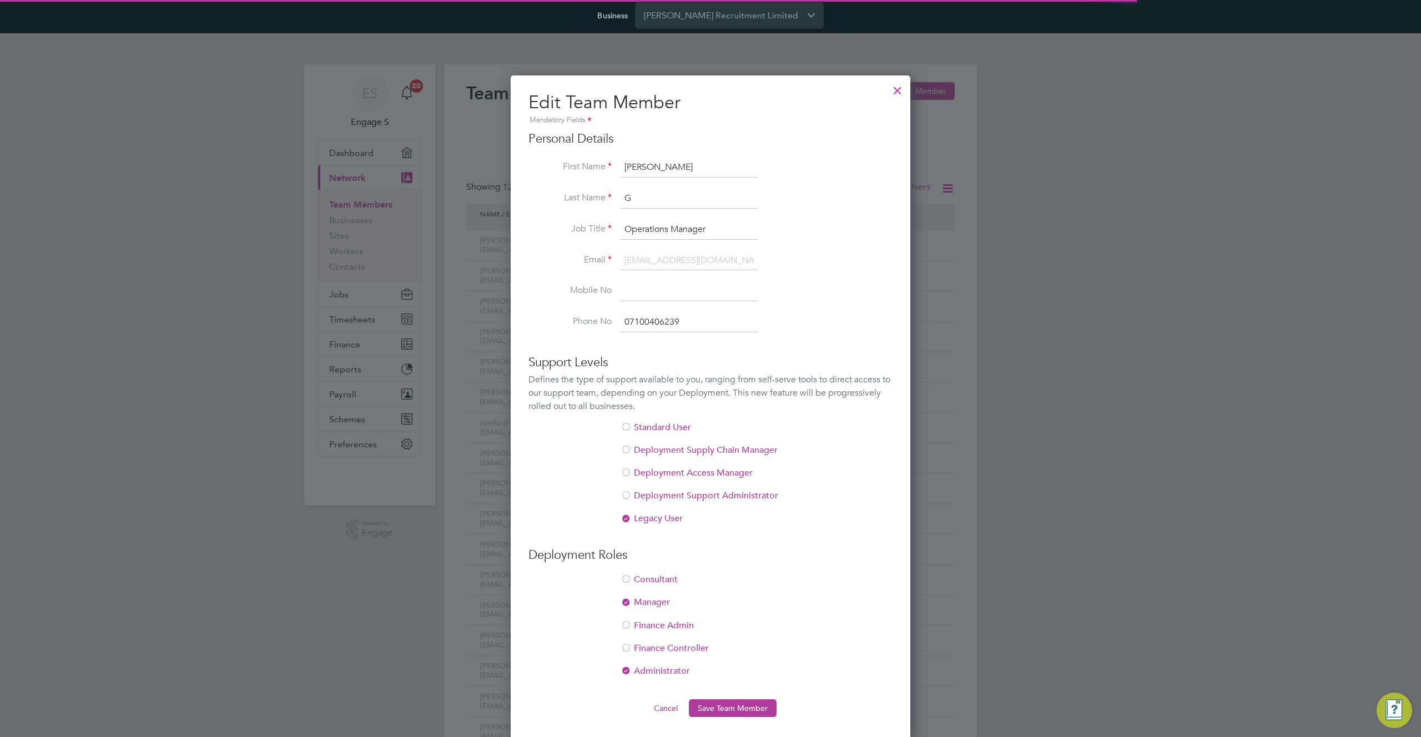
scroll to position [4, 0]
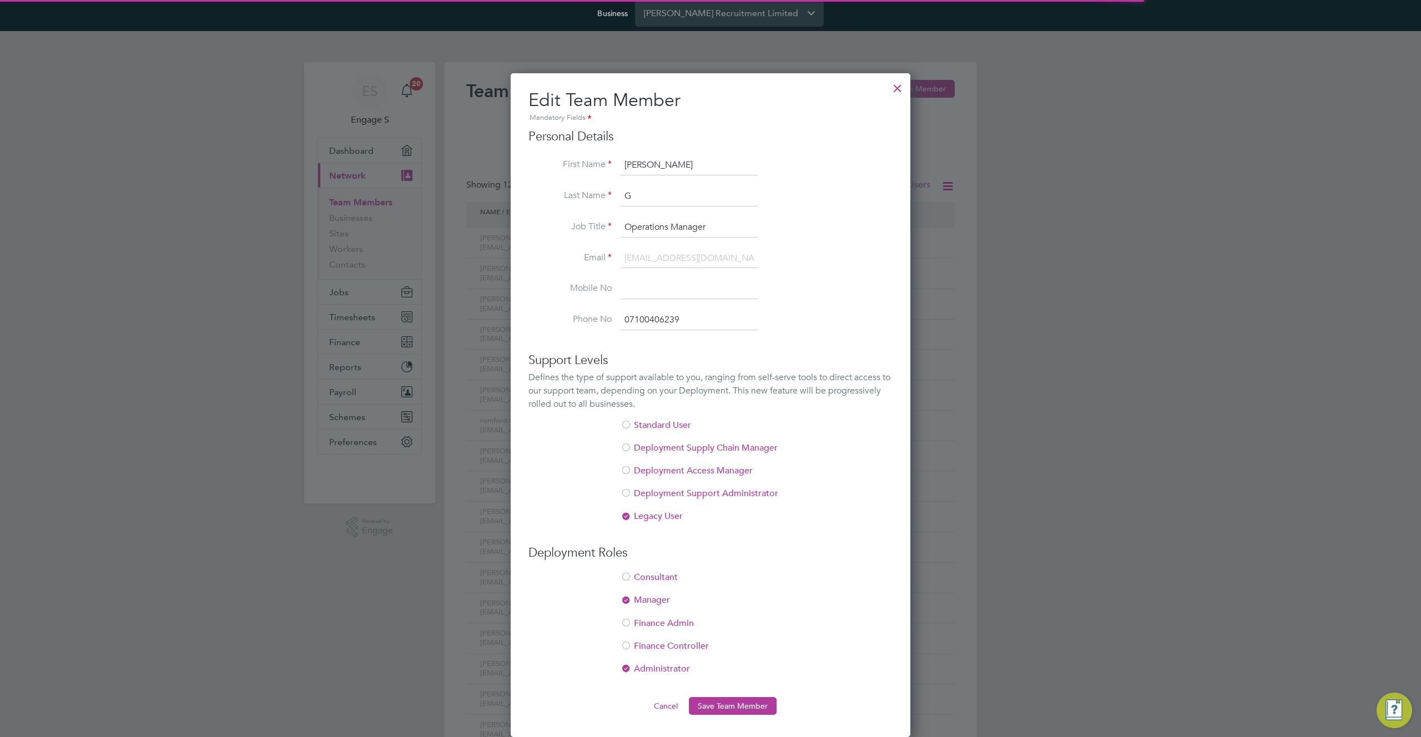
click at [897, 89] on div at bounding box center [898, 85] width 20 height 20
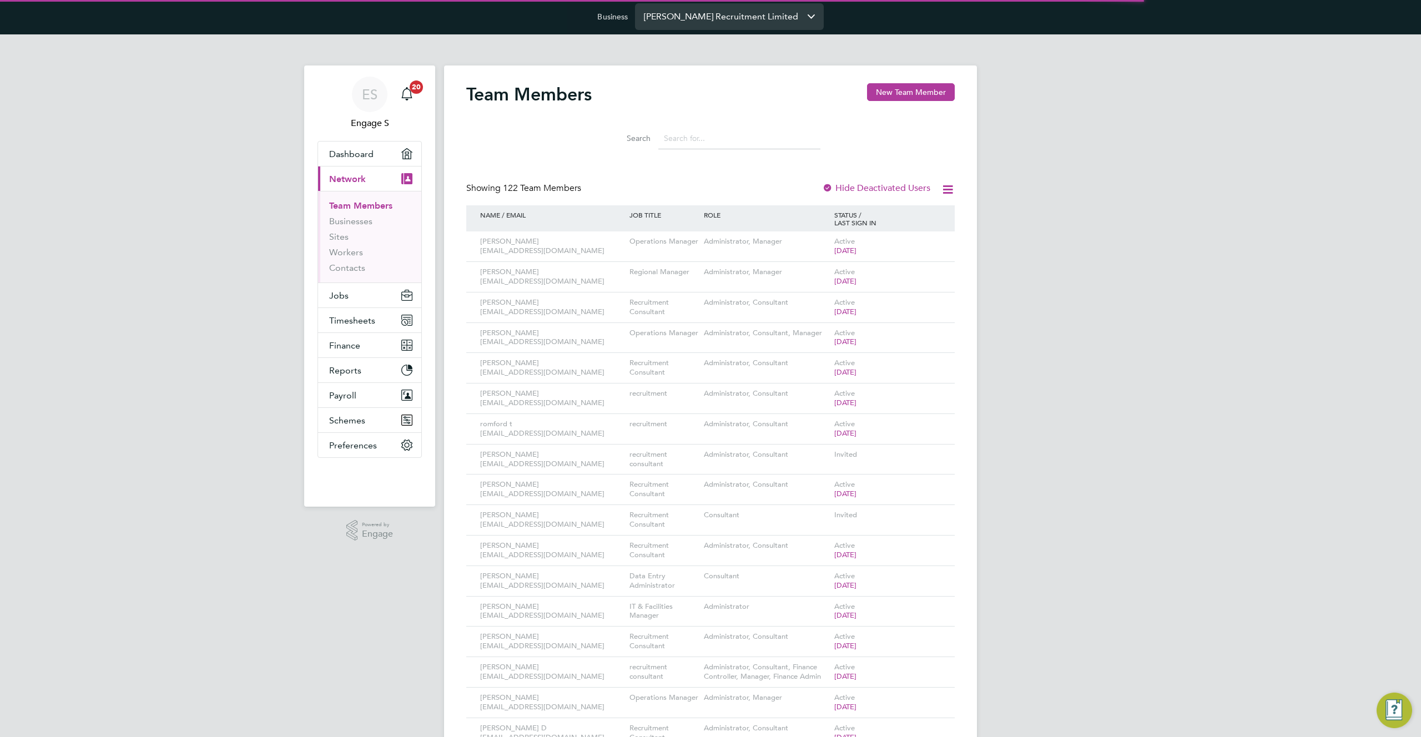
scroll to position [0, 0]
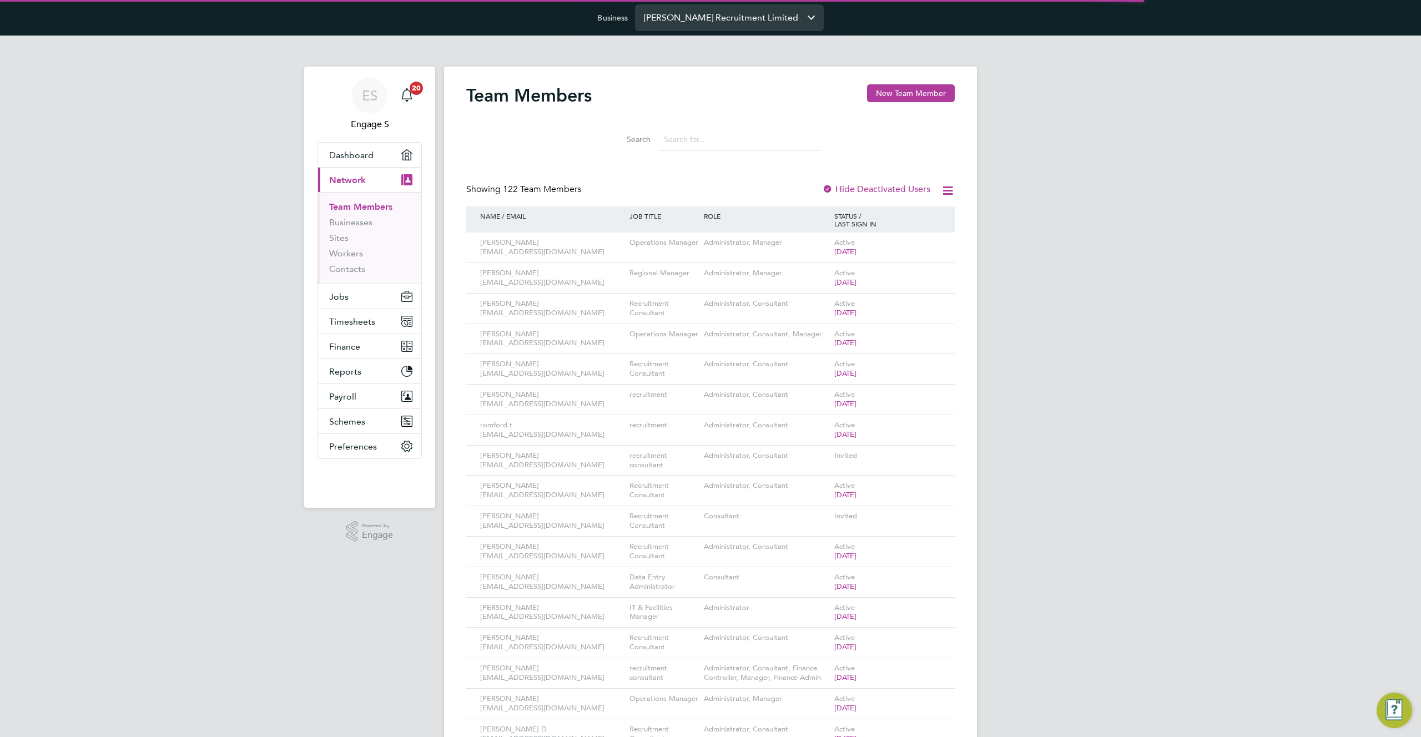
click at [749, 18] on input "[PERSON_NAME] Recruitment Limited" at bounding box center [729, 17] width 189 height 26
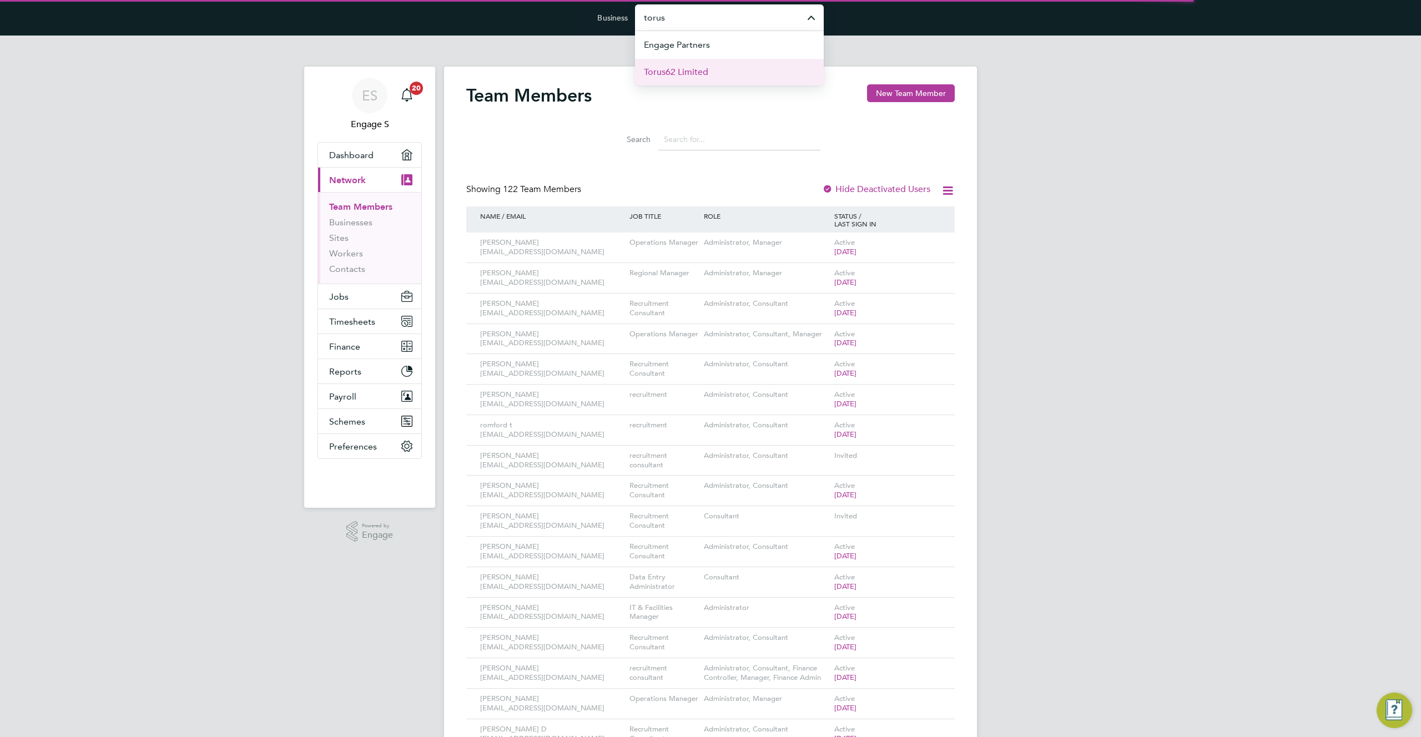
click at [767, 65] on li "Torus62 Limited" at bounding box center [729, 71] width 189 height 27
type input "Torus62 Limited"
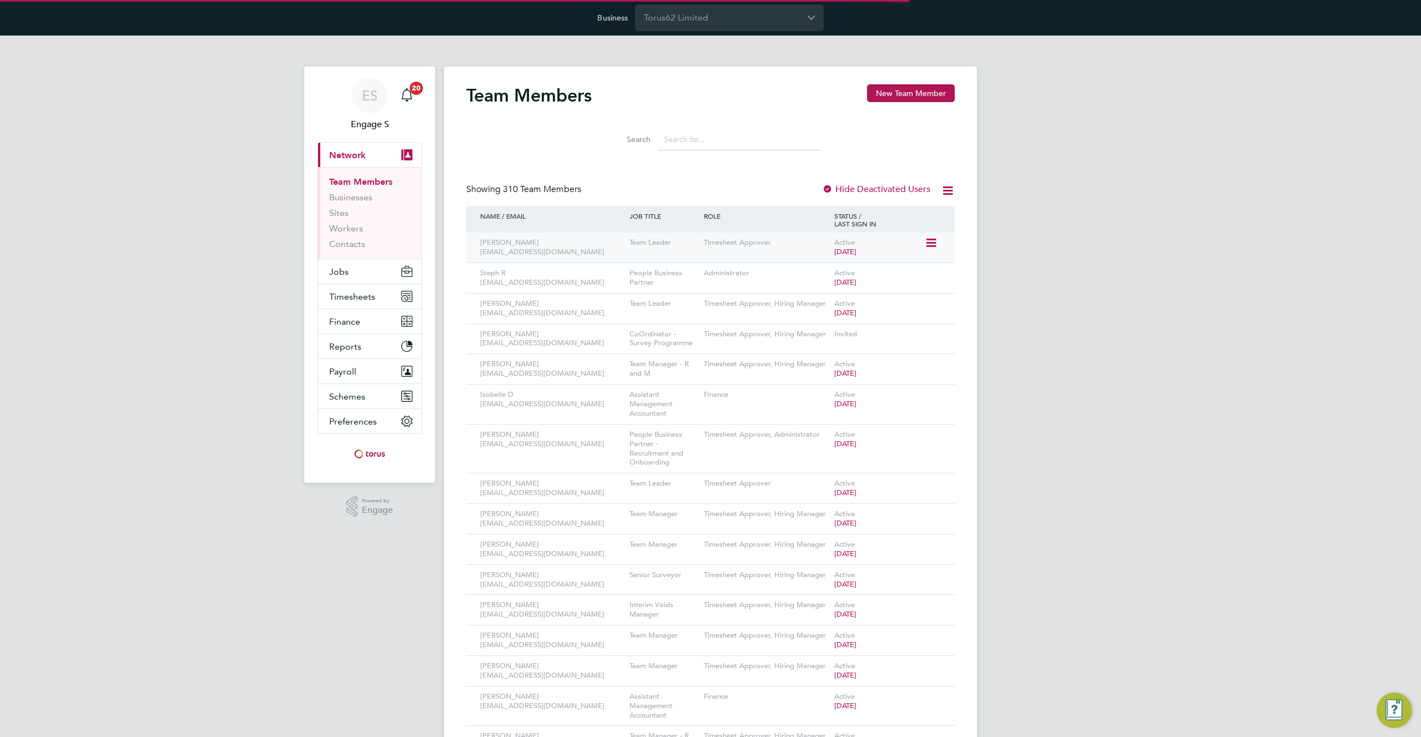
click at [930, 242] on icon at bounding box center [930, 242] width 11 height 13
click at [833, 264] on li "Edit User" at bounding box center [869, 269] width 134 height 16
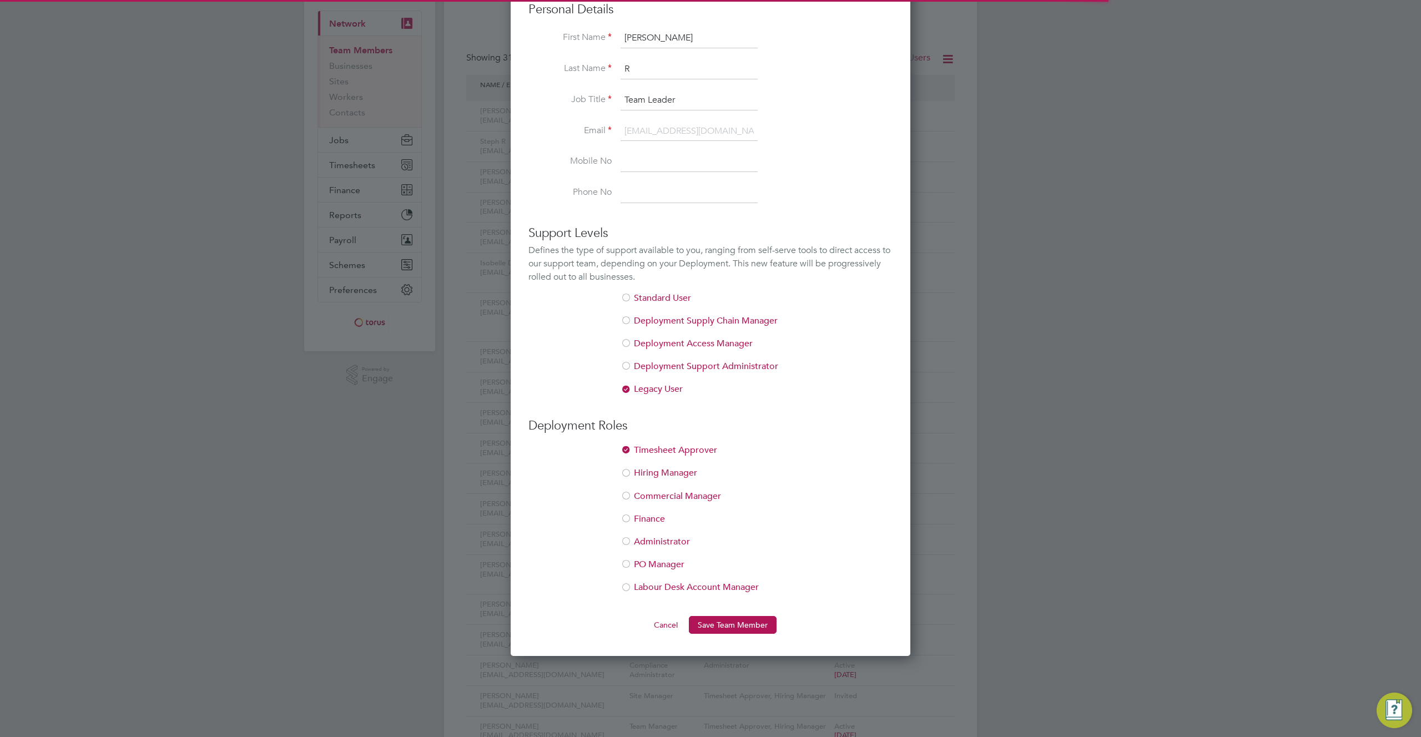
scroll to position [187, 0]
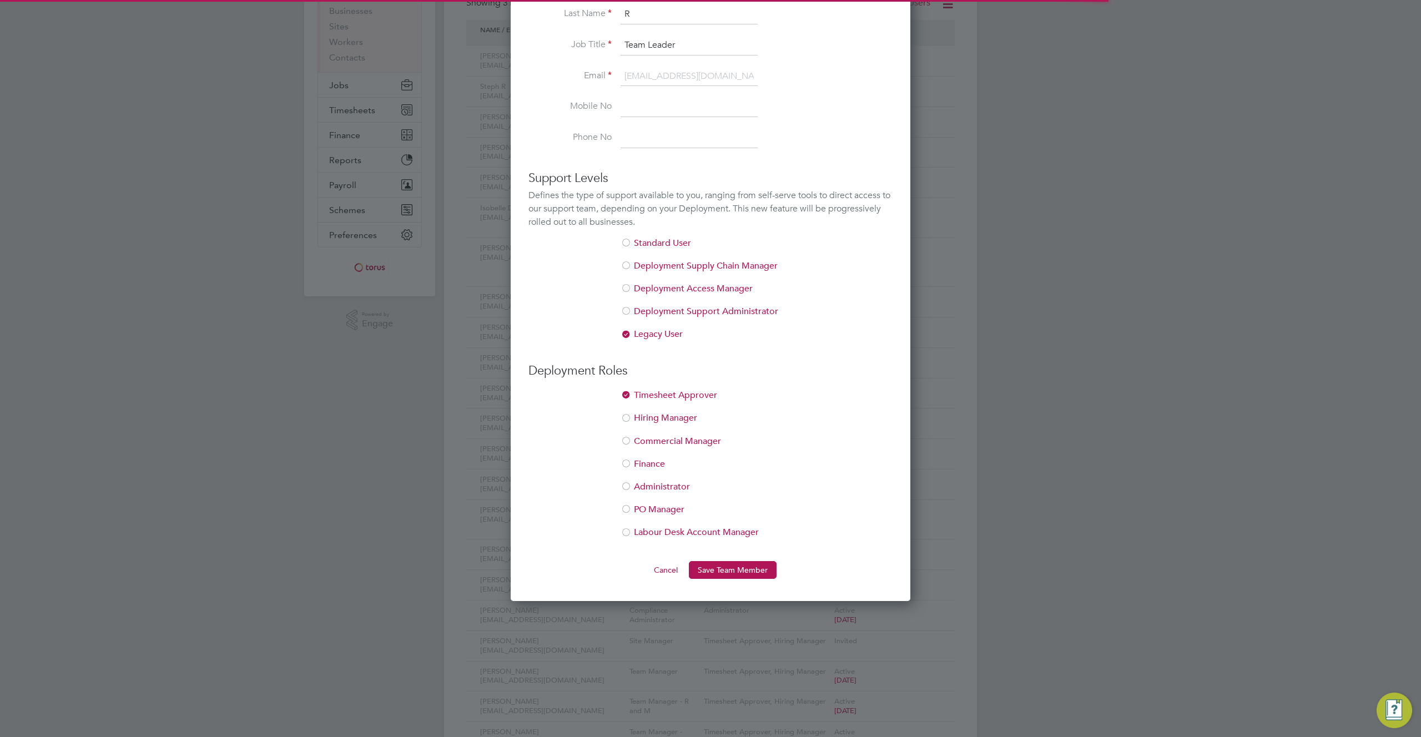
click at [665, 569] on button "Cancel" at bounding box center [666, 570] width 42 height 18
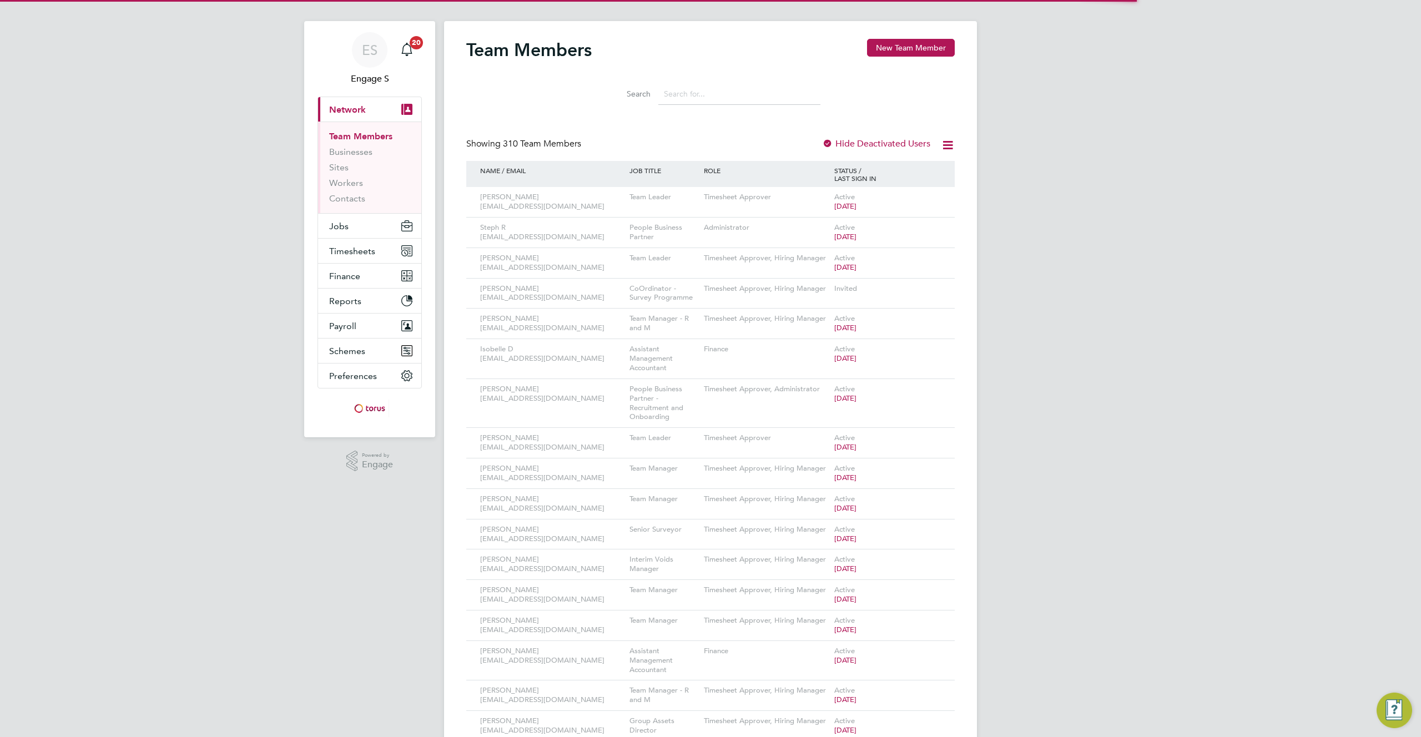
scroll to position [0, 0]
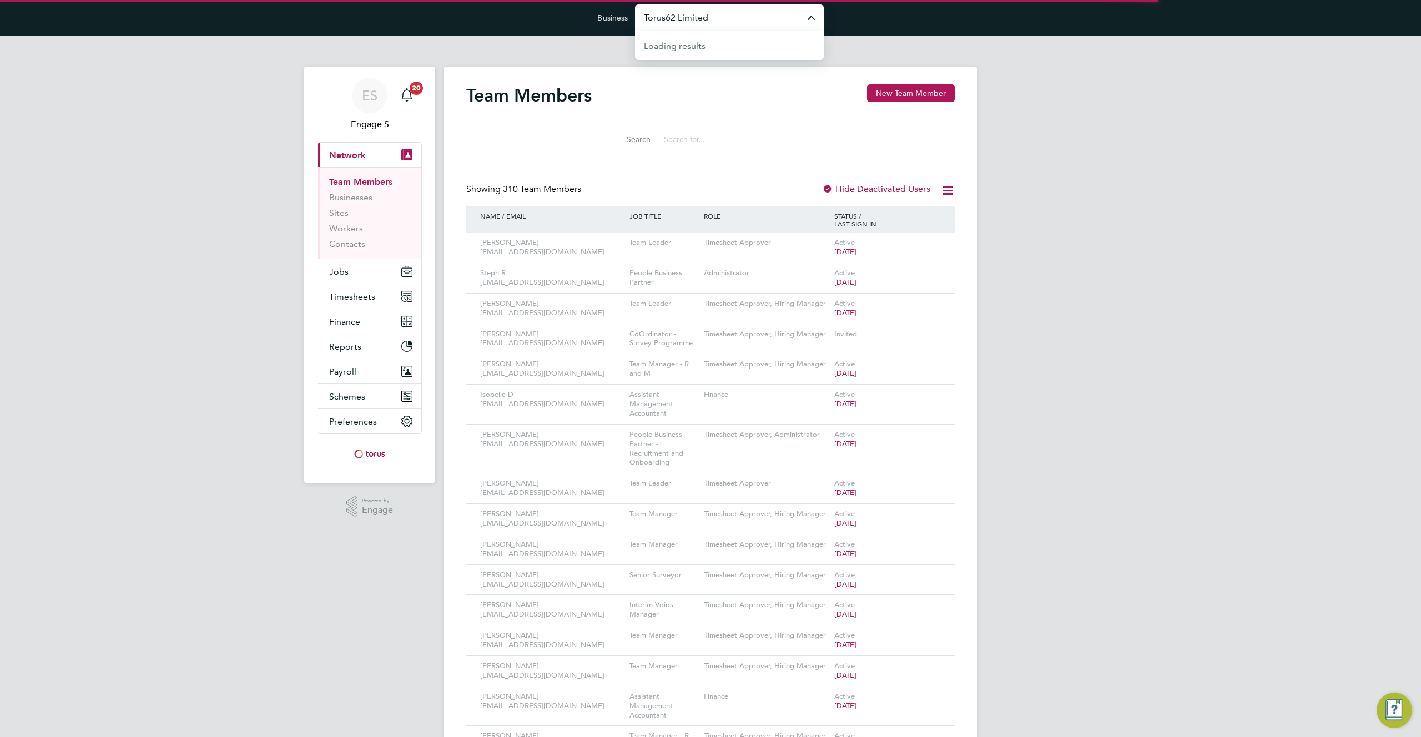
click at [754, 22] on input "Torus62 Limited" at bounding box center [729, 17] width 189 height 26
click at [744, 93] on span "G4S Facilities Management (Uk) Limited" at bounding box center [724, 99] width 160 height 13
type input "G4S Facilities Management (Uk) Limited"
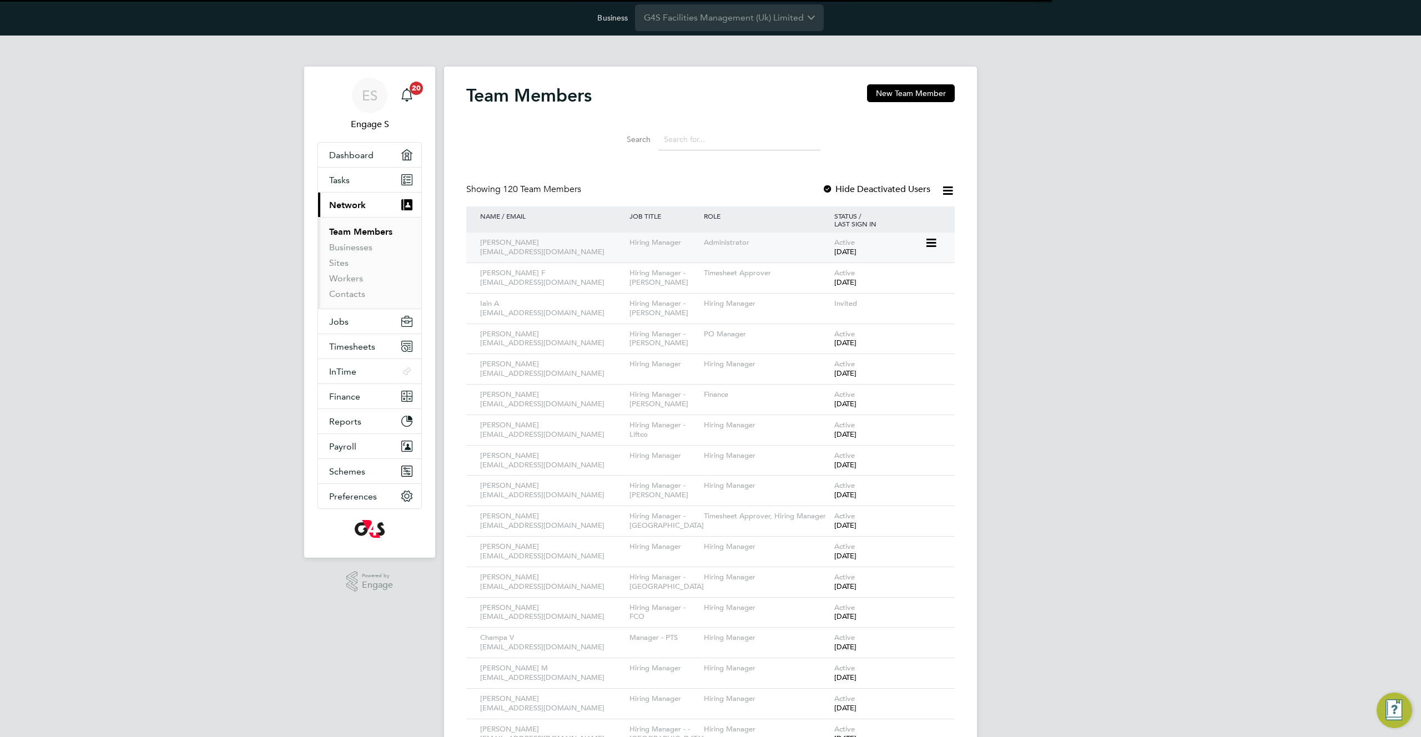
click at [828, 243] on div "Administrator" at bounding box center [766, 243] width 130 height 21
click at [925, 236] on icon at bounding box center [930, 242] width 11 height 13
click at [827, 266] on li "Edit User" at bounding box center [869, 269] width 134 height 16
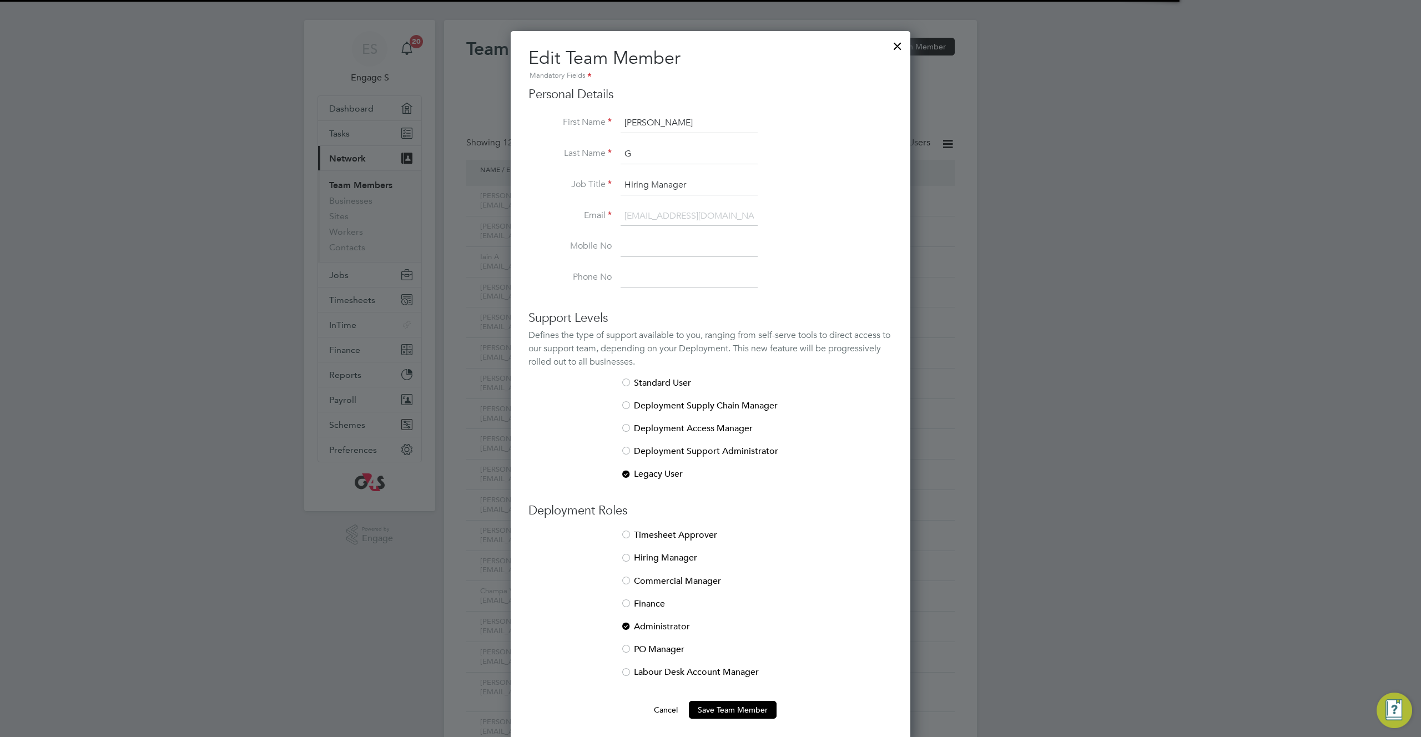
scroll to position [57, 0]
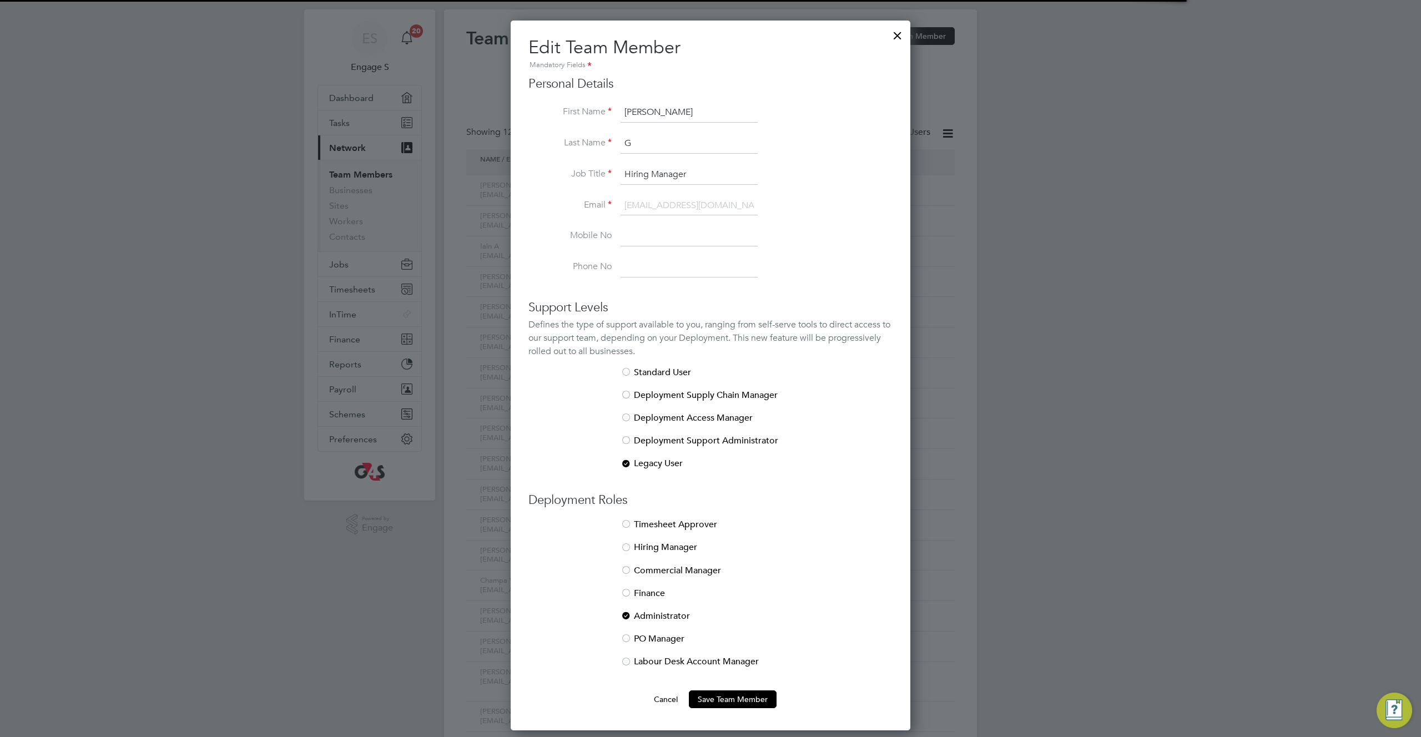
click at [896, 37] on div at bounding box center [898, 33] width 20 height 20
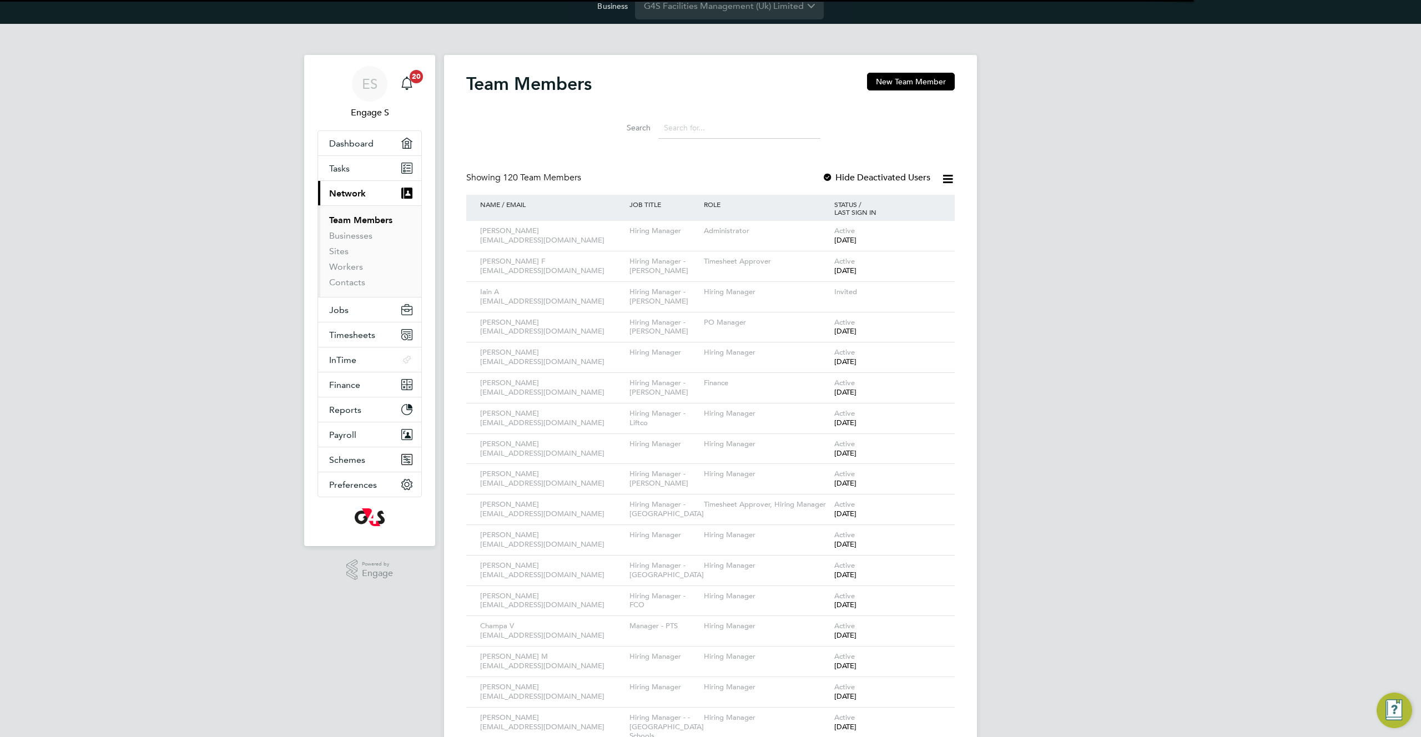
scroll to position [0, 0]
